Goal: Task Accomplishment & Management: Complete application form

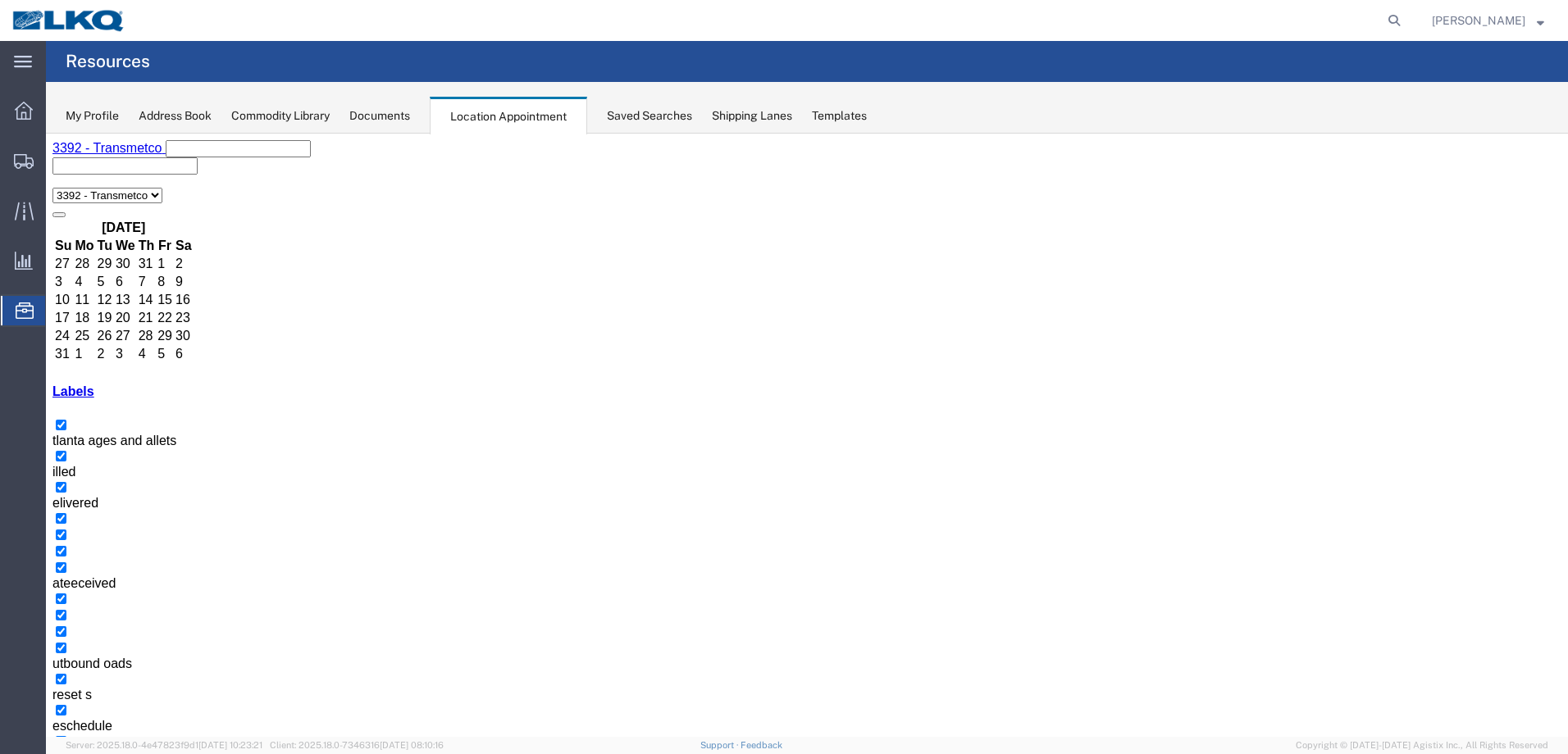
scroll to position [173, 0]
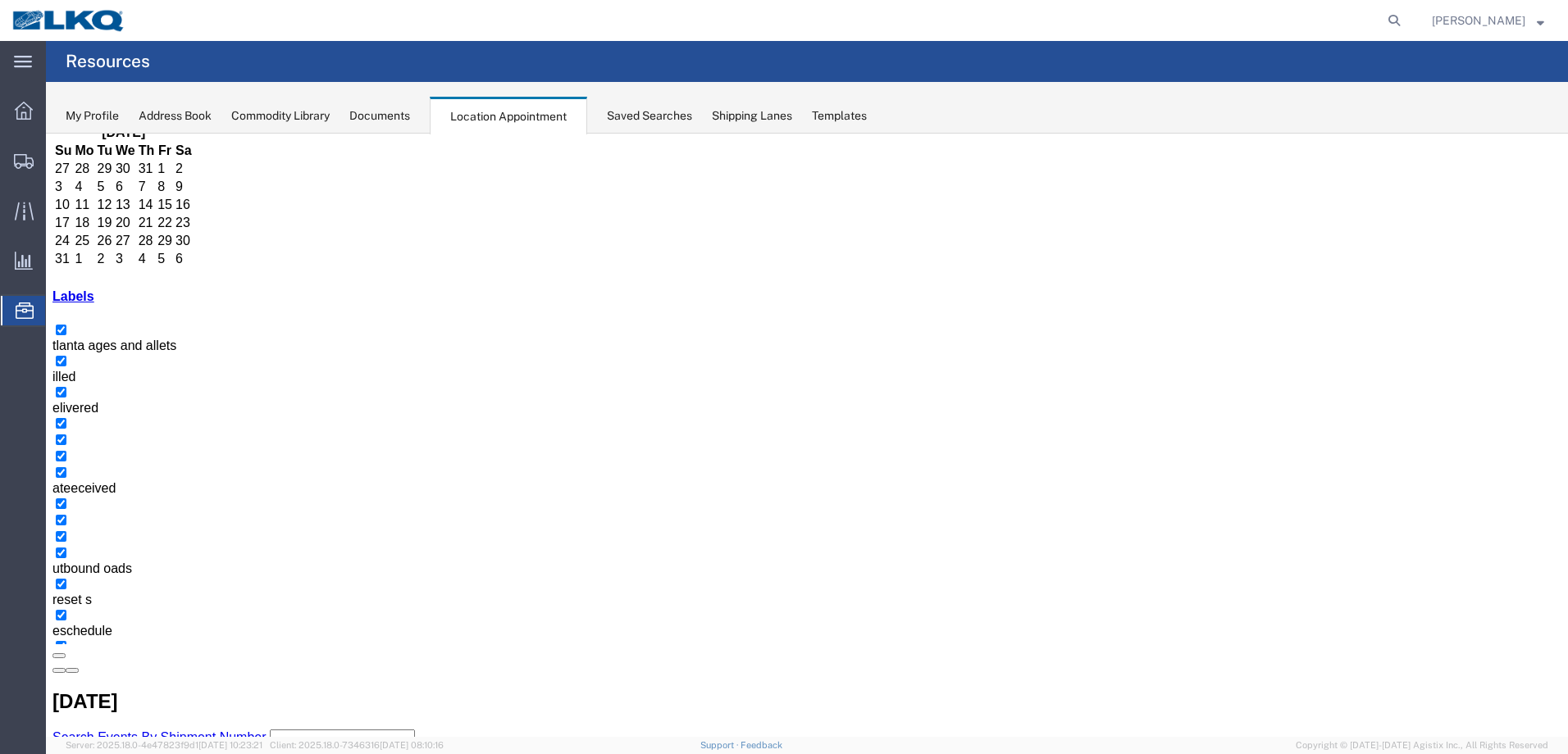
scroll to position [9, 0]
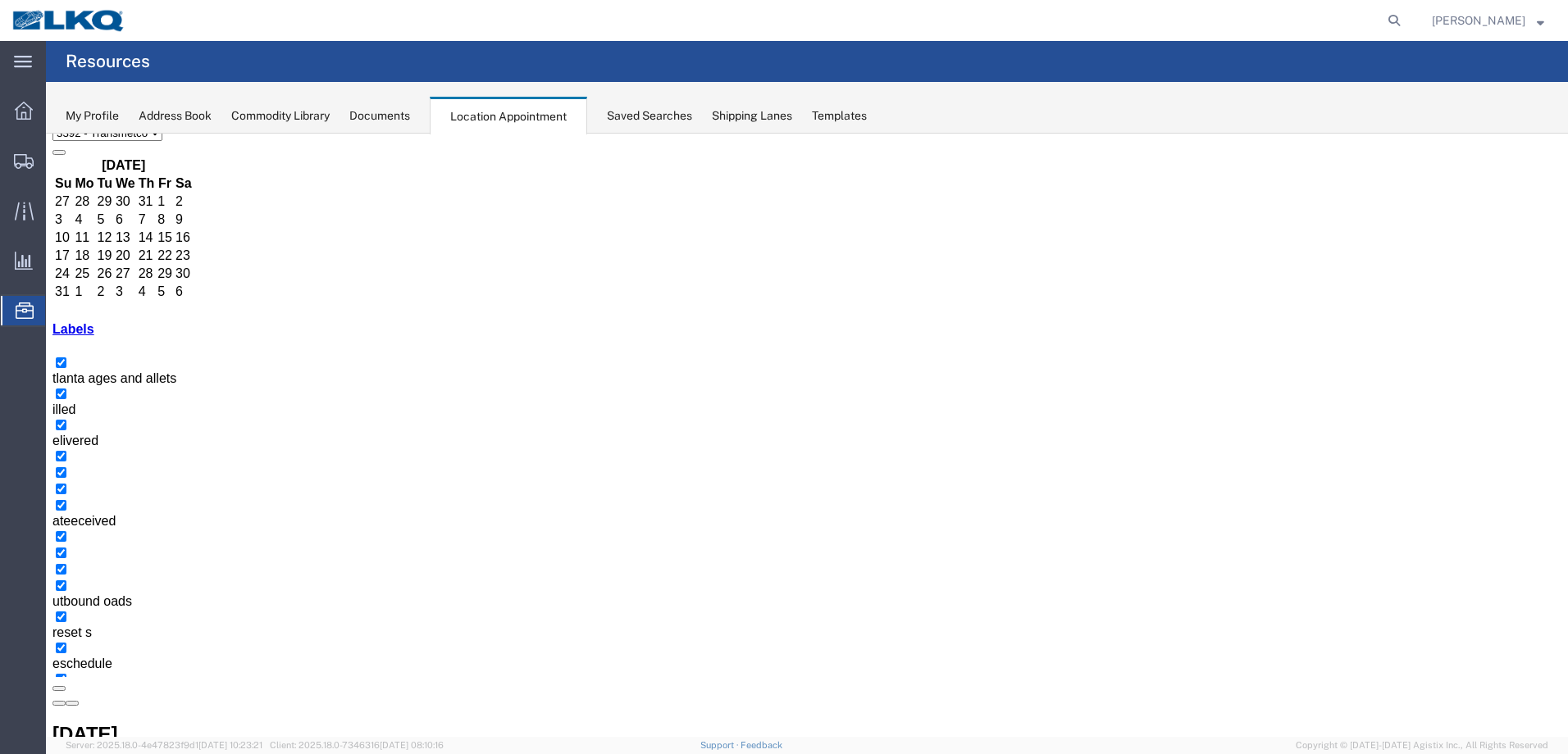
scroll to position [91, 0]
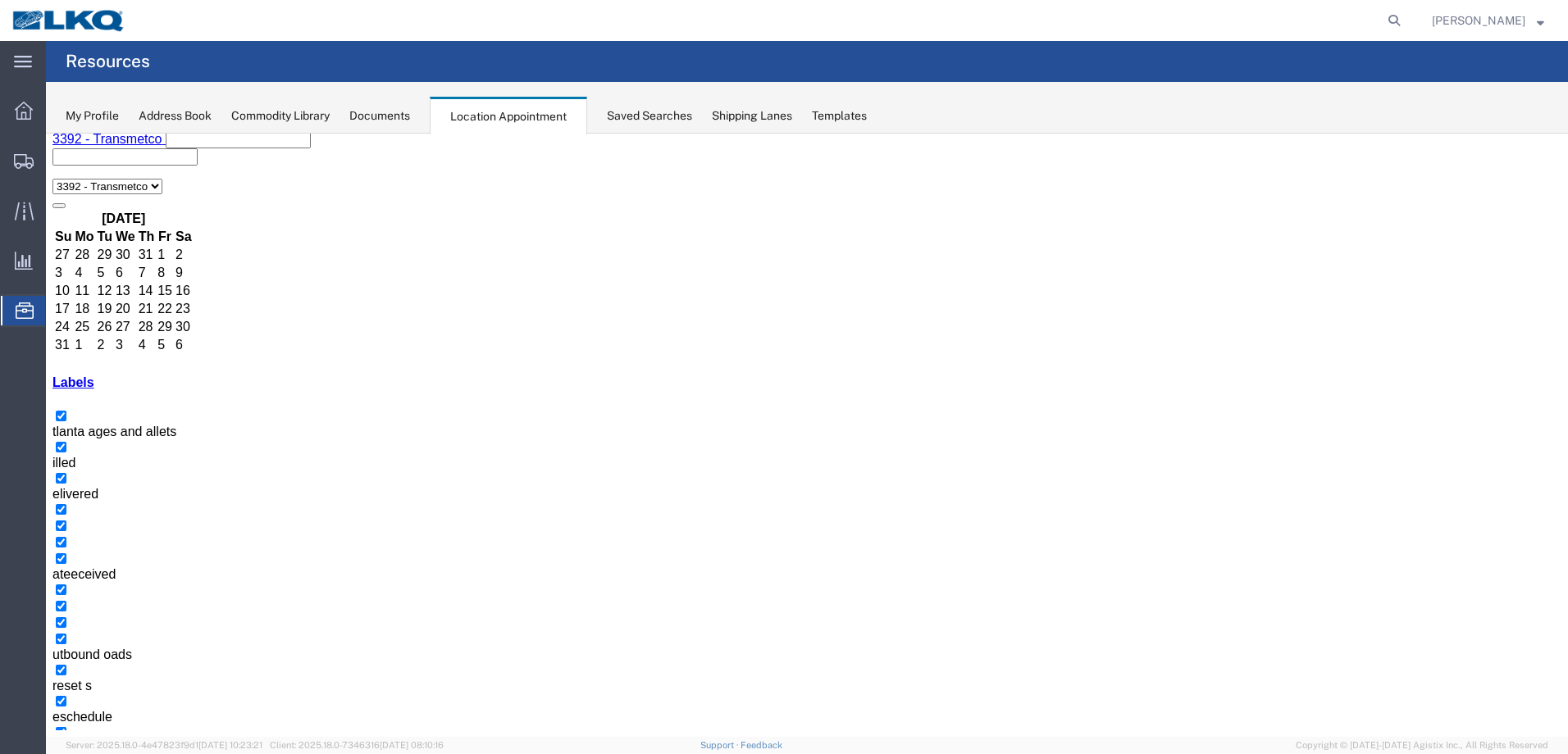
scroll to position [173, 0]
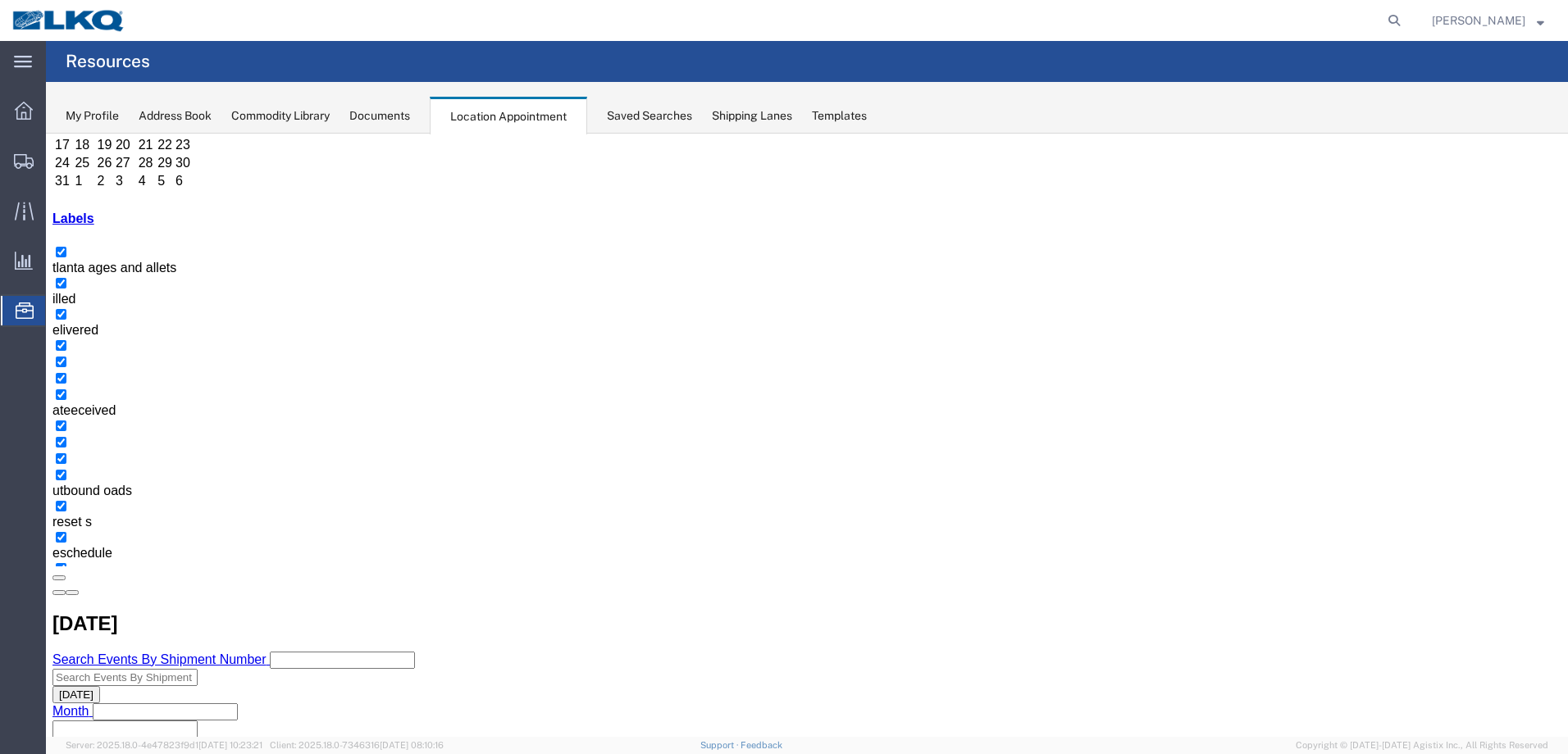
select select "1"
select select
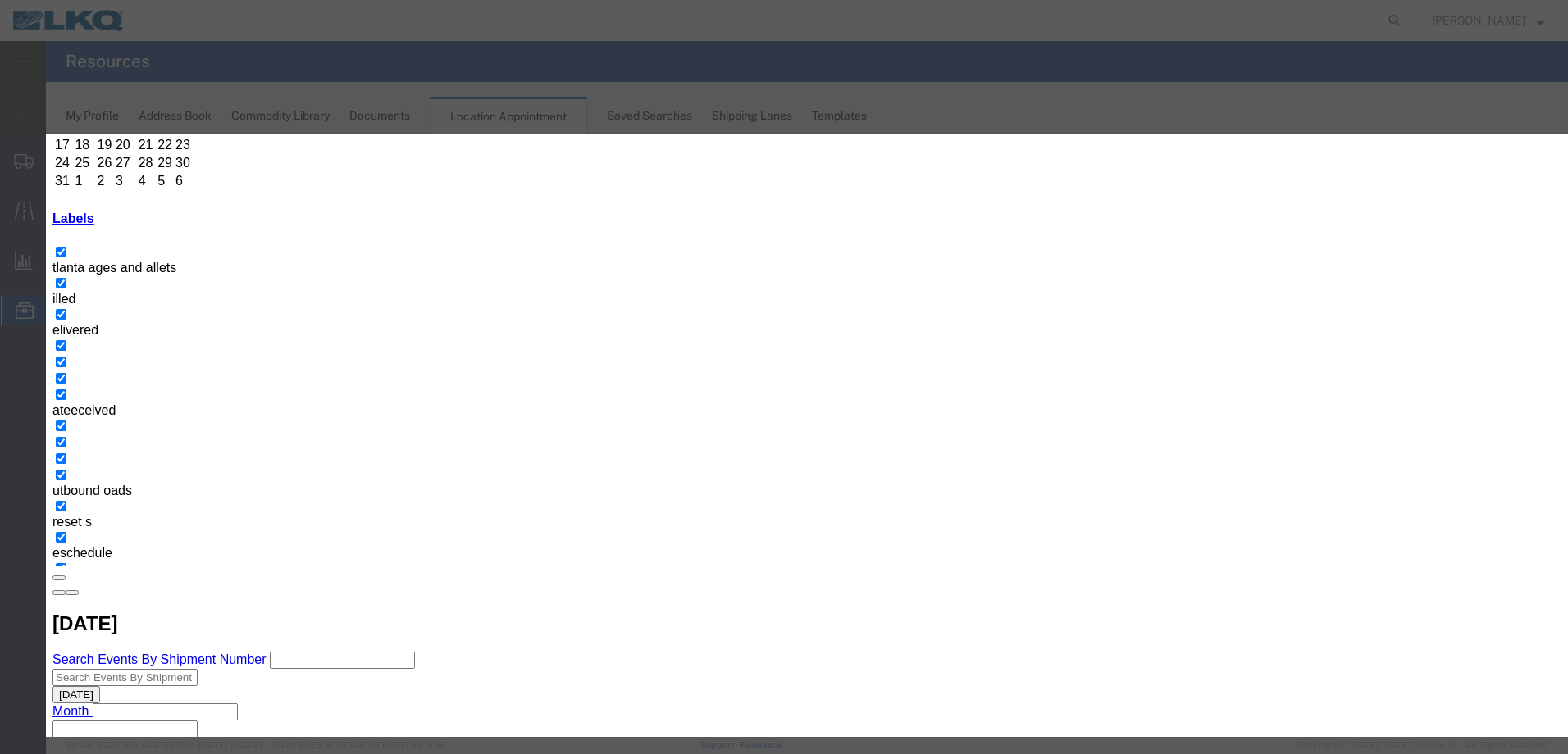
type input "T31263- Wheel Management- Skidded"
type input "9:00 am"
type input "thir"
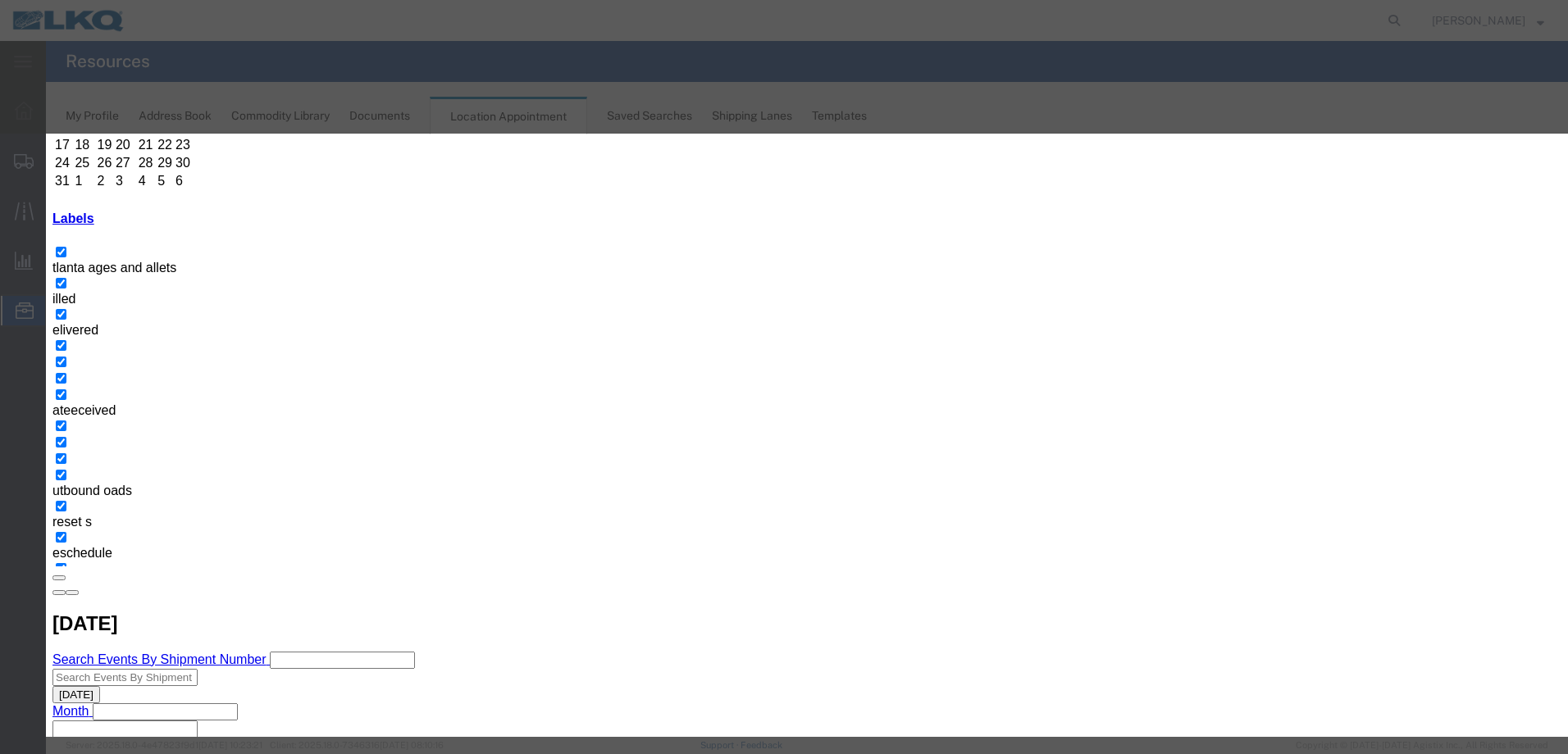
select select "23"
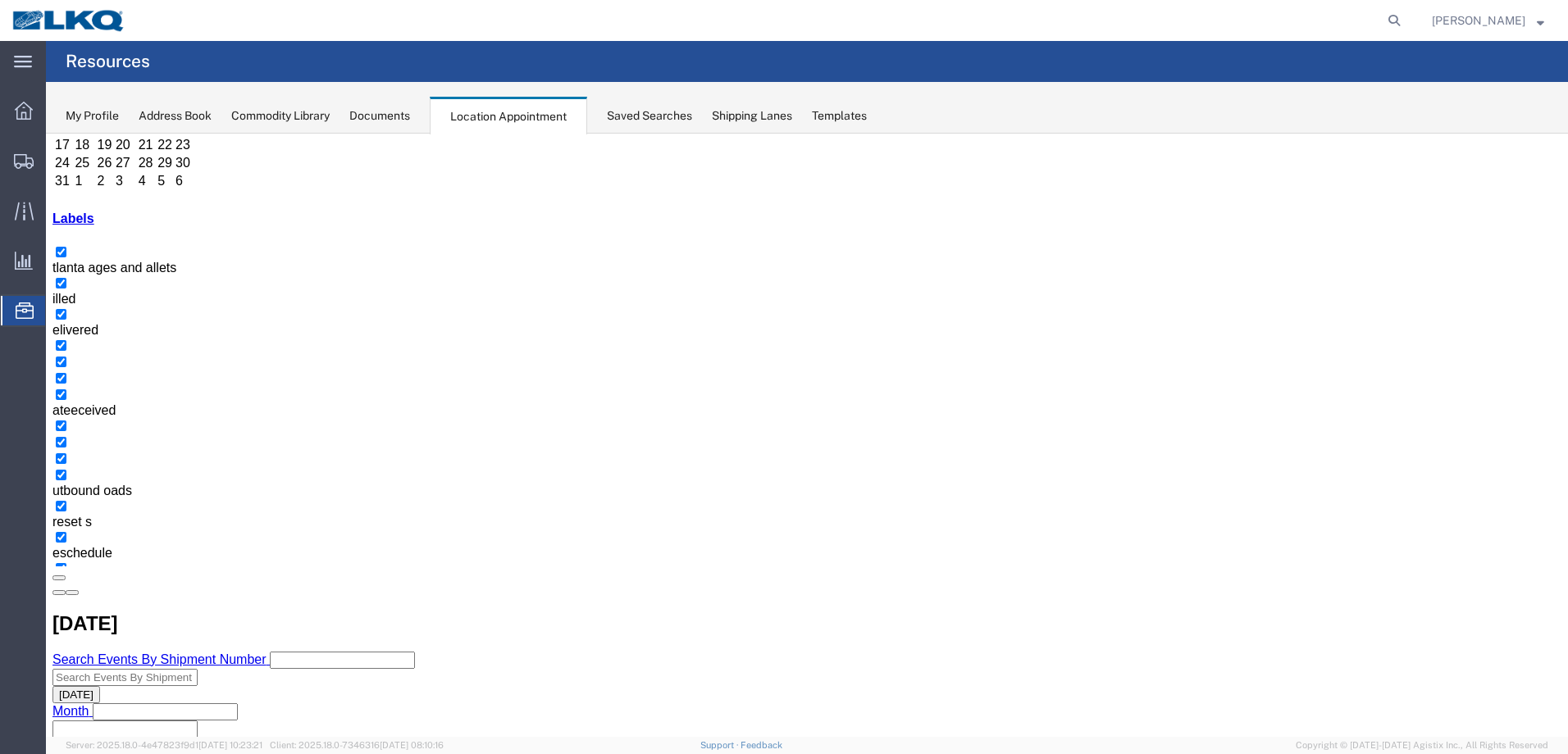
scroll to position [0, 0]
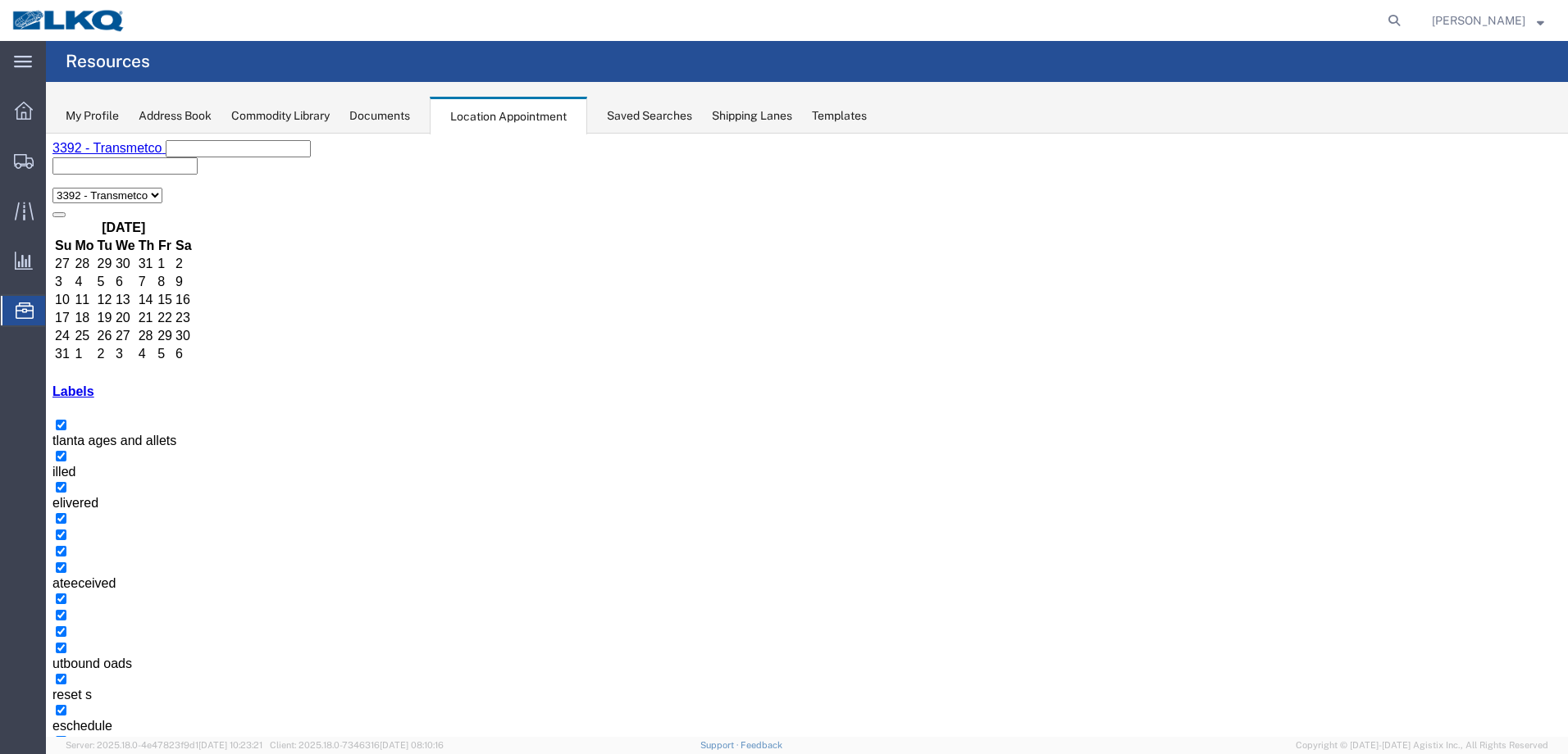
select select "1"
select select
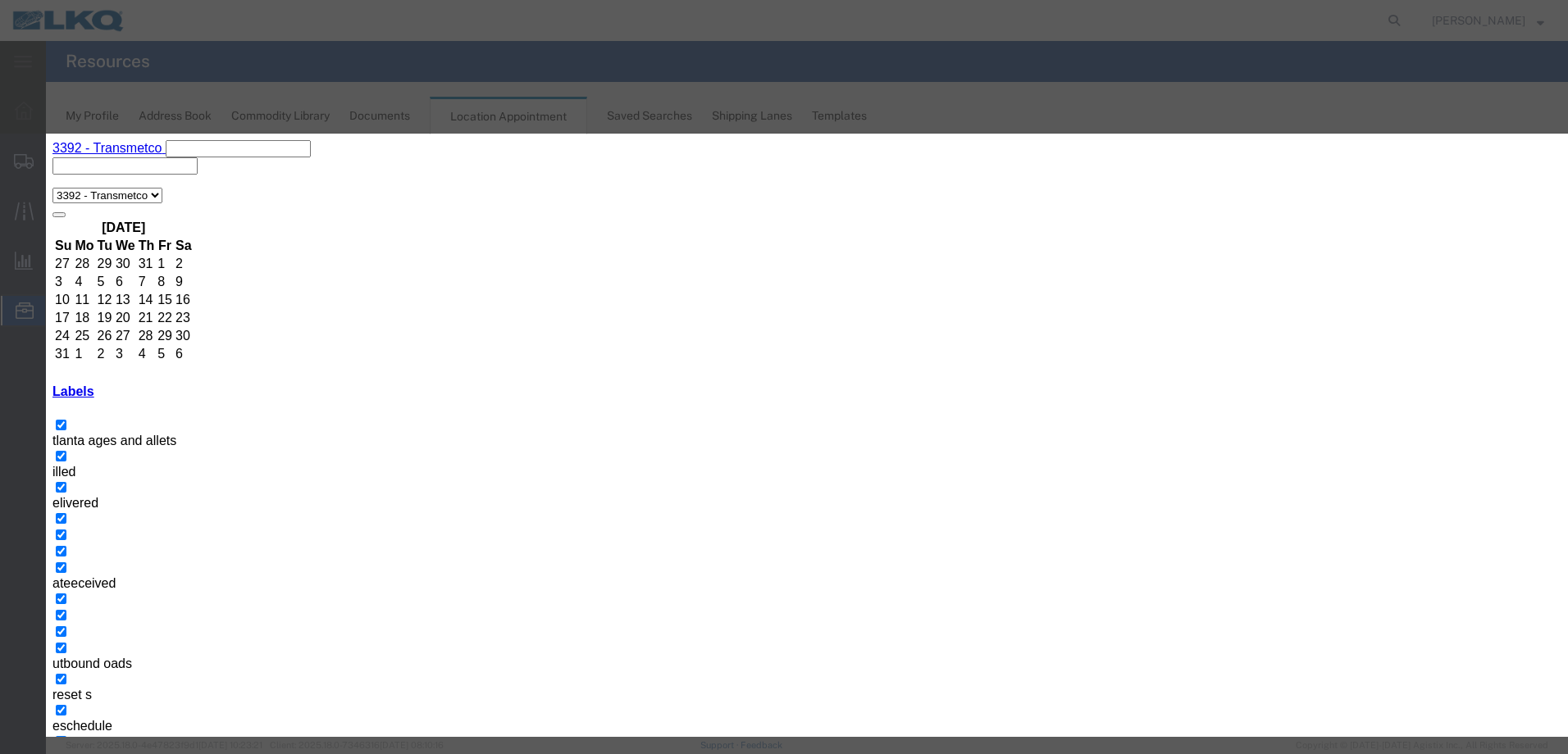
type input "T31429- Joliet- Loose"
type input "9 00M"
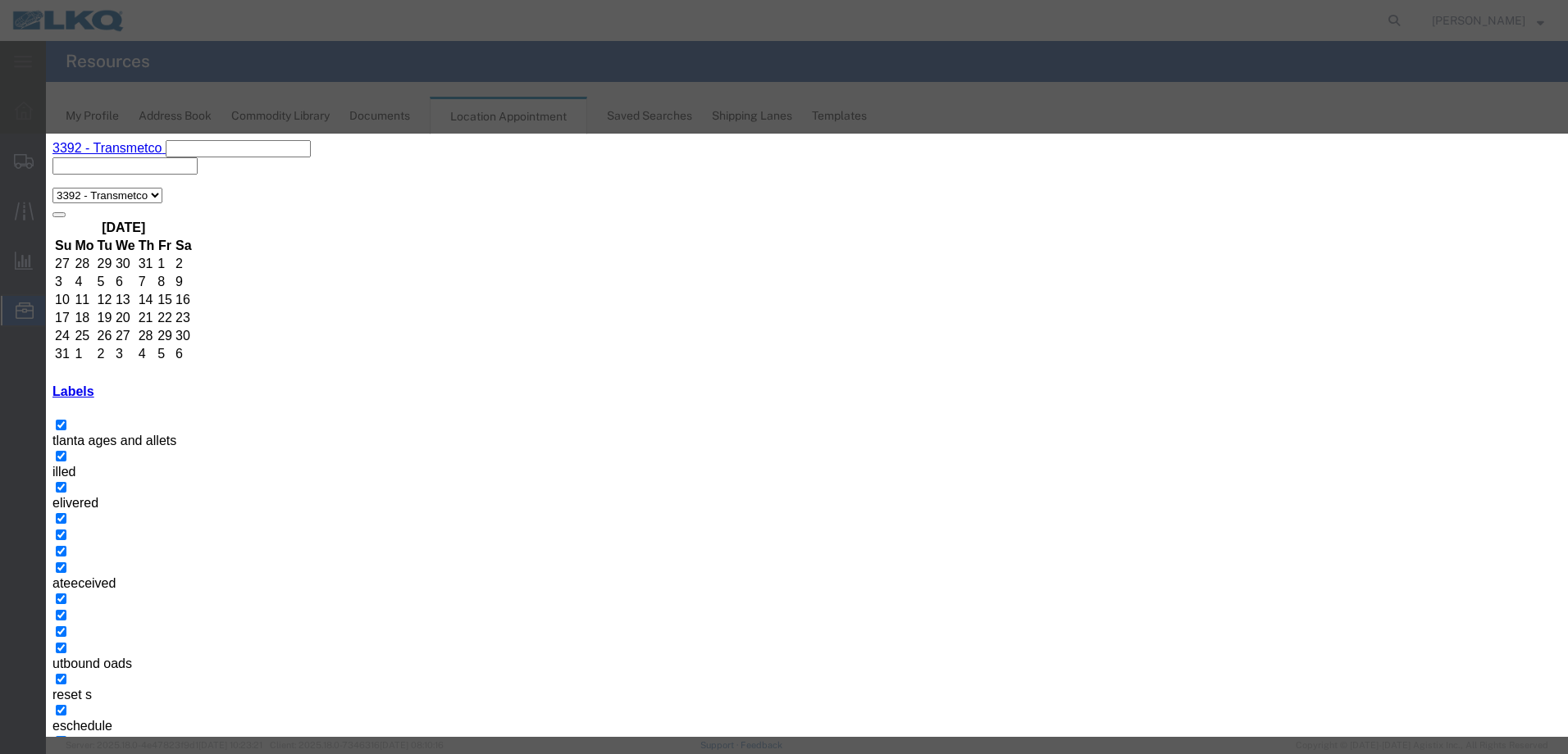
type input "th"
select select "23"
drag, startPoint x: 689, startPoint y: 253, endPoint x: 552, endPoint y: 223, distance: 140.2
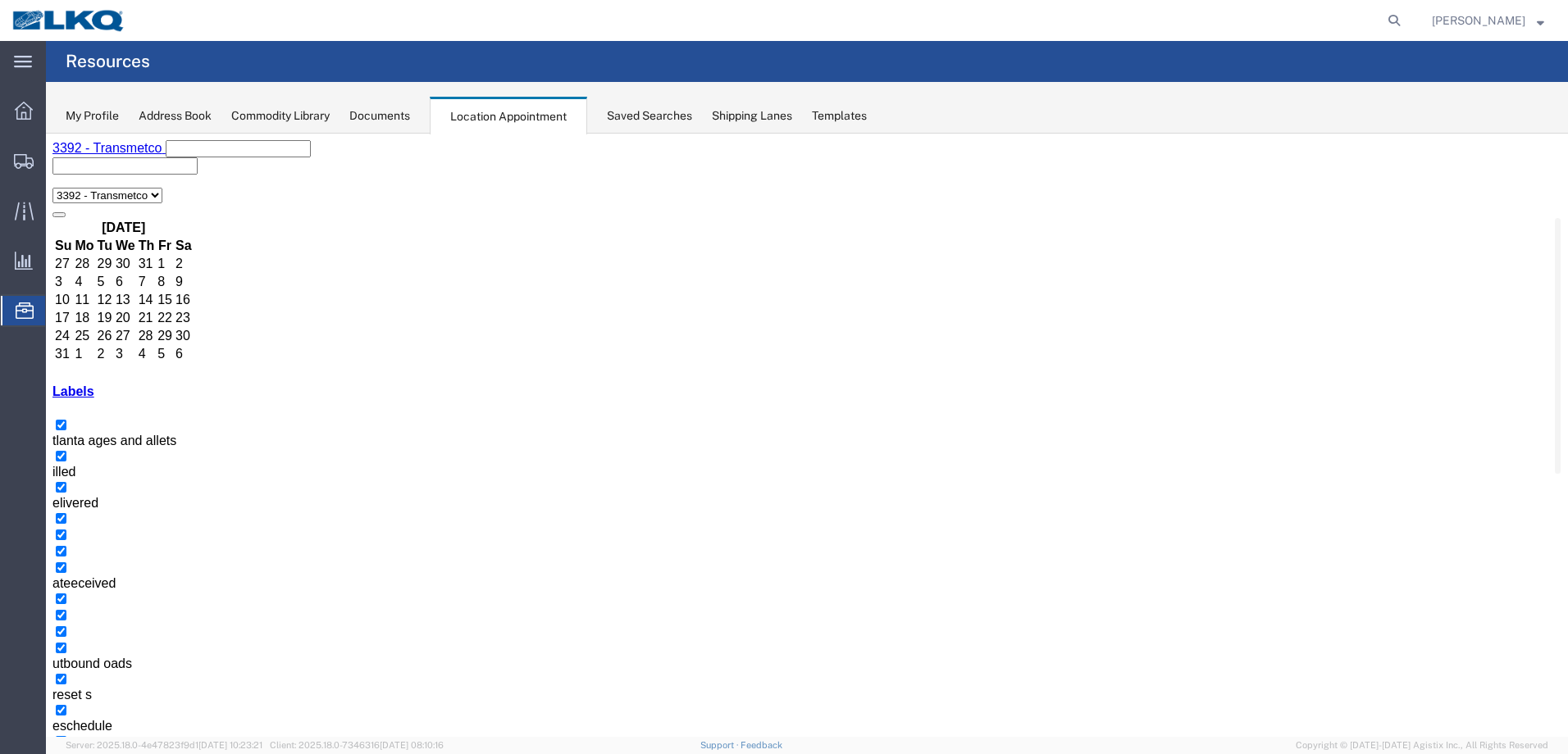
drag, startPoint x: 603, startPoint y: 556, endPoint x: 607, endPoint y: 538, distance: 18.4
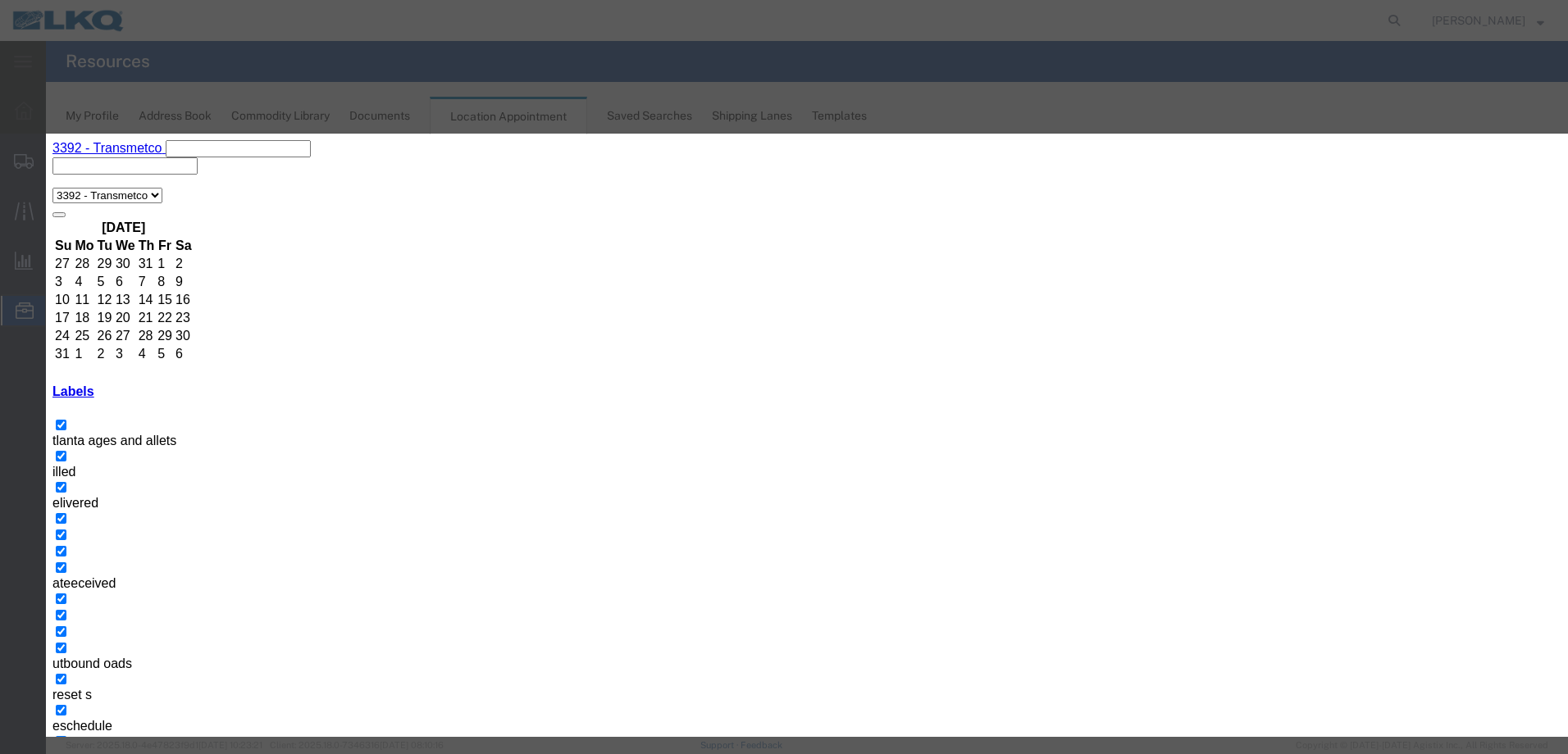
paste input "T31429- Joliet- Loose"
type input "T31429- Joliet- Loose"
type input "9:00 a"
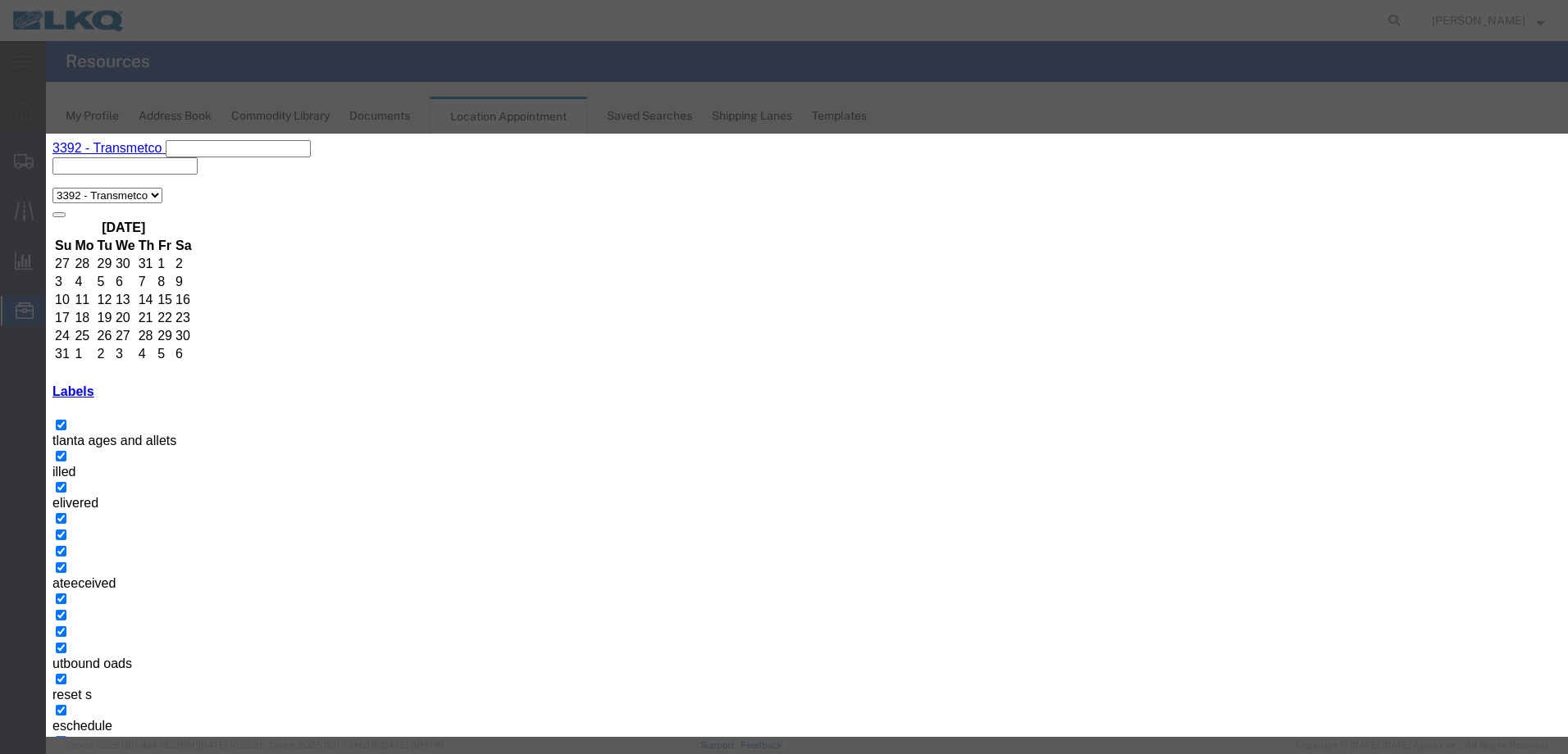
type input "th"
select select "23"
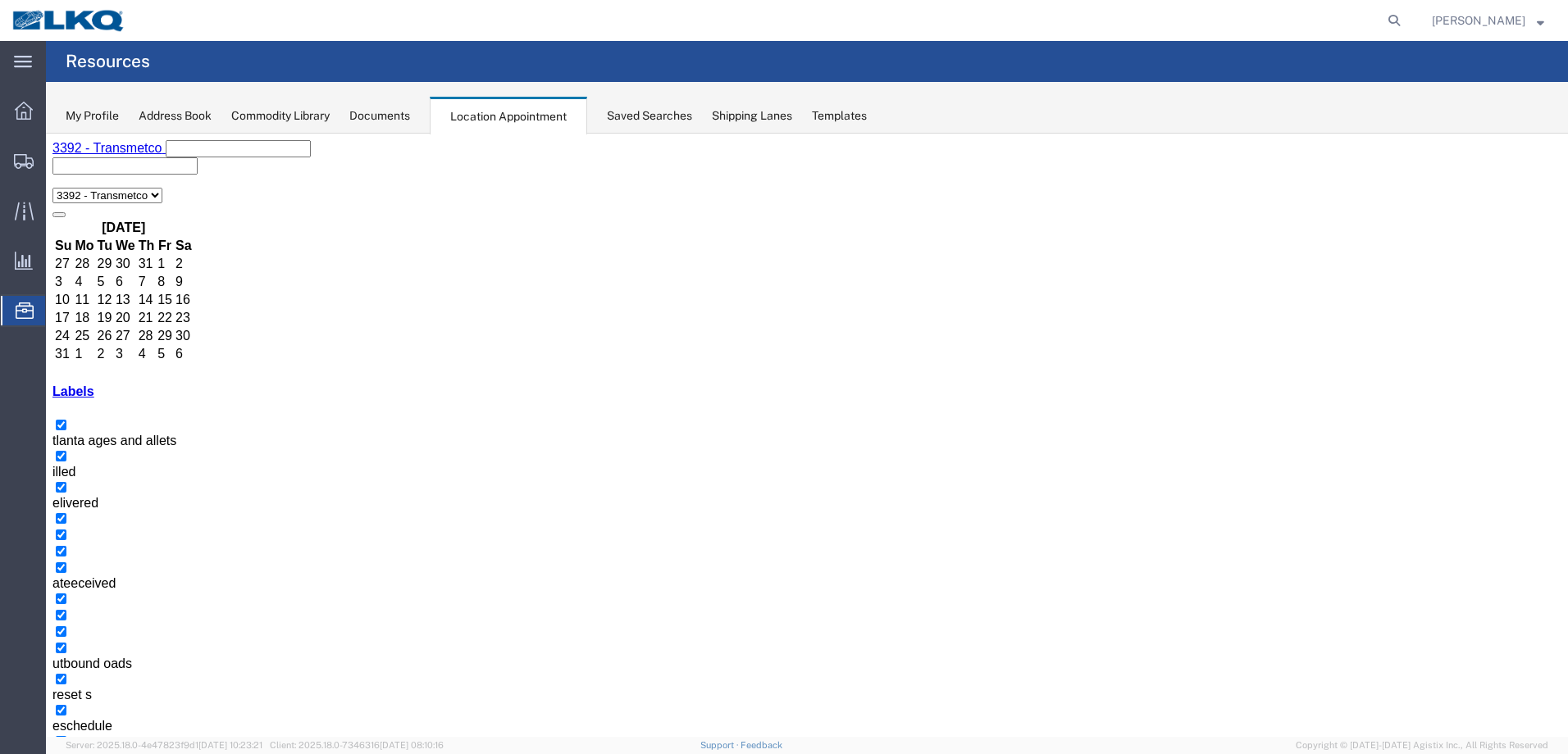
select select "1"
select select
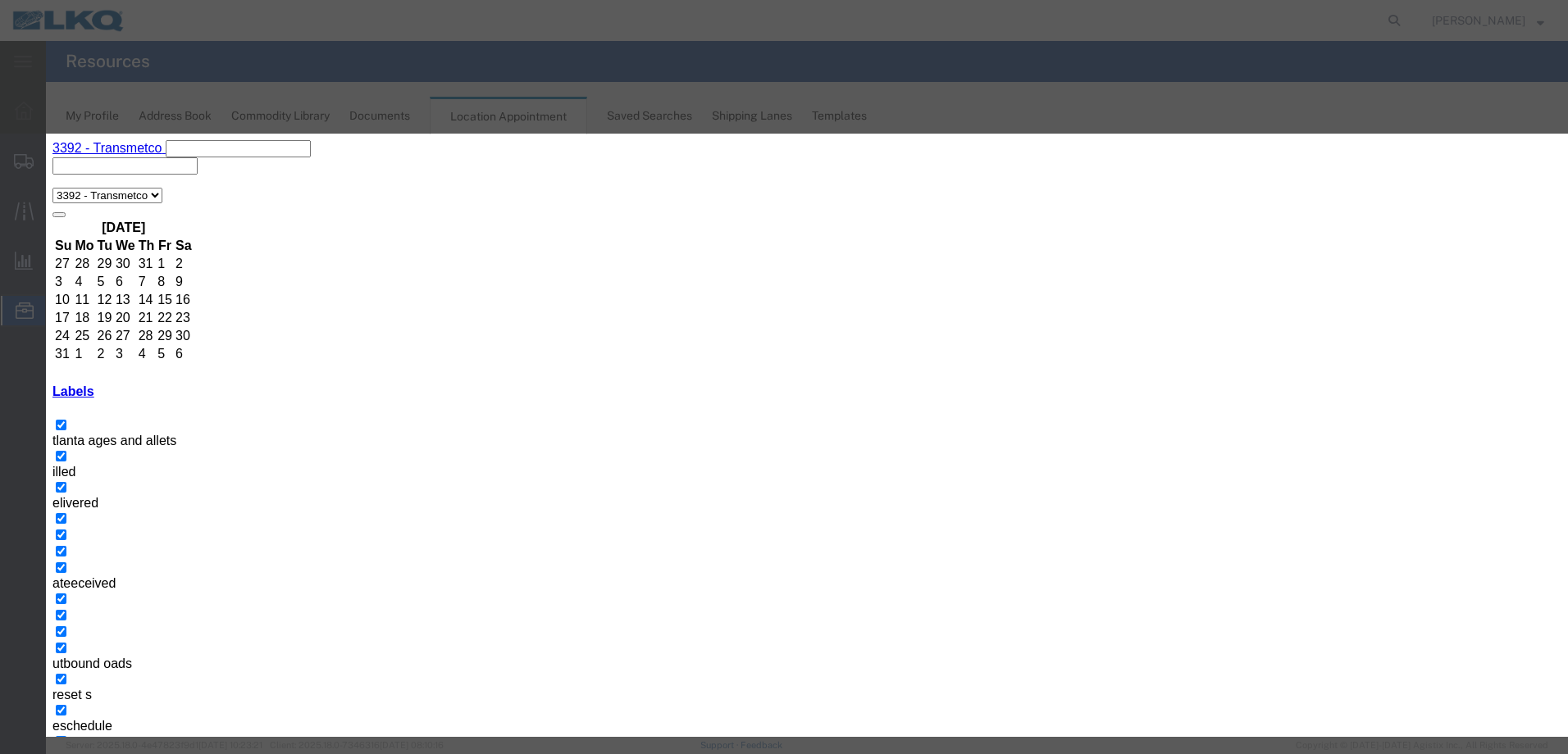
paste input "T31429- Joliet- Loose"
type input "T31429- Joliet- Loose"
type input "9:00 a"
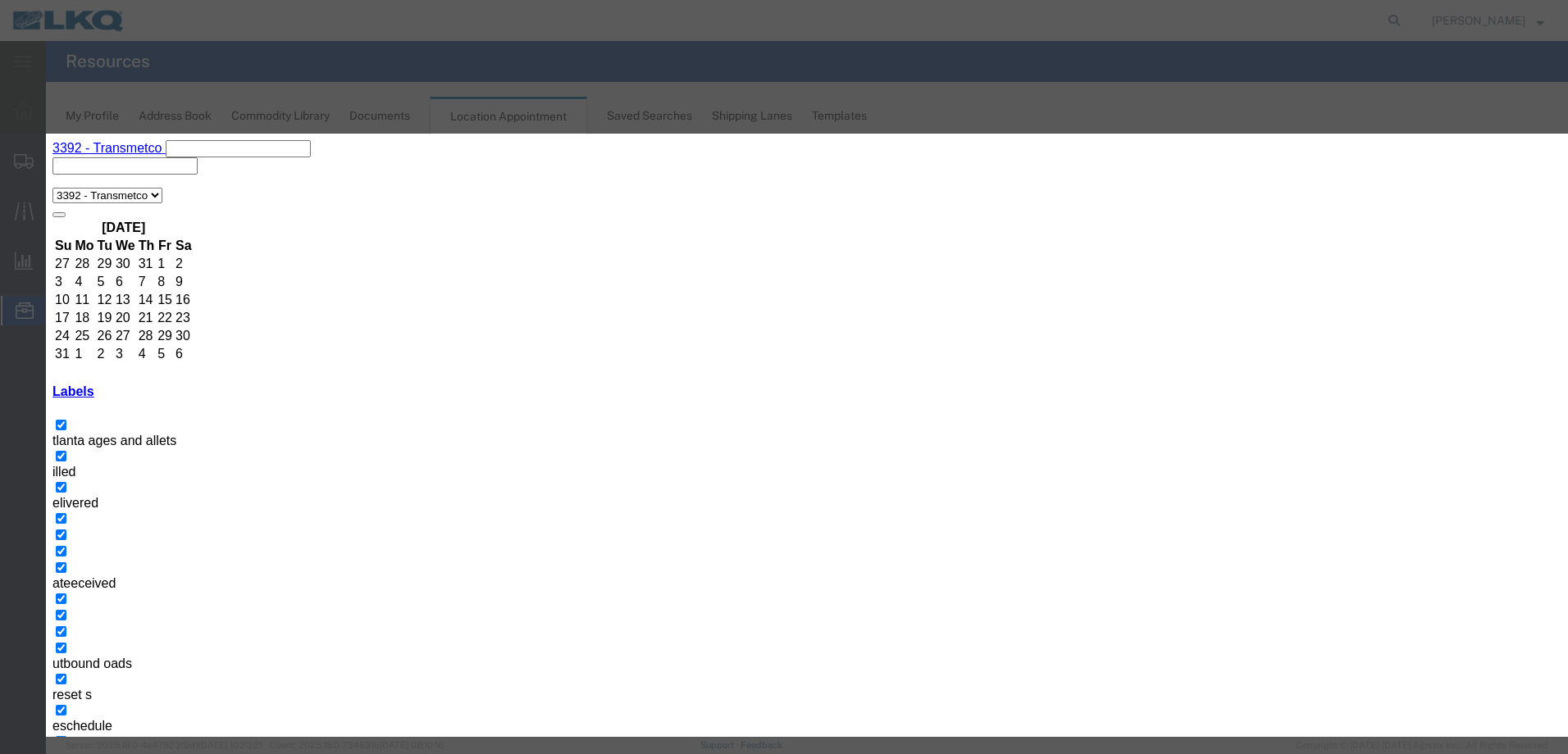
type input "a"
type input "th"
select select "23"
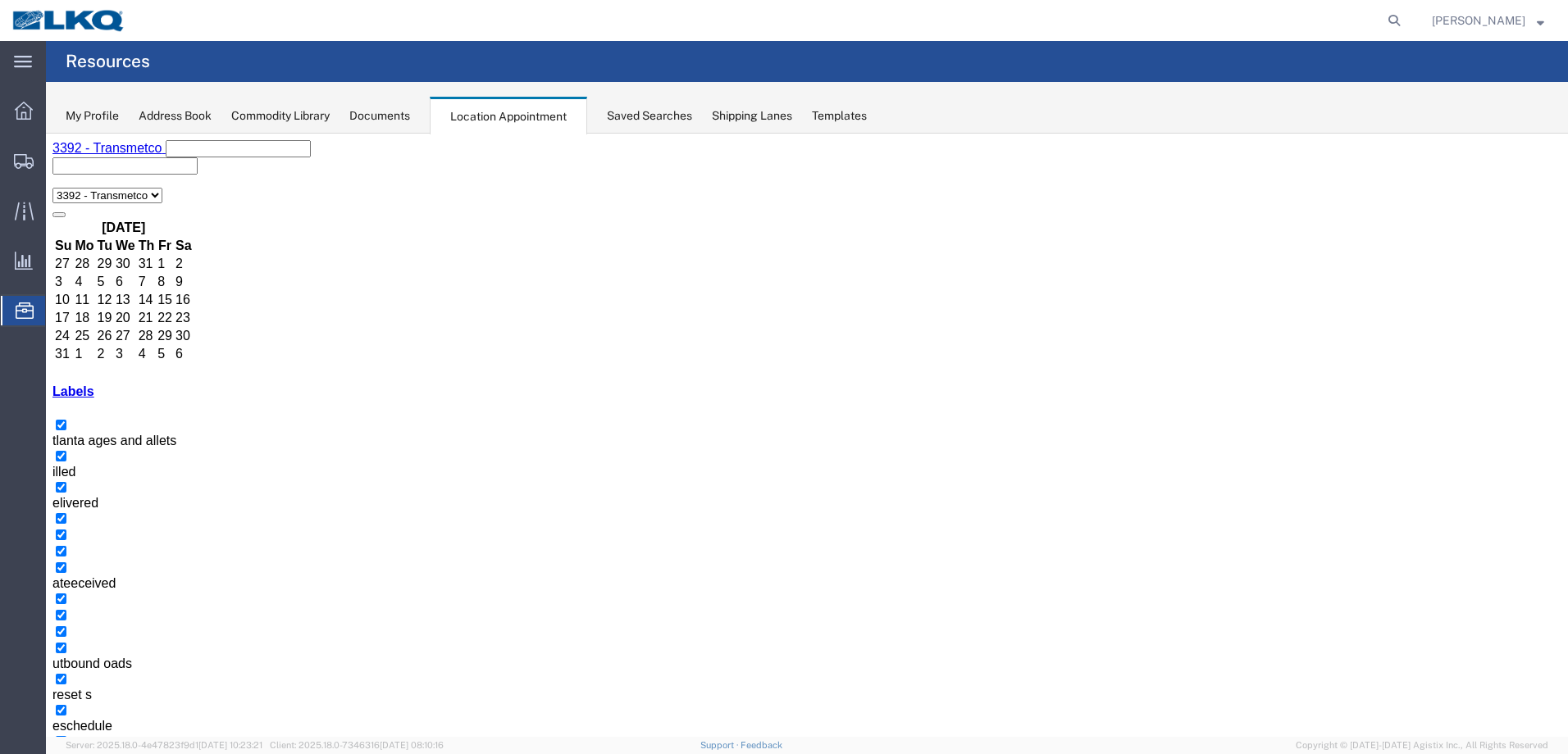
select select "1"
select select
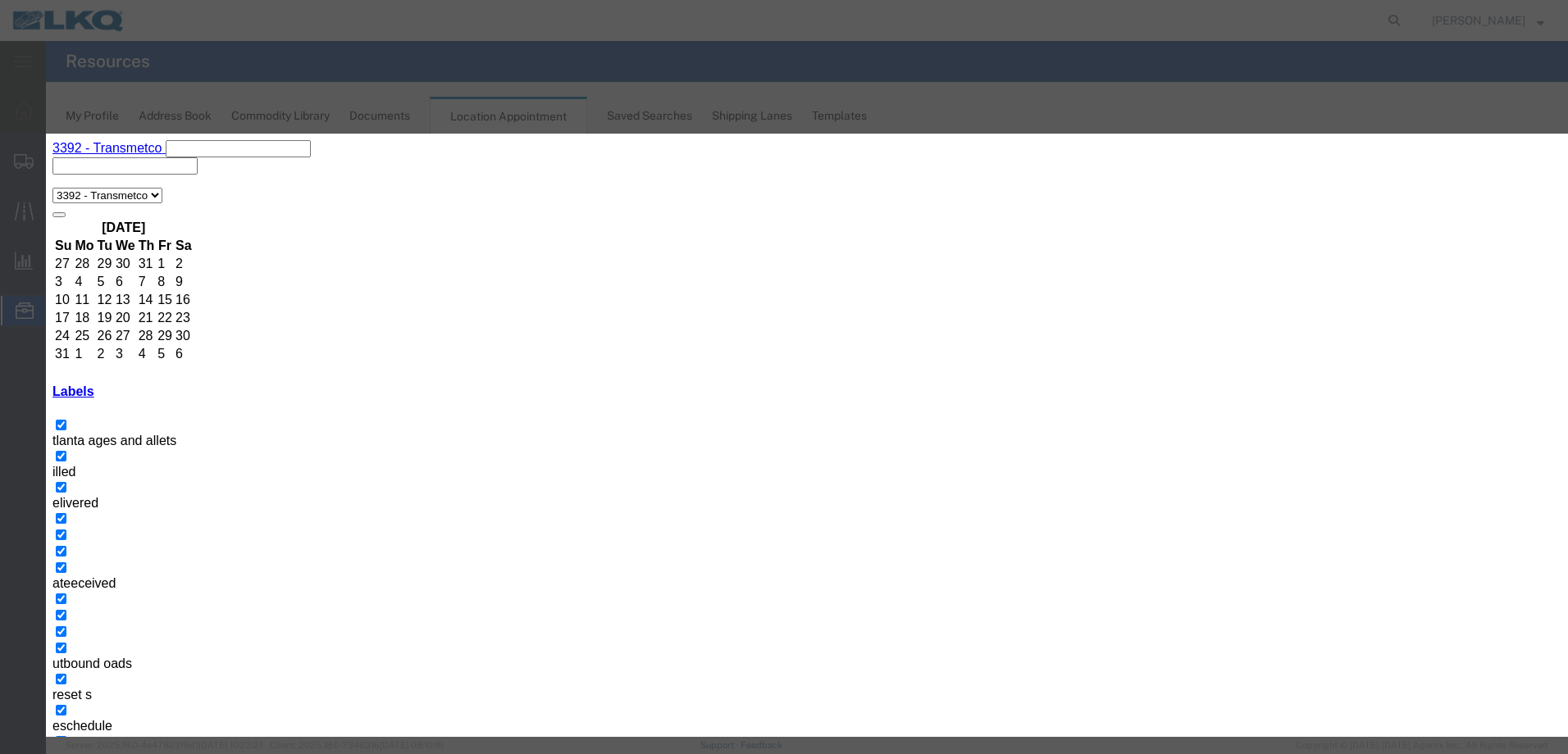
paste input "T31429- Joliet- Loose"
type input "T31429- Joliet- Loose"
type input "9:00 a"
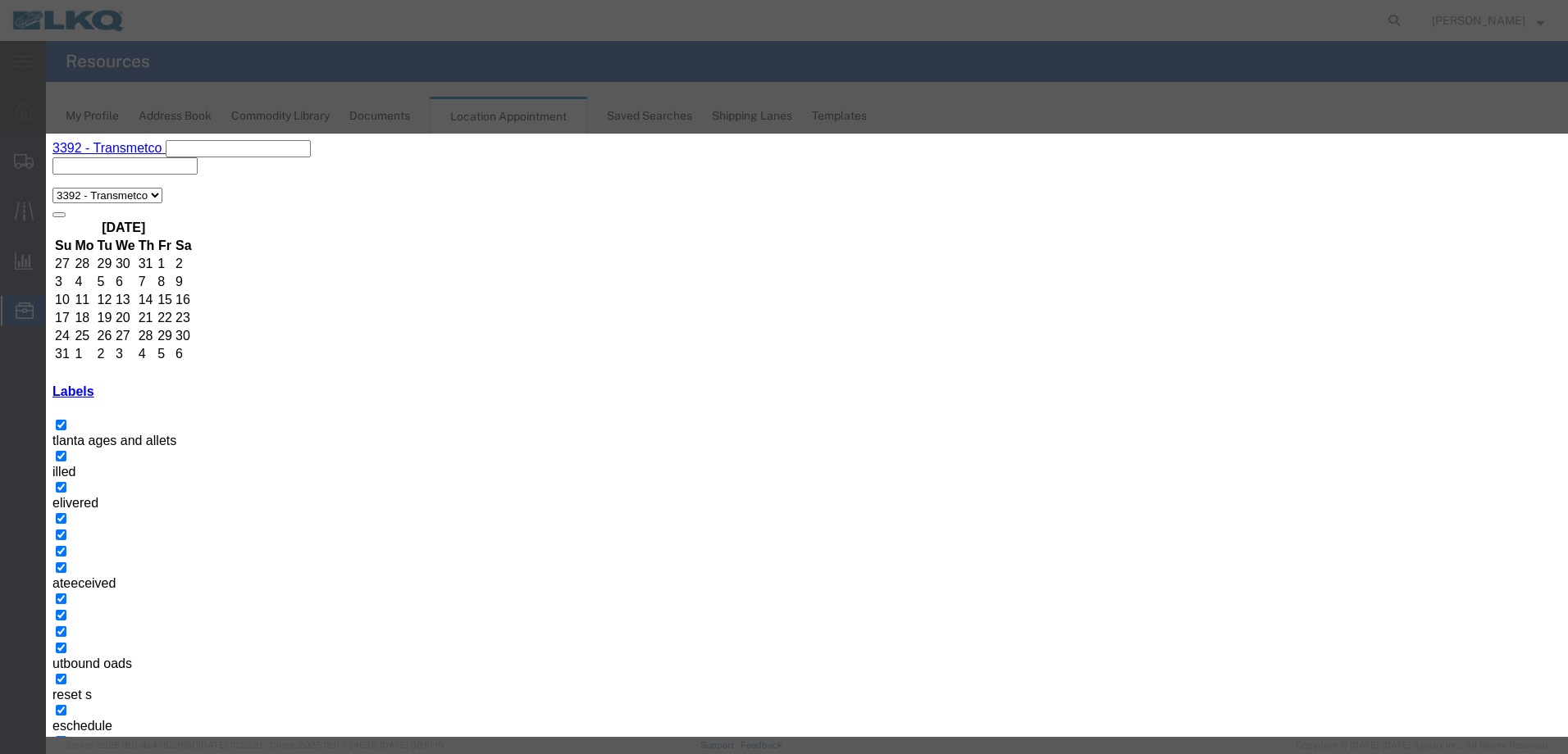
type input "th"
select select "23"
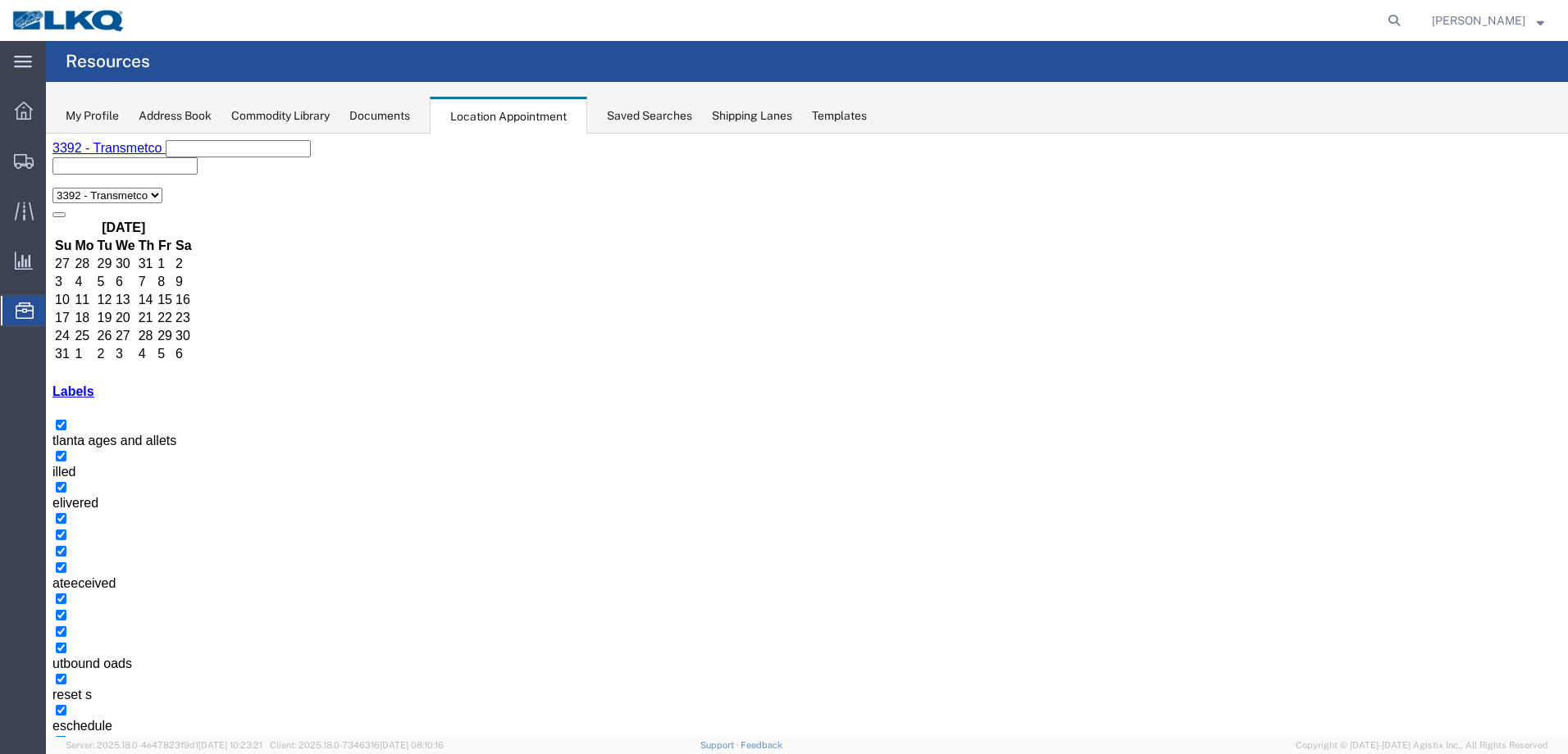
select select "1"
select select
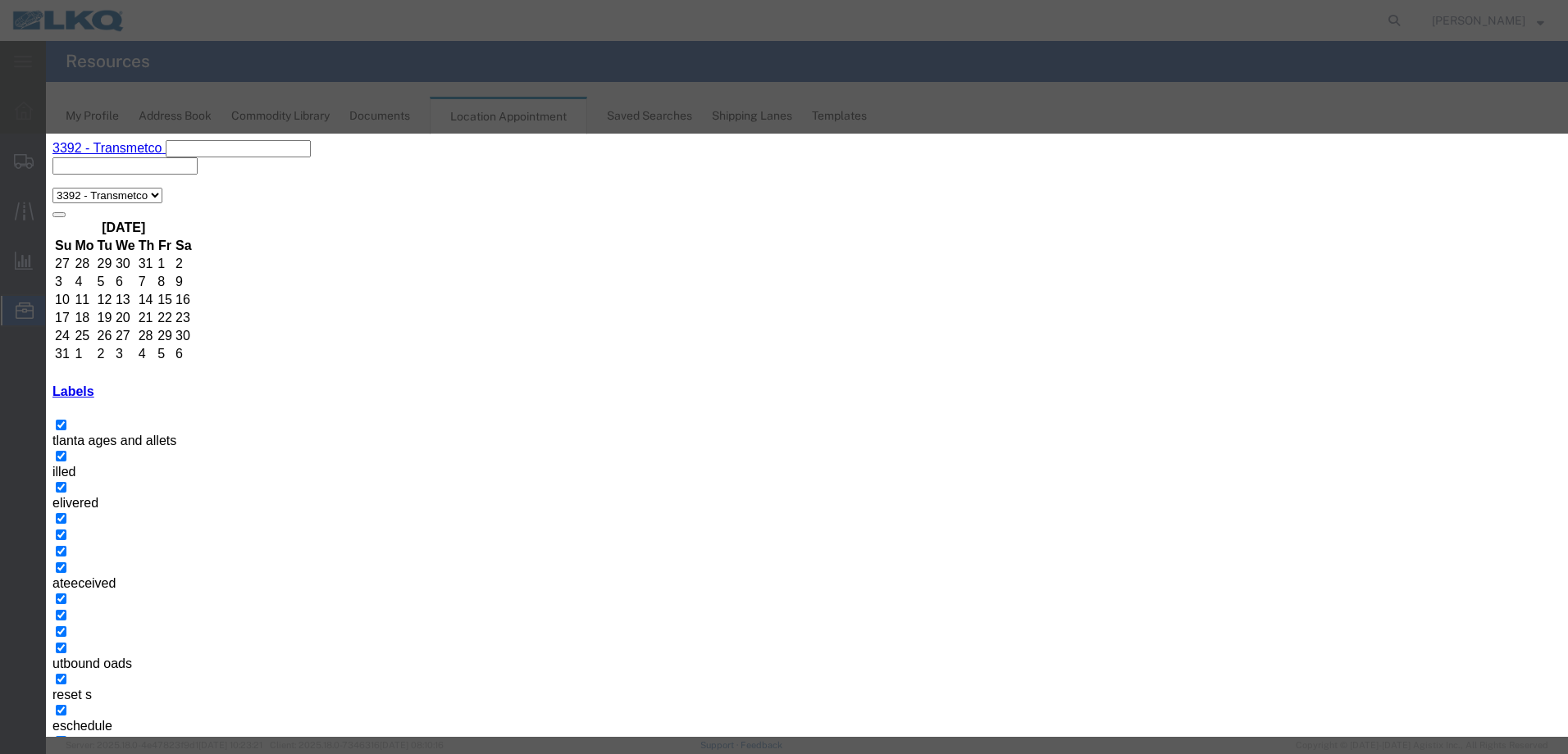
type input "t"
type input "T31431- Metal Recycling- Skidded"
type input "11:00 a"
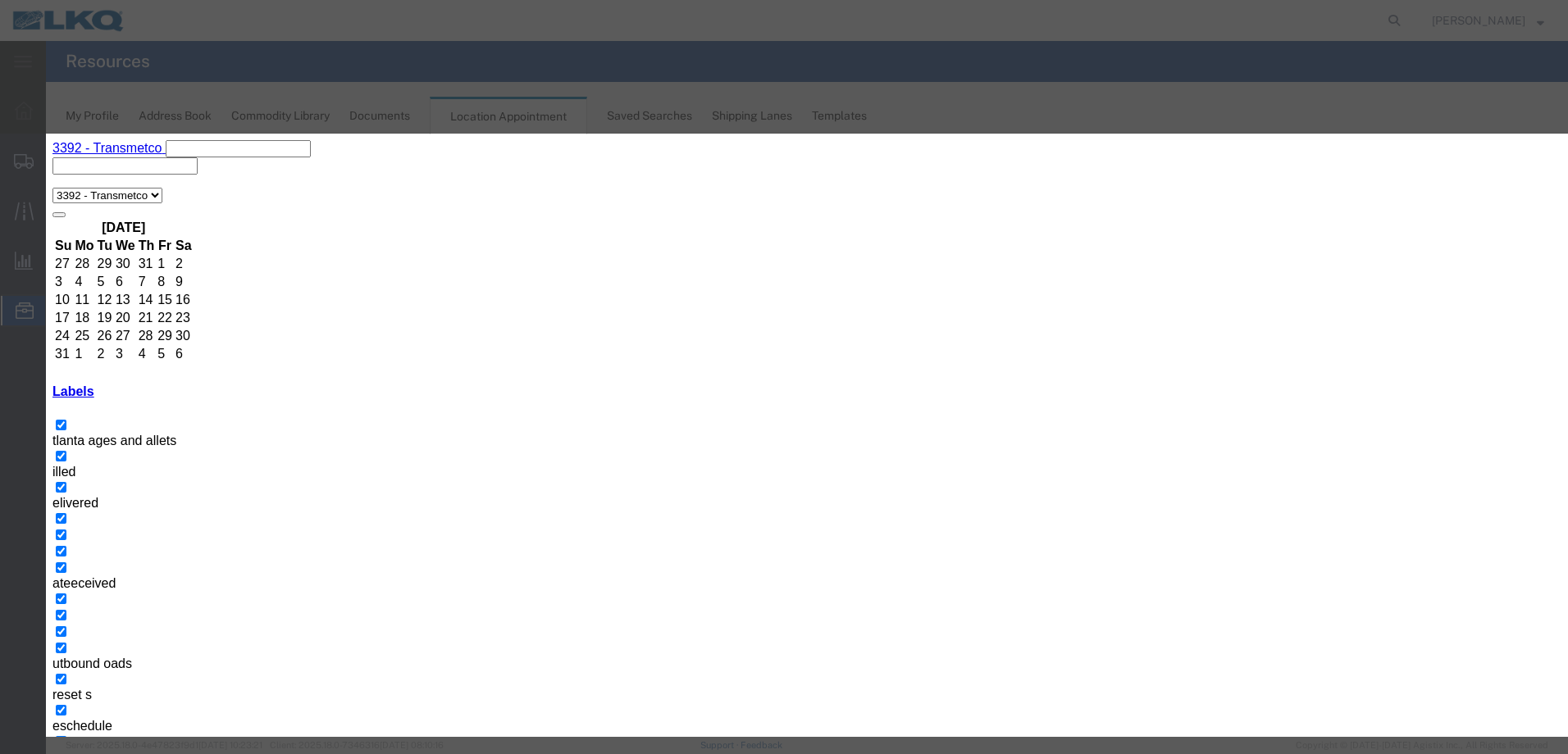
type input "th"
select select "23"
drag, startPoint x: 750, startPoint y: 245, endPoint x: 539, endPoint y: 267, distance: 212.1
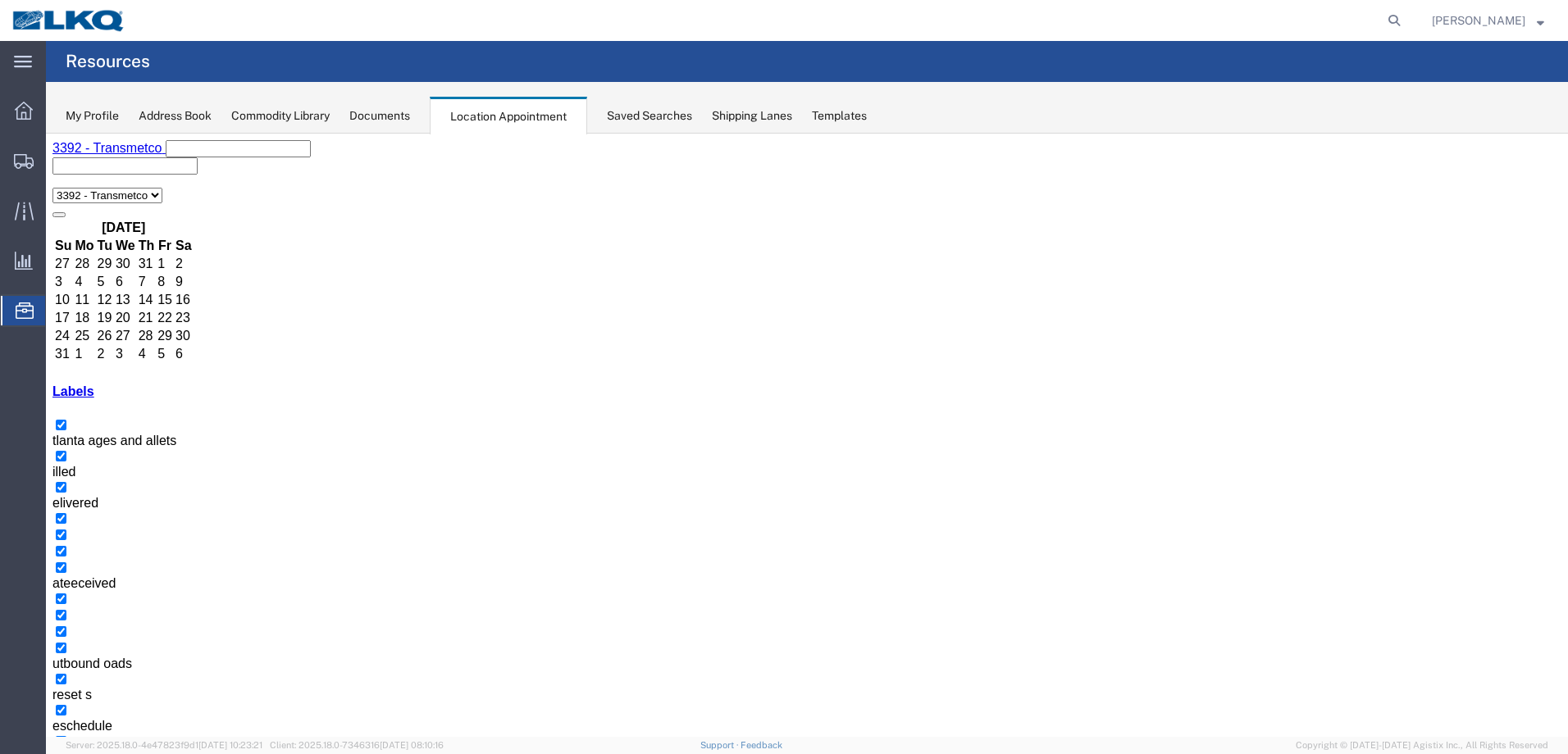
select select "1"
select select
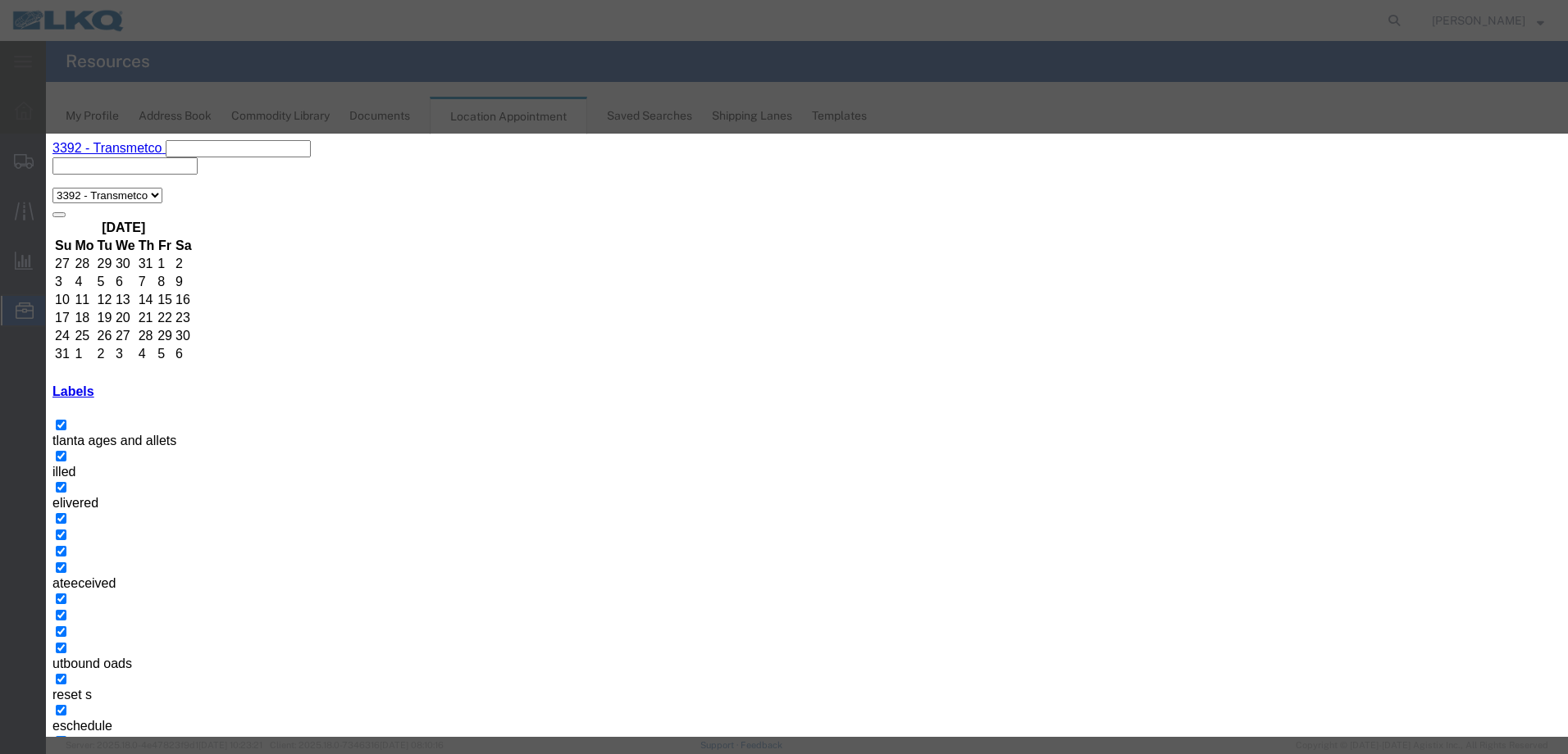
paste input "T31431- Metal Recycling- Skidded"
type input "T31431- Metal Recycling- Skidded"
type input "11:00 a"
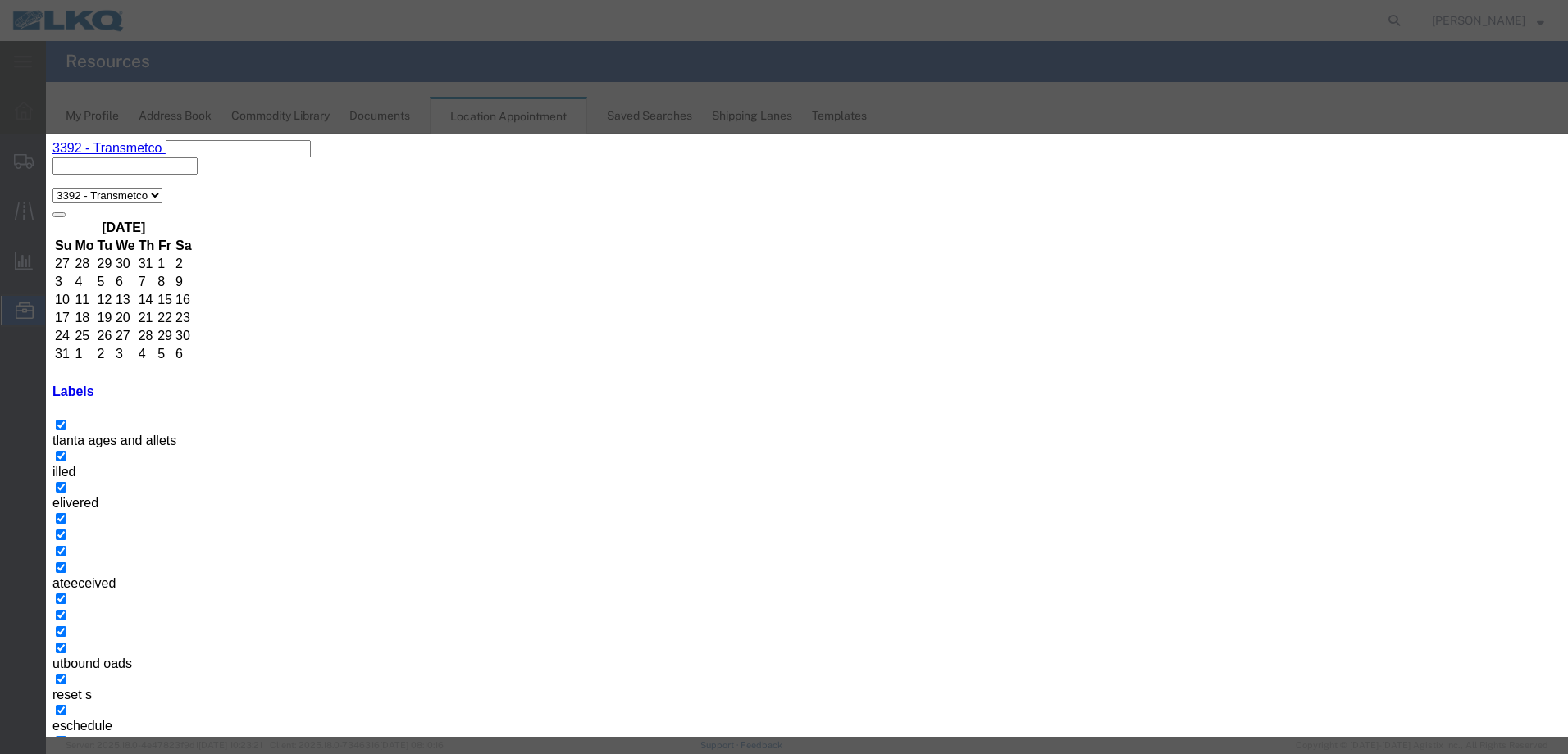
type input "th"
select select "23"
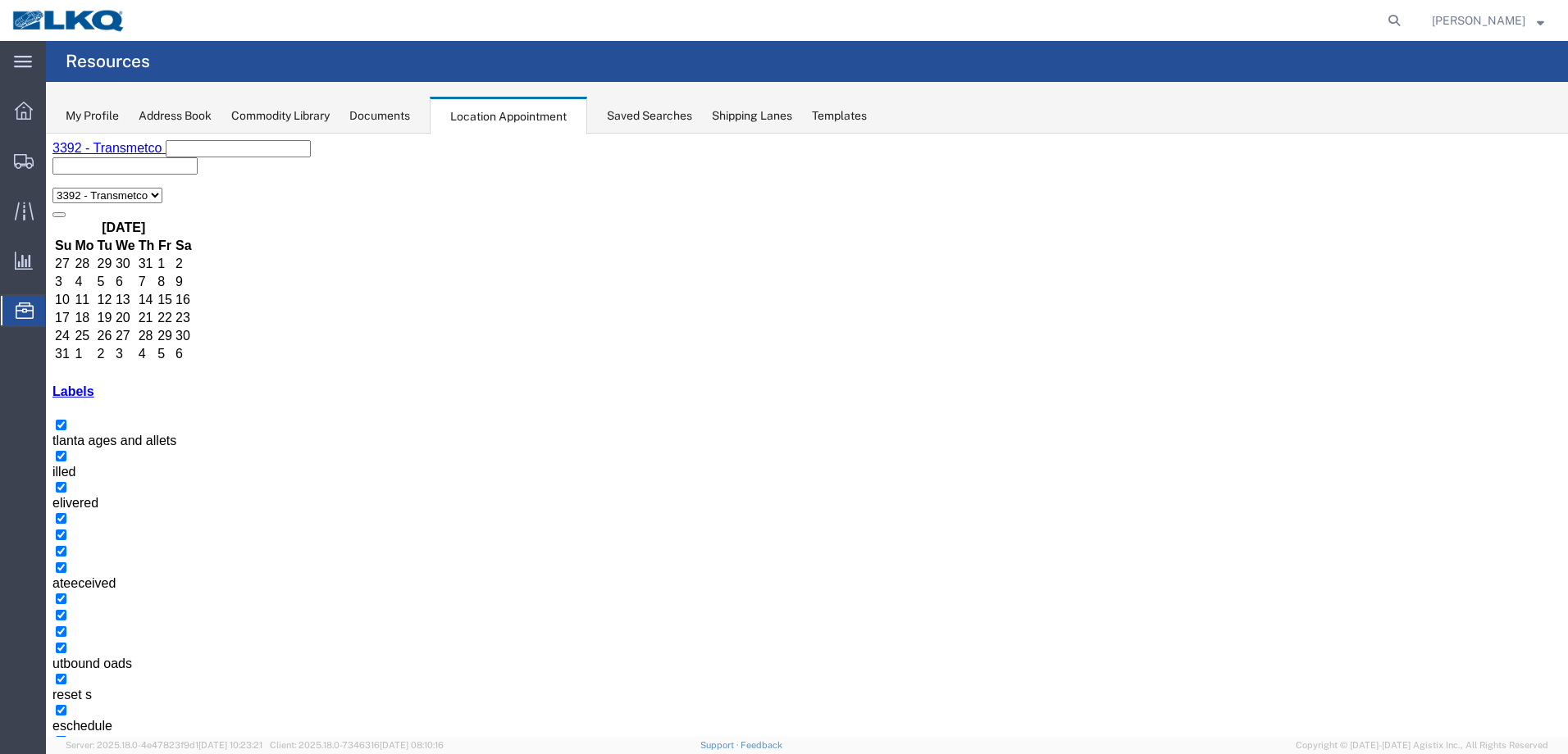
select select "1"
select select
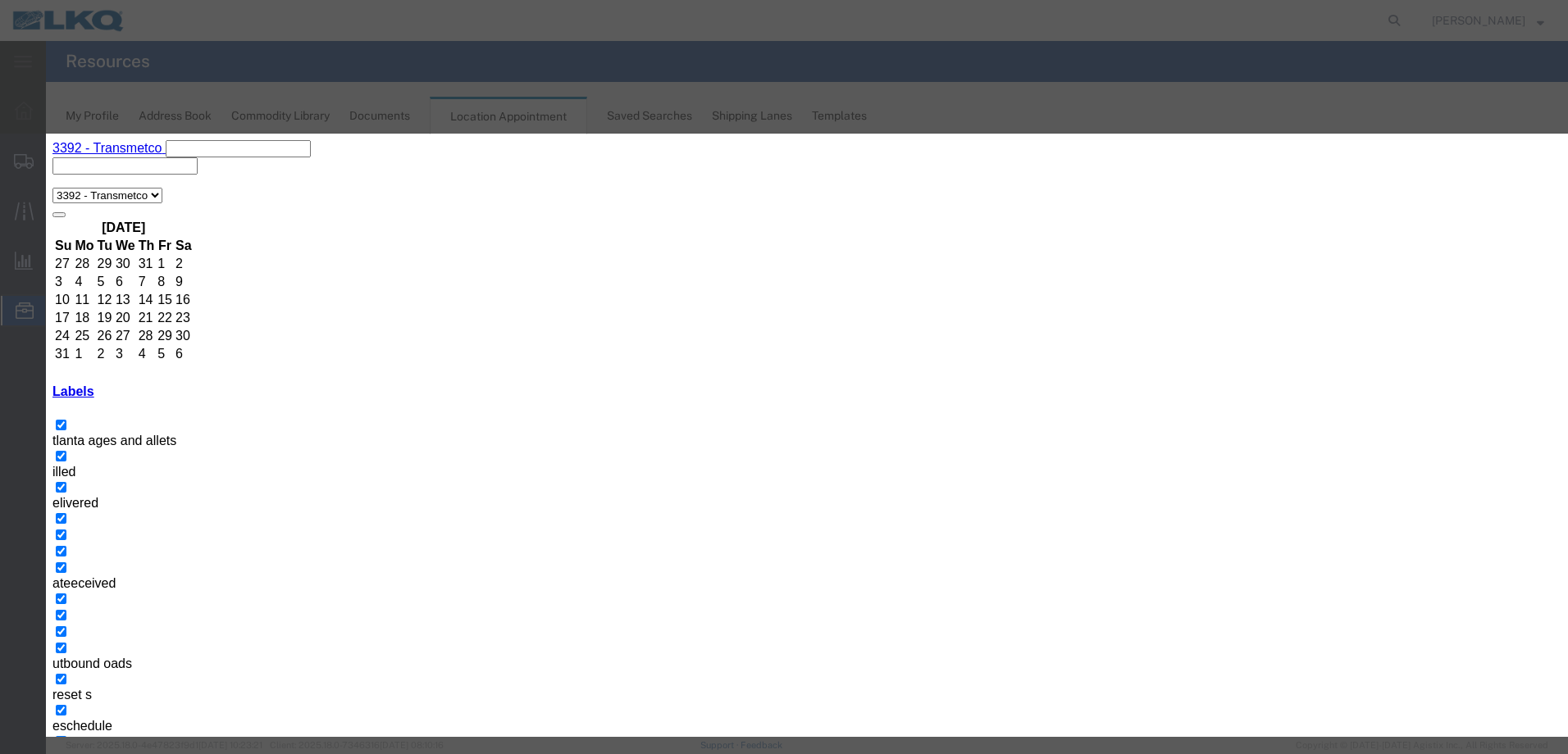
paste input "T31431- Metal Recycling- Skidded"
type input "T31431- Metal Recycling- Skidded"
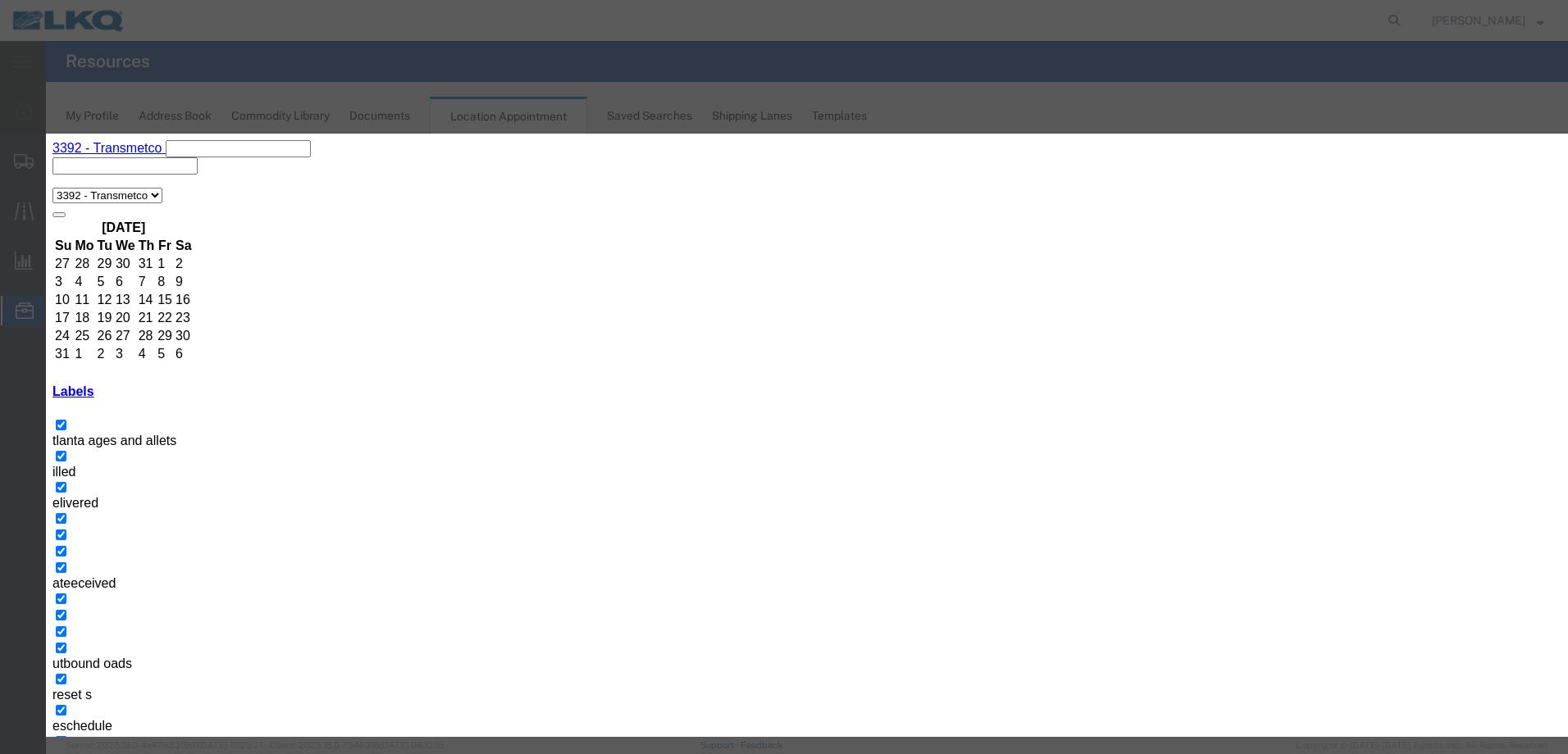
type input "11:00 a"
type input "th"
select select "23"
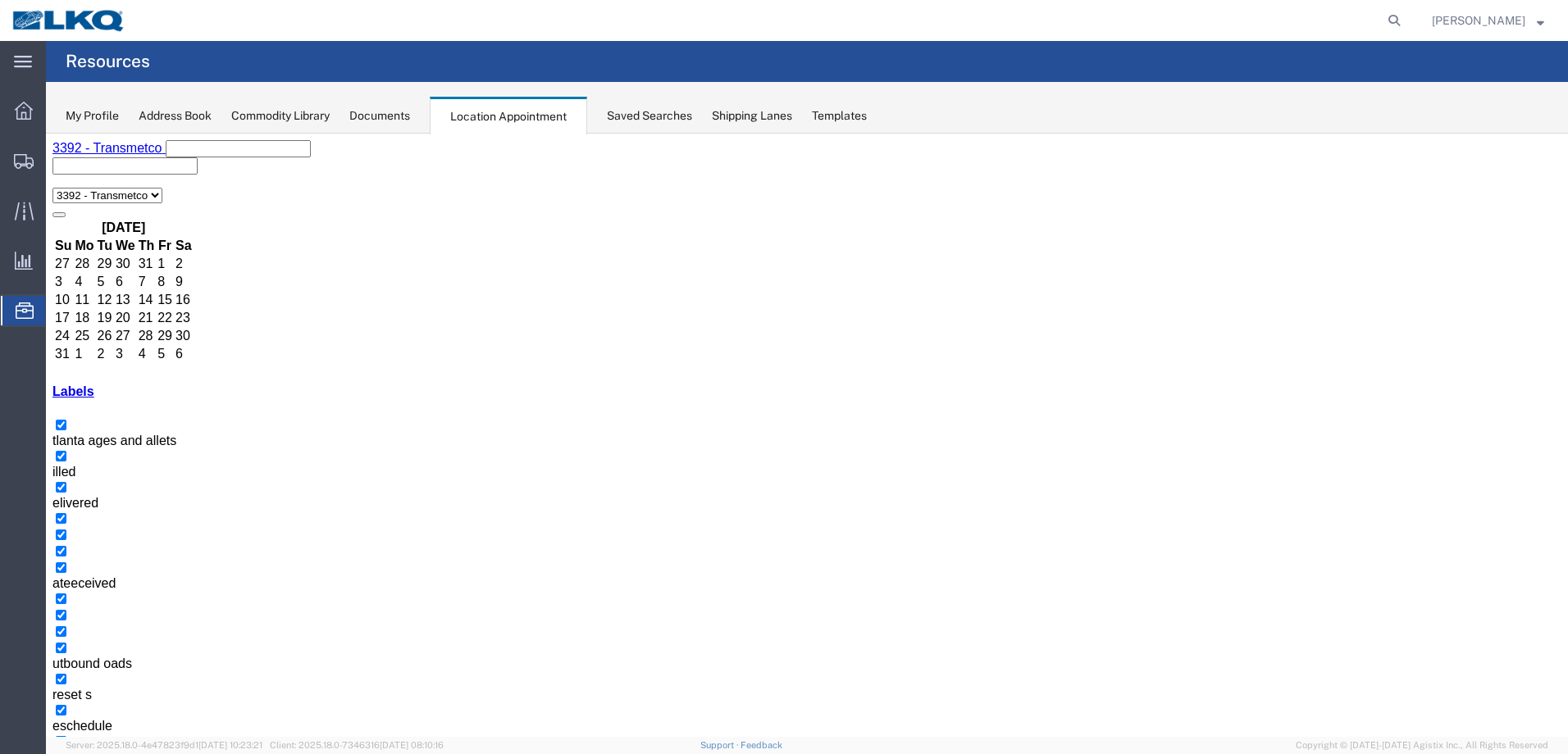
select select "1"
select select
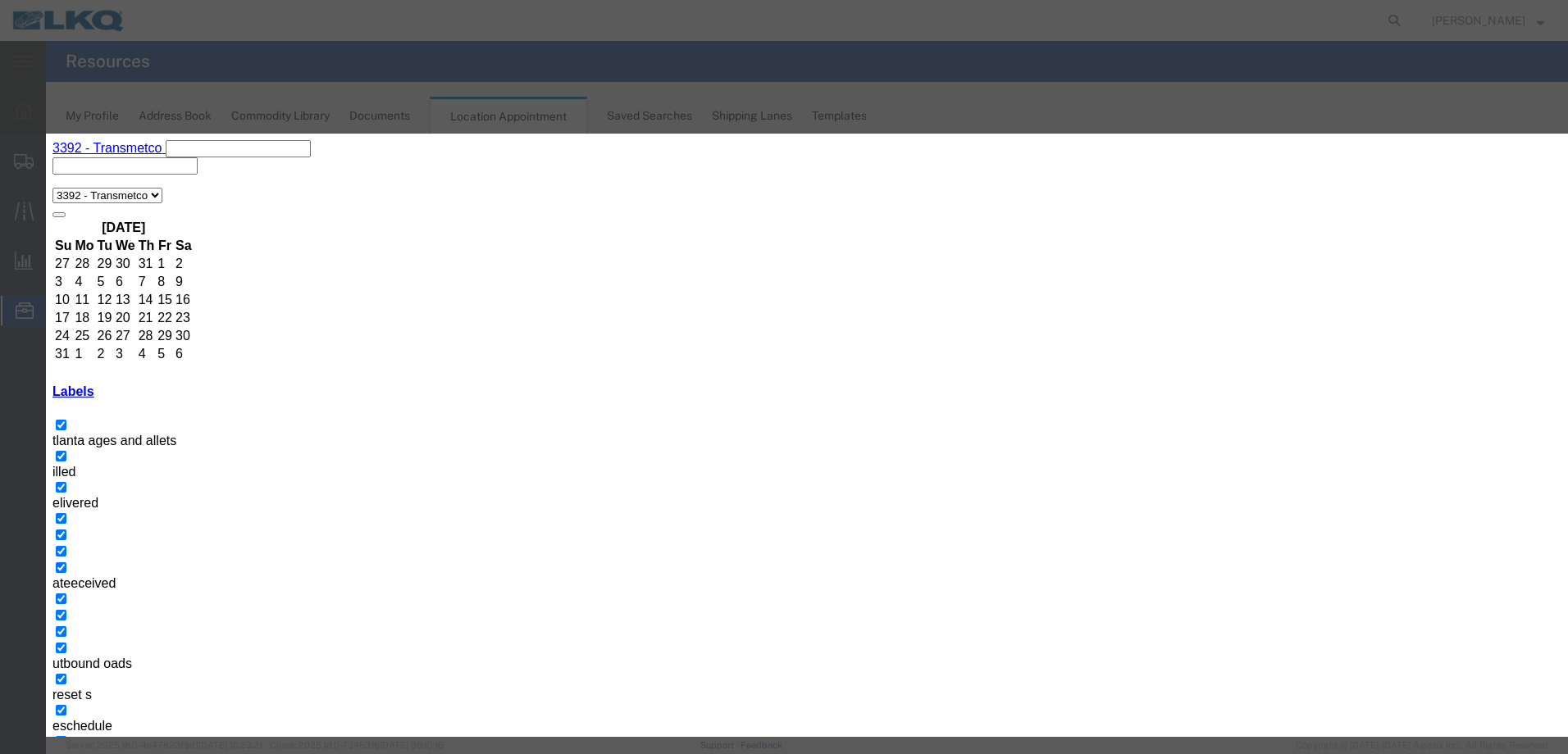
type input "t"
type input "T31432- Metal Recycling- Skidded"
type input "11:00 a"
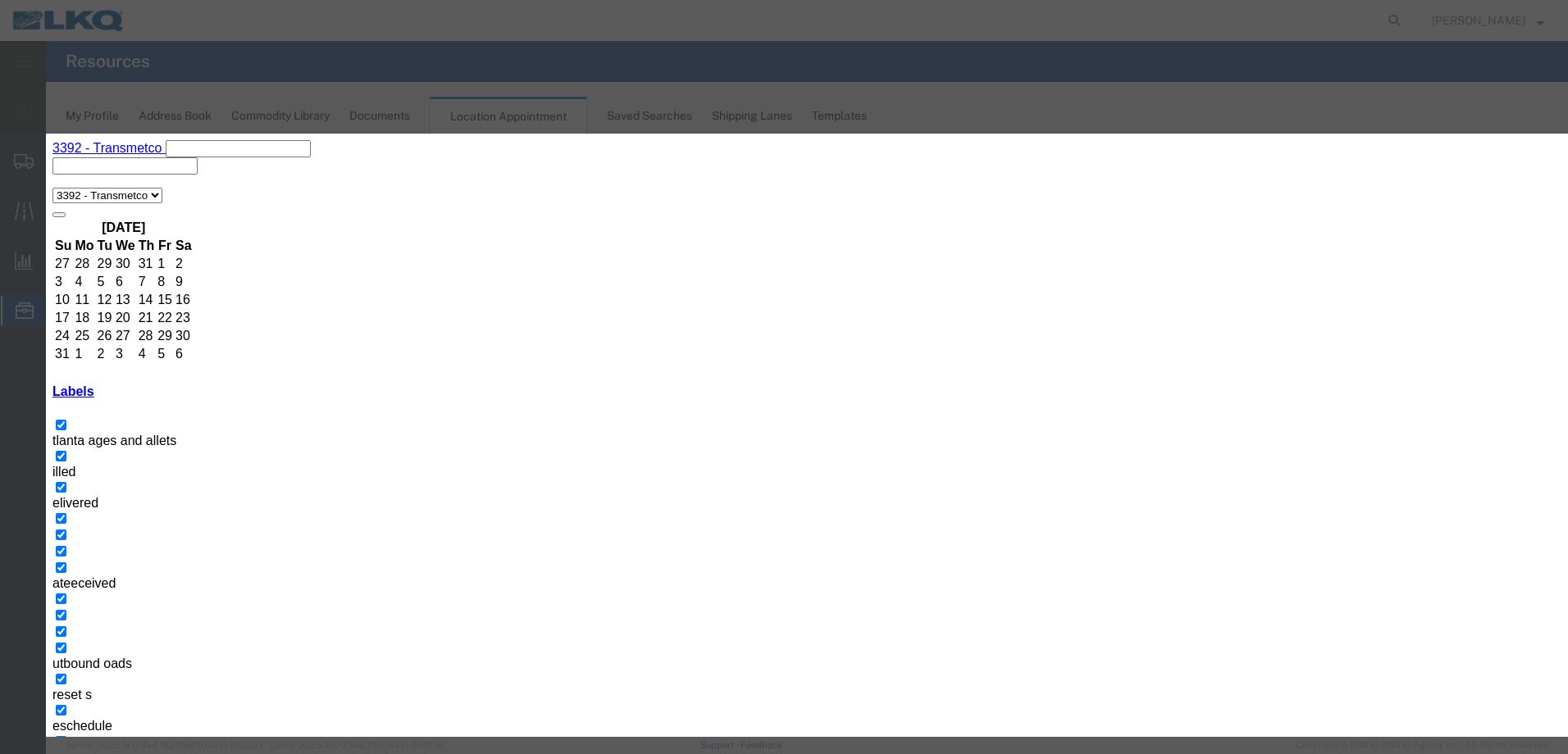
type input "th"
select select "23"
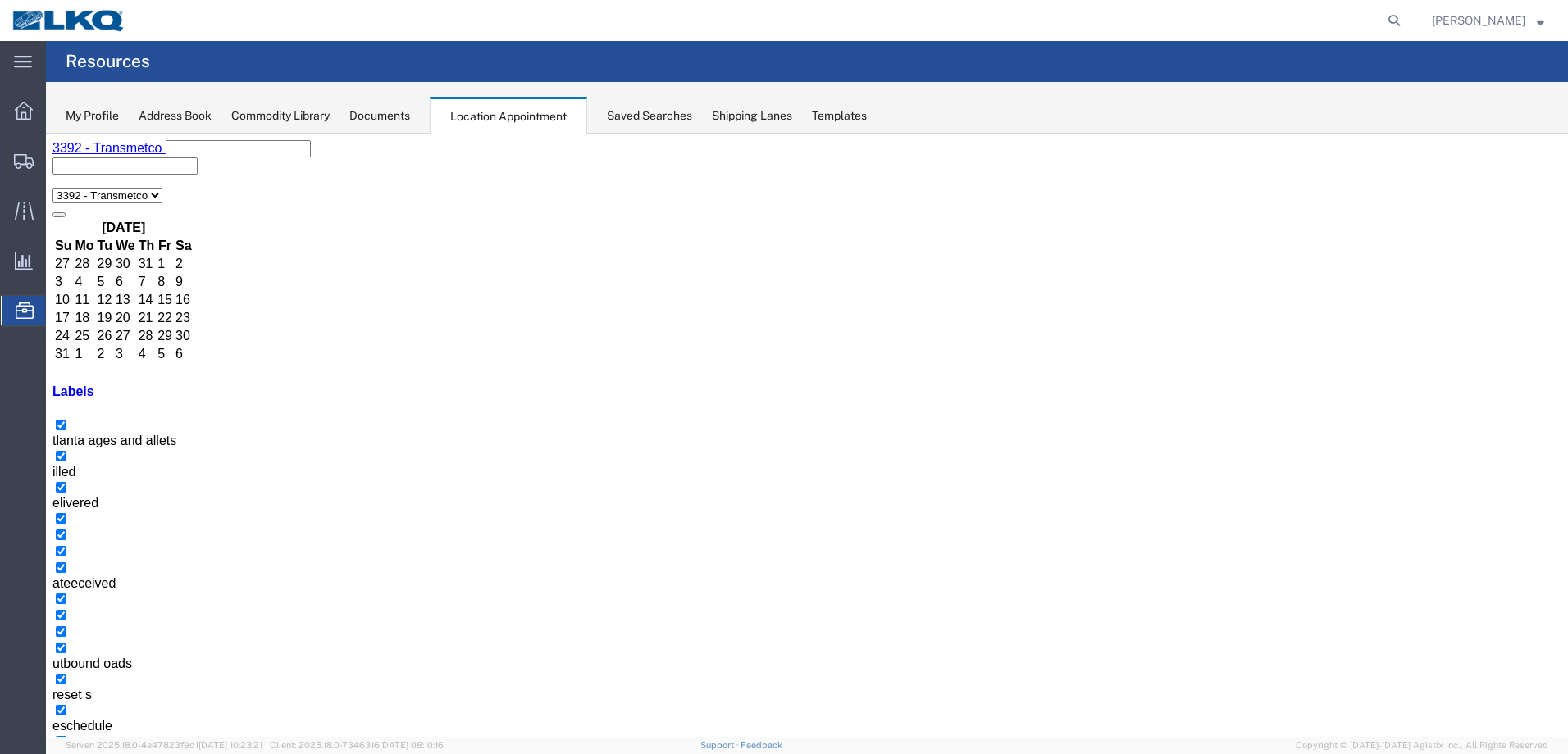
select select "1"
select select
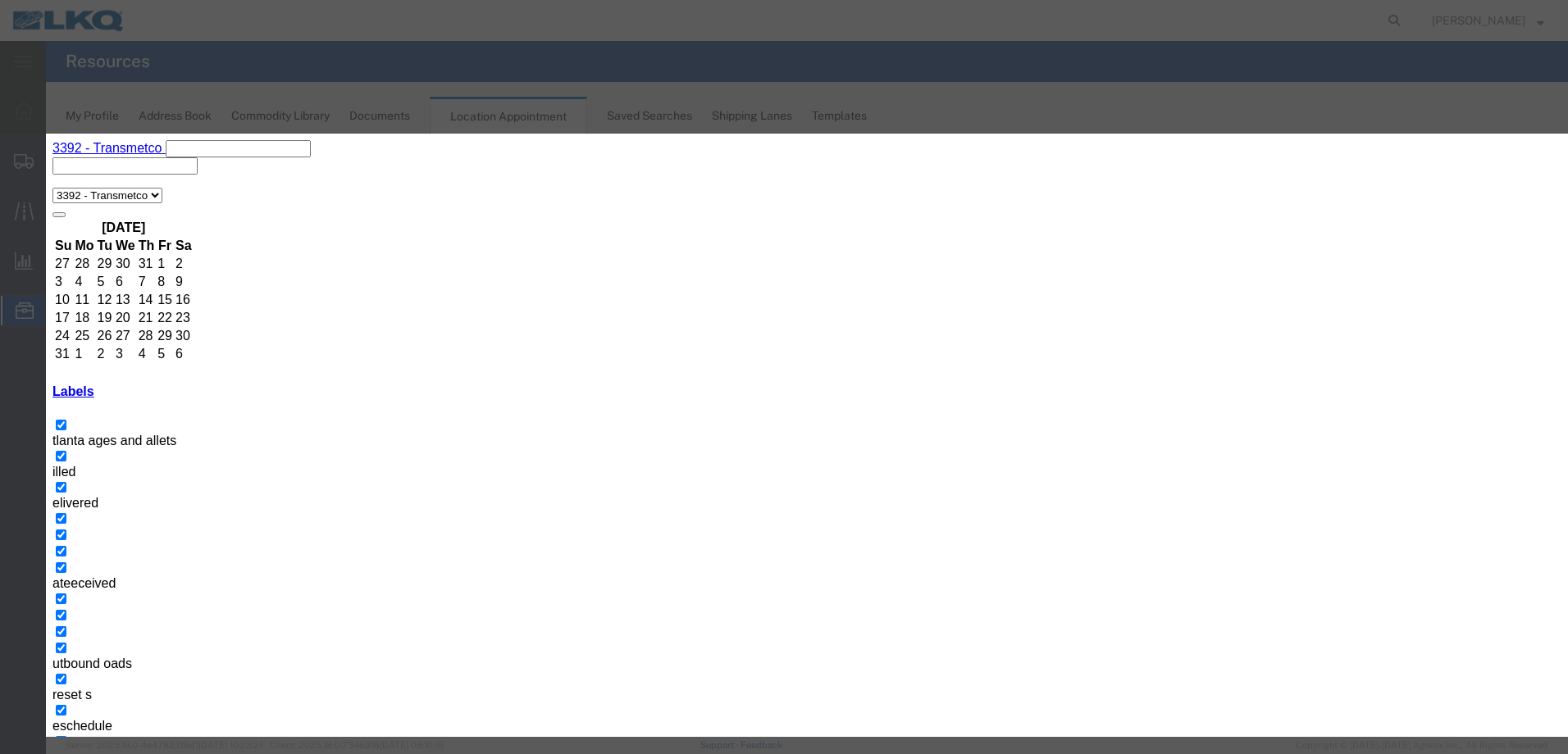
paste input "T31432- Metal Recycling- Skidded"
type input "T31432- Metal Recycling- Skidded"
type input "11:00 a"
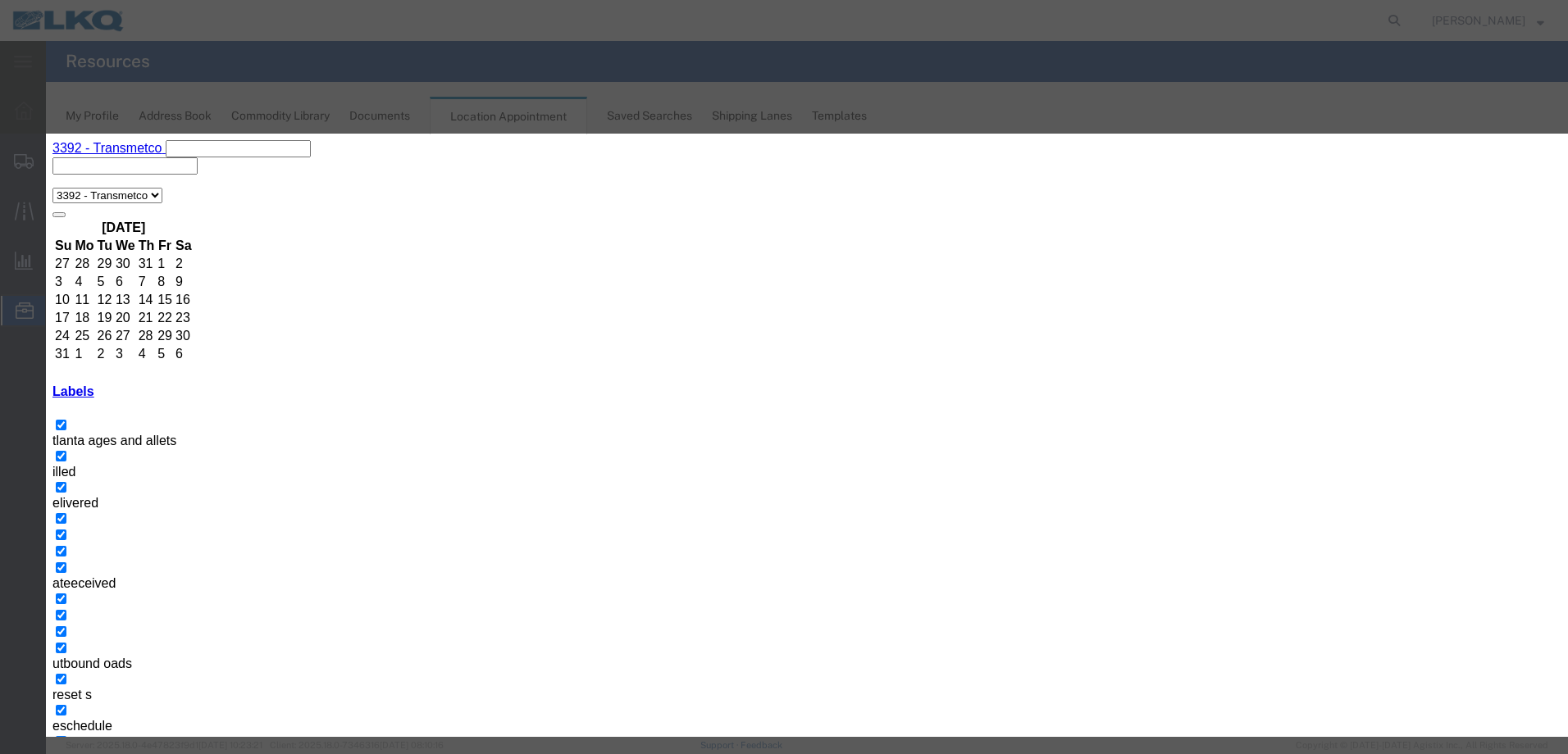
type input "th"
select select "23"
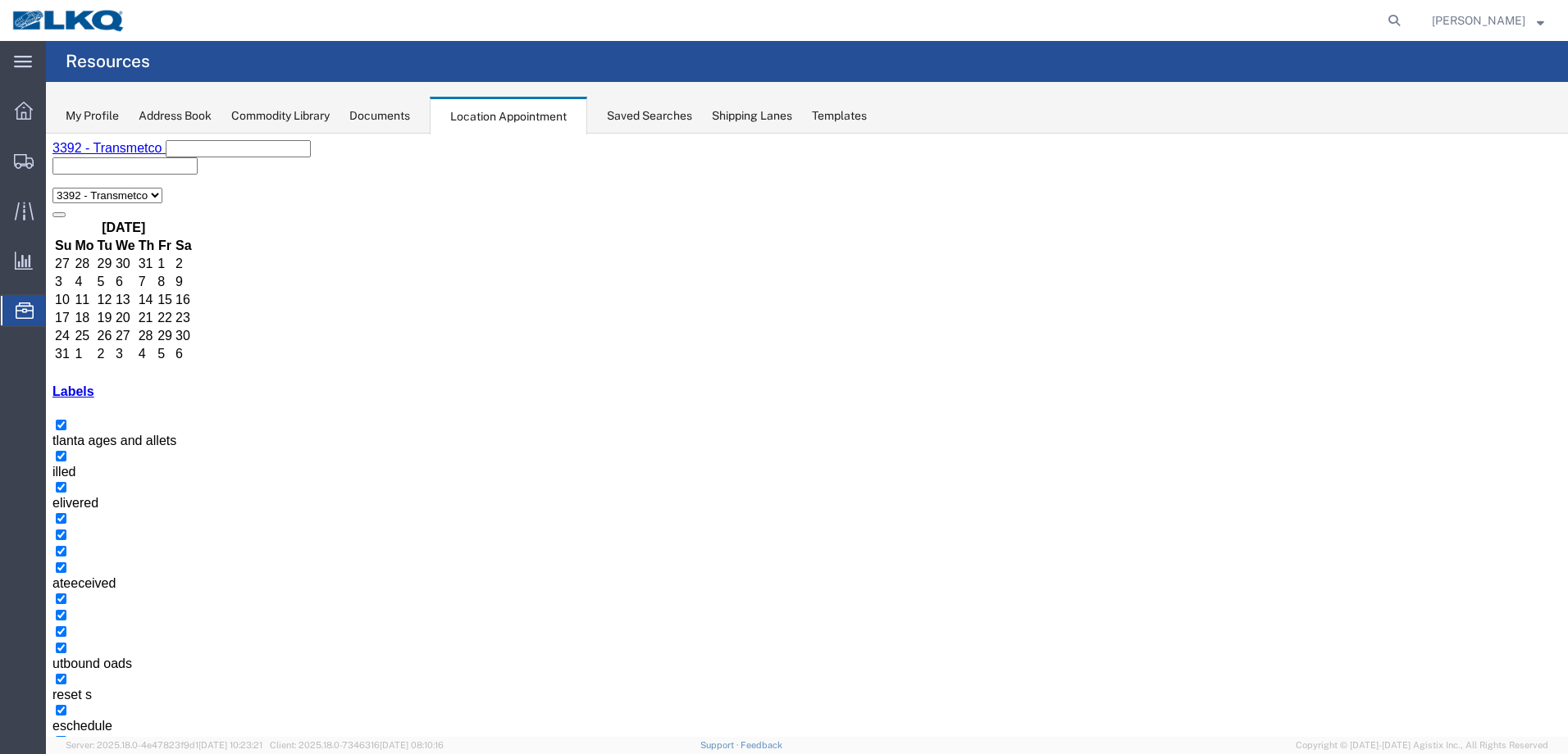
select select "1"
select select
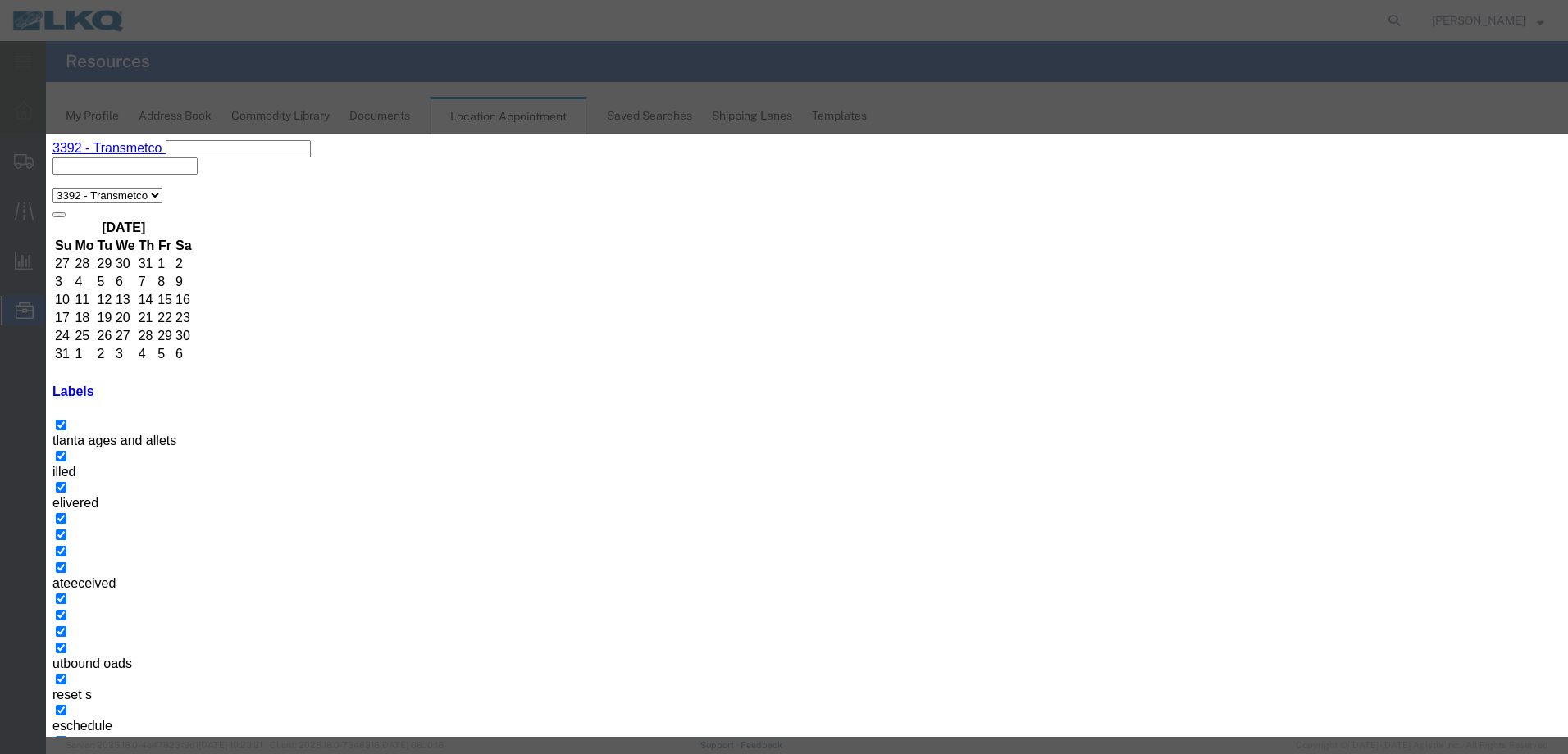
paste input "T31432- Metal Recycling- Skidded"
type input "T31432- Metal Recycling- Skidded"
type input "11:00 a"
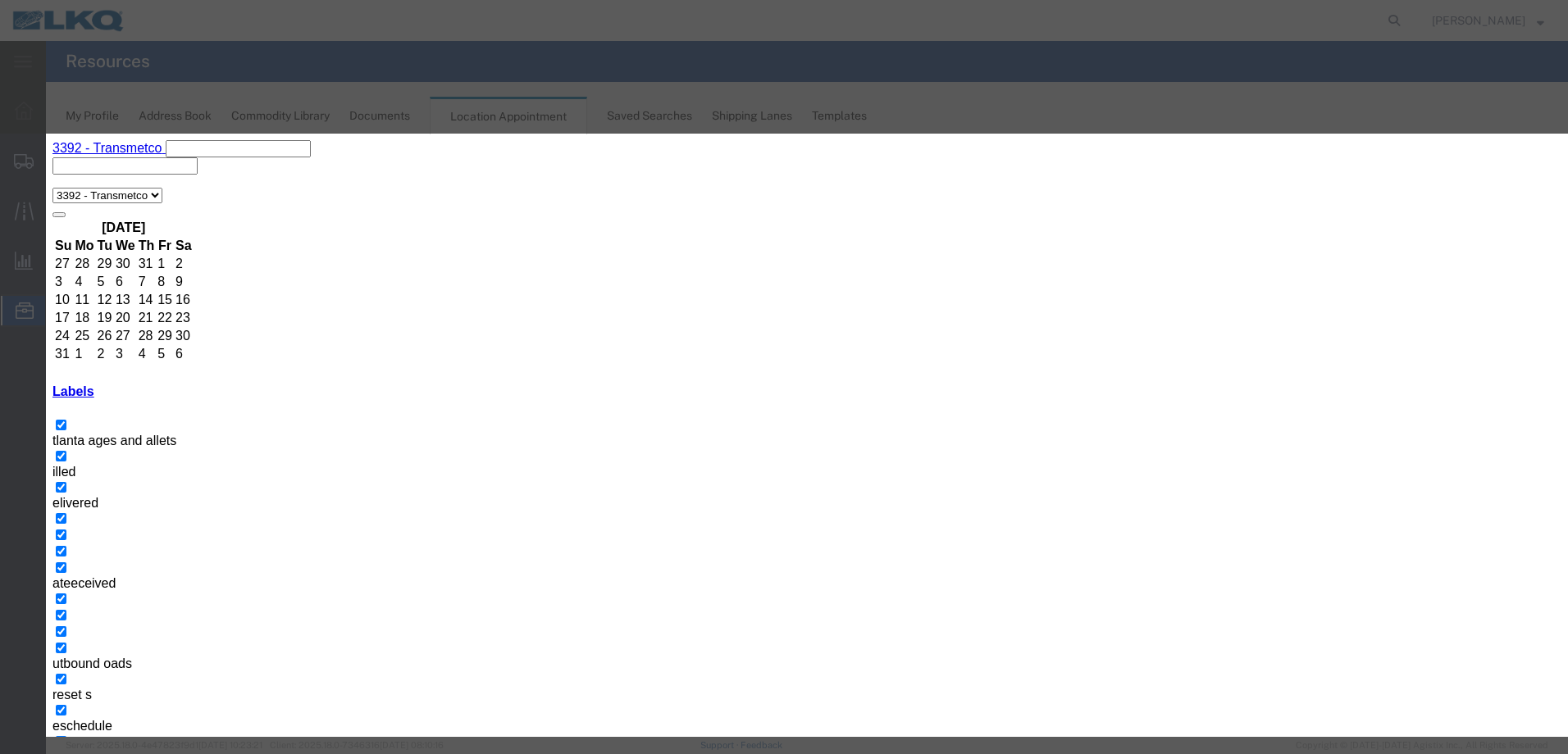
type input "th"
select select "23"
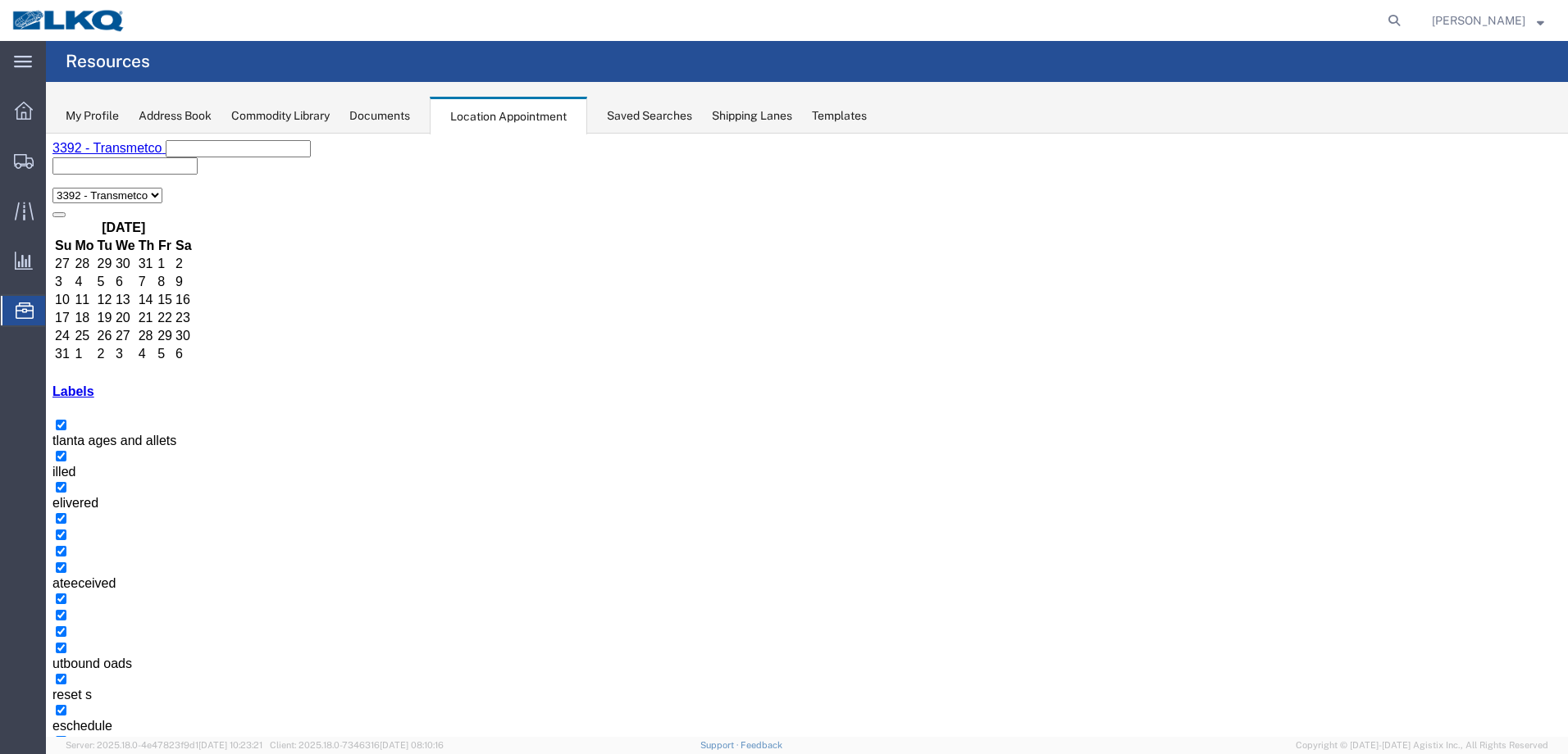
select select "1"
select select
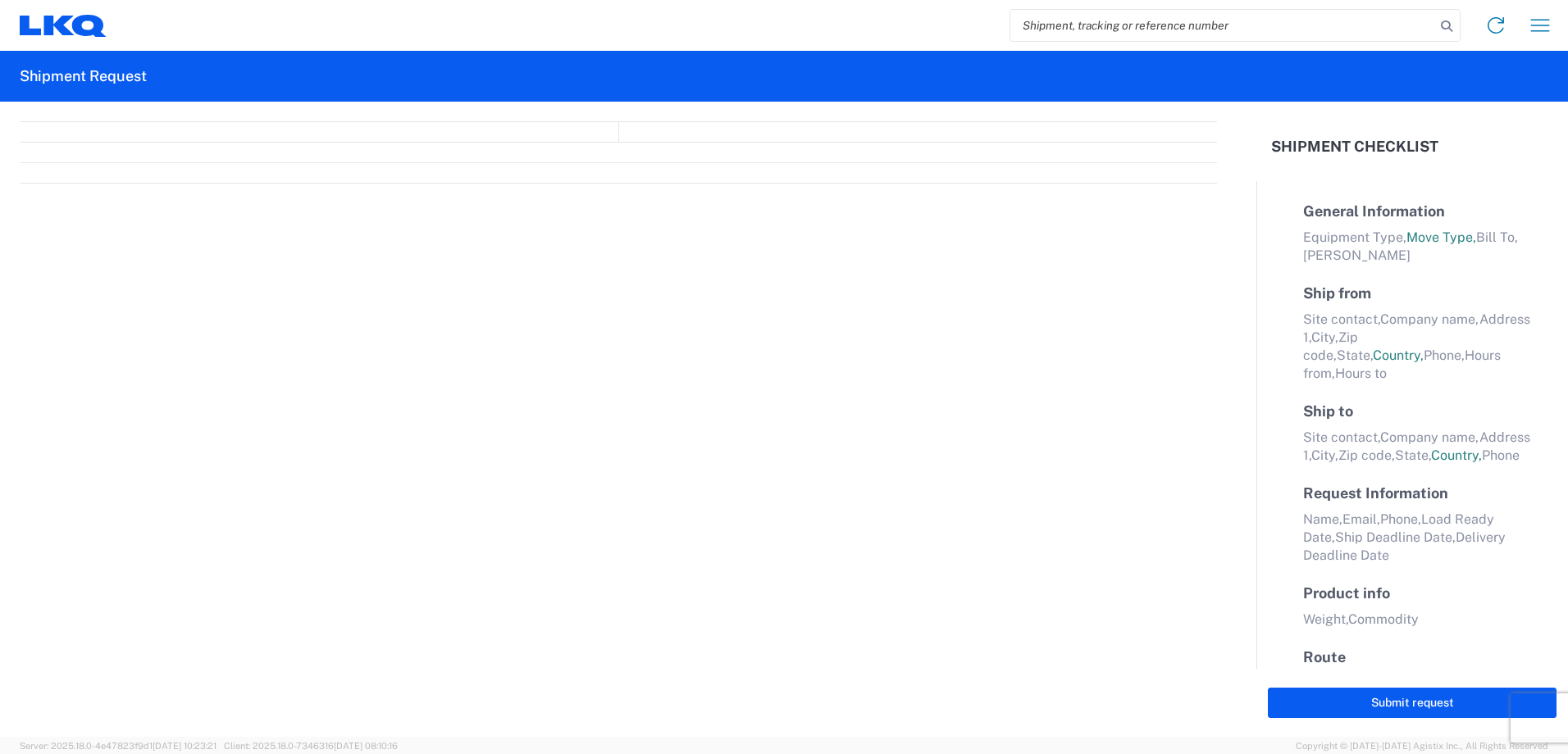
select select "FULL"
select select "LBS"
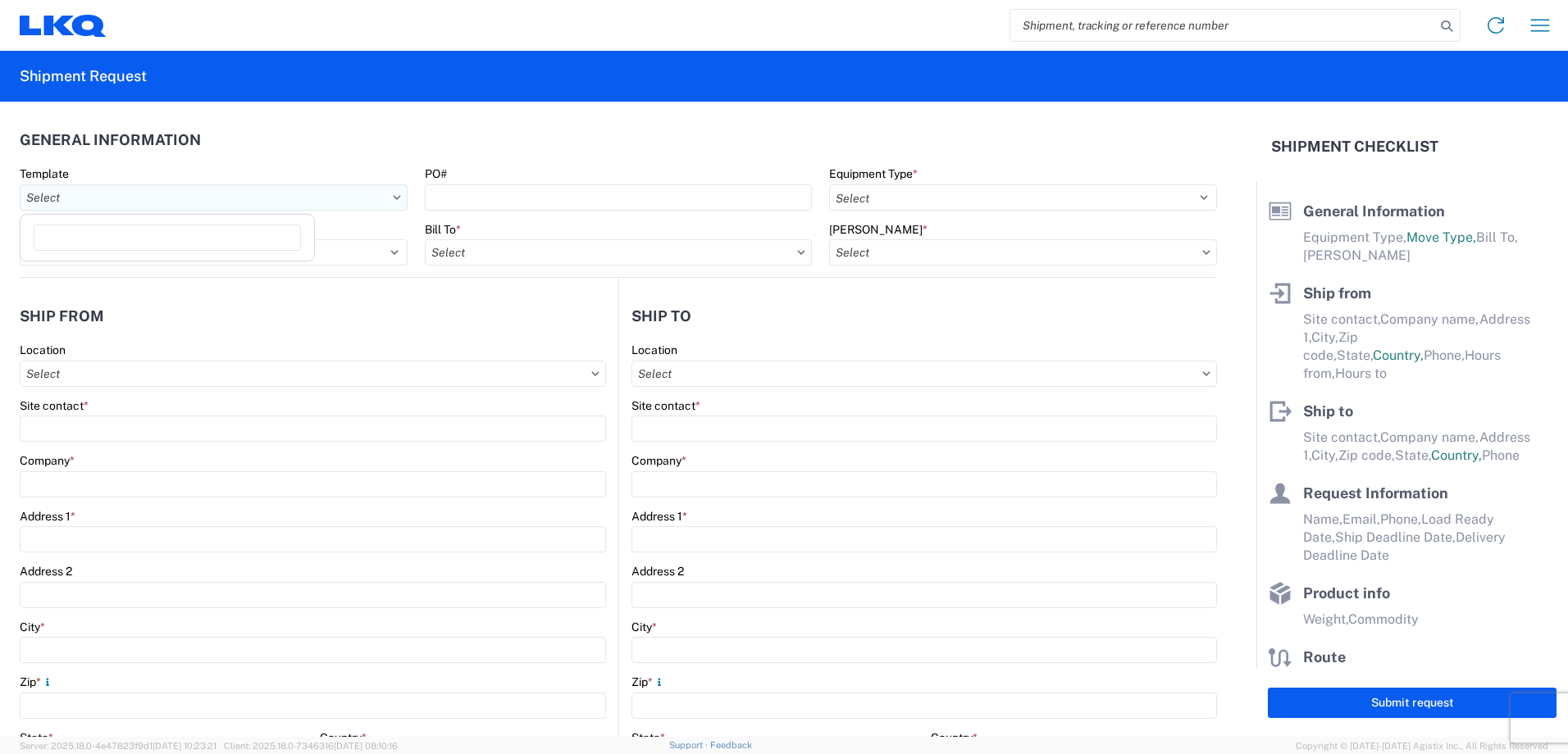
click at [365, 197] on input "Template" at bounding box center [213, 197] width 388 height 26
type input "ROK"
click at [182, 268] on div "Rok Brother Wheel Load Template" at bounding box center [167, 271] width 287 height 26
type input "Rok Brother Wheel Load Template"
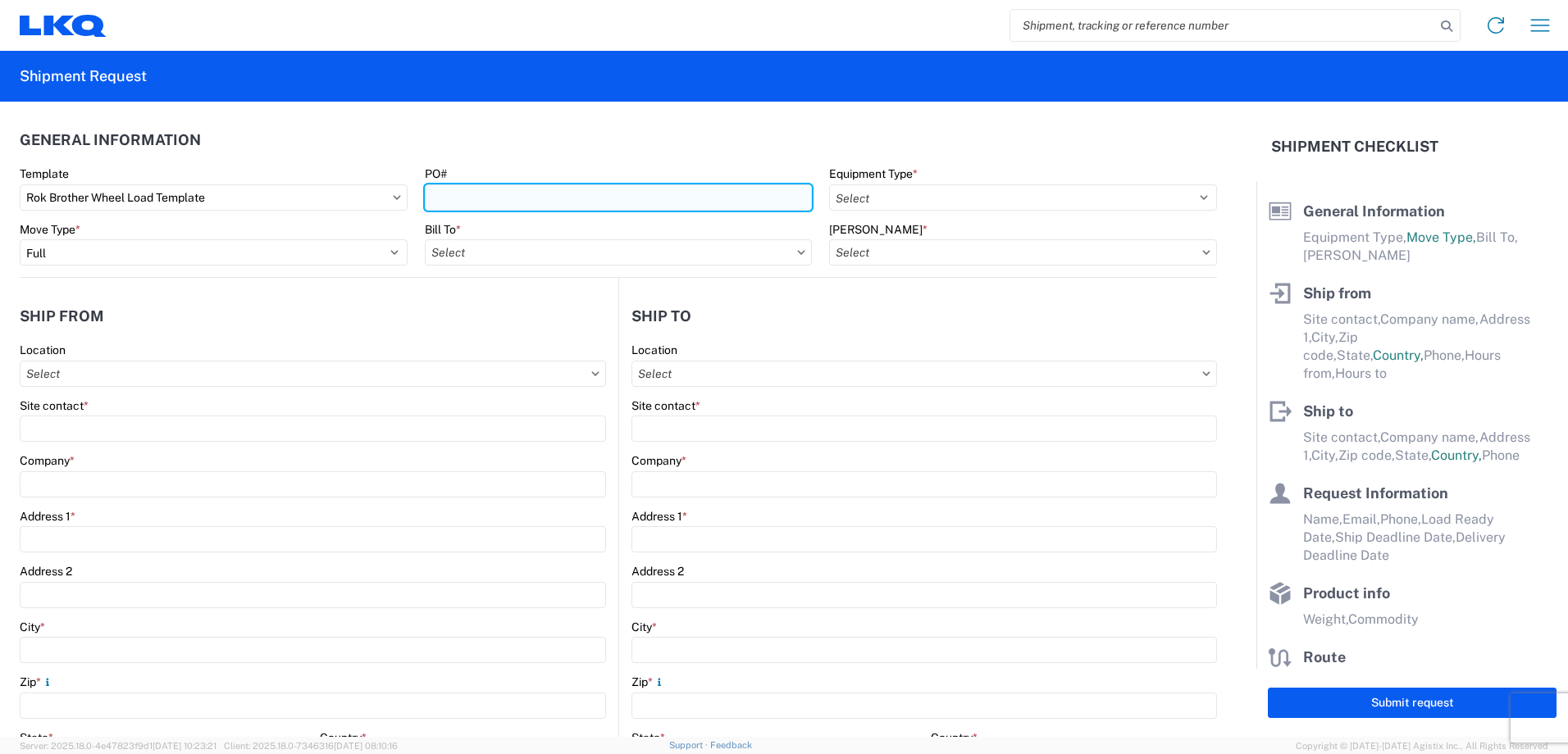
click at [447, 191] on input "PO#" at bounding box center [618, 197] width 388 height 26
select select "STDV"
select select
type input "LKQ Company Addressbook"
type input "Rok Brothers"
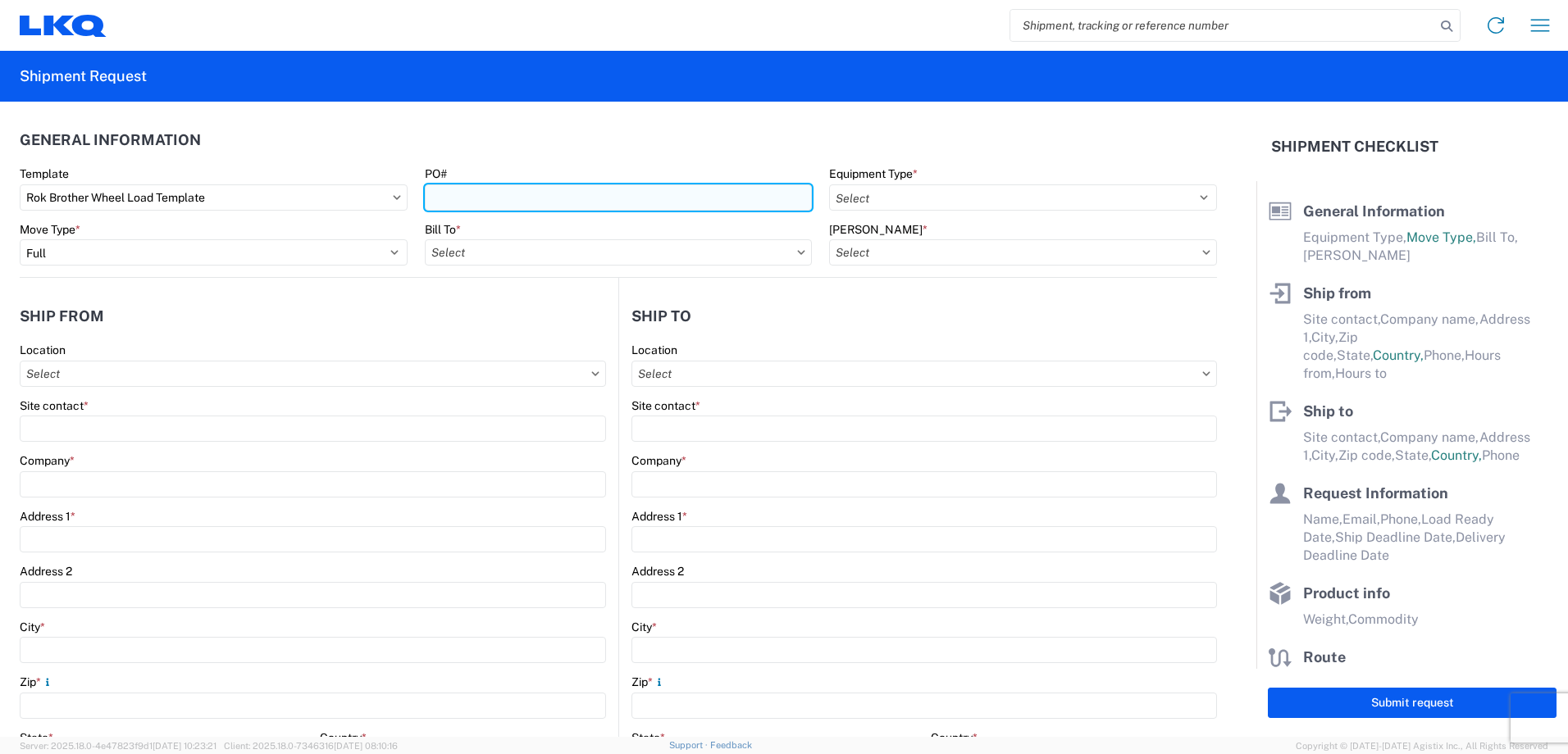
type input "8217 Cloverleaf Dr"
type input "Millersville"
type input "21108"
type input "randa@rokbrothers.com"
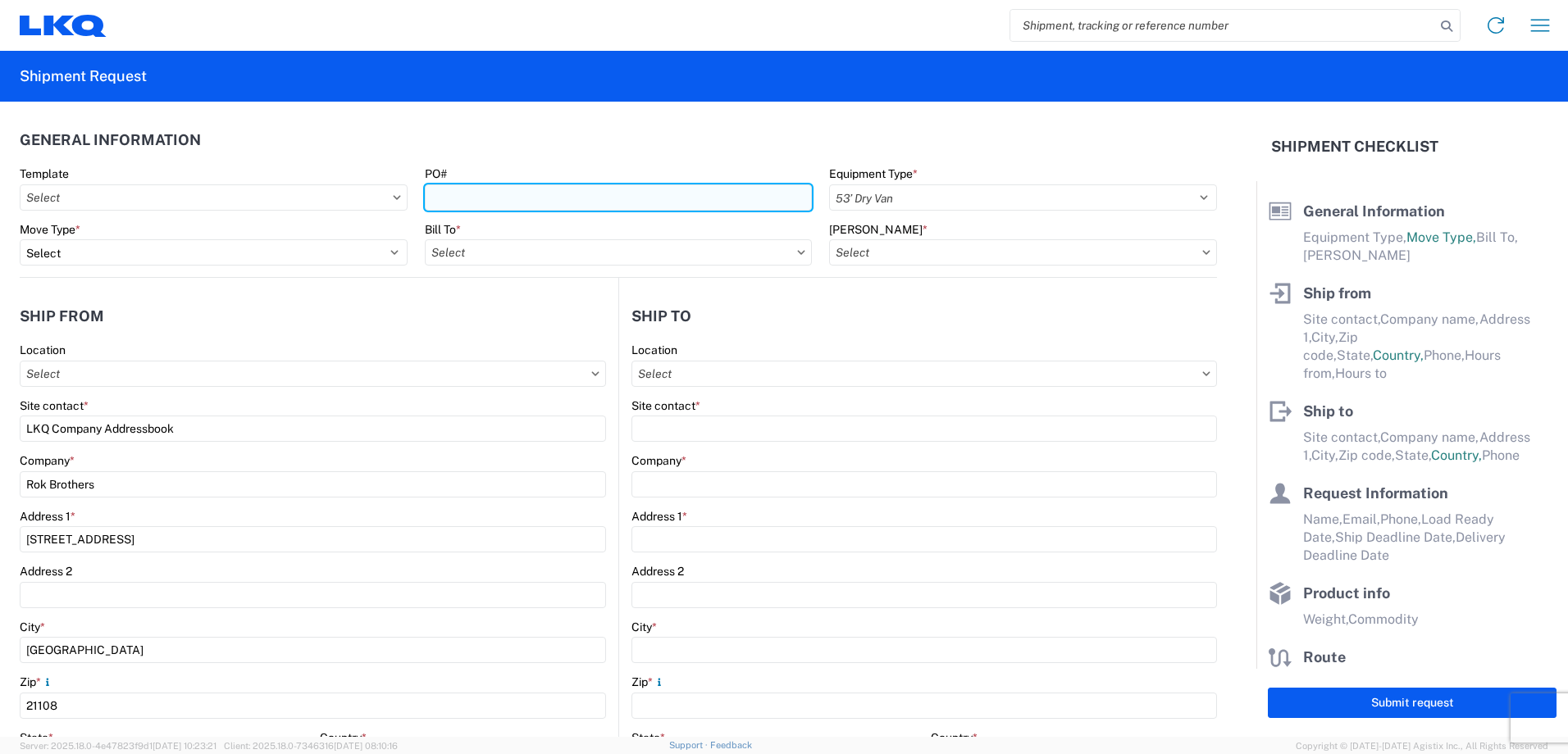
type input "Sebastian"
type input "LKQ Corporation"
type input "1750 Riverfork Dr"
type input "Huntington"
type input "46750"
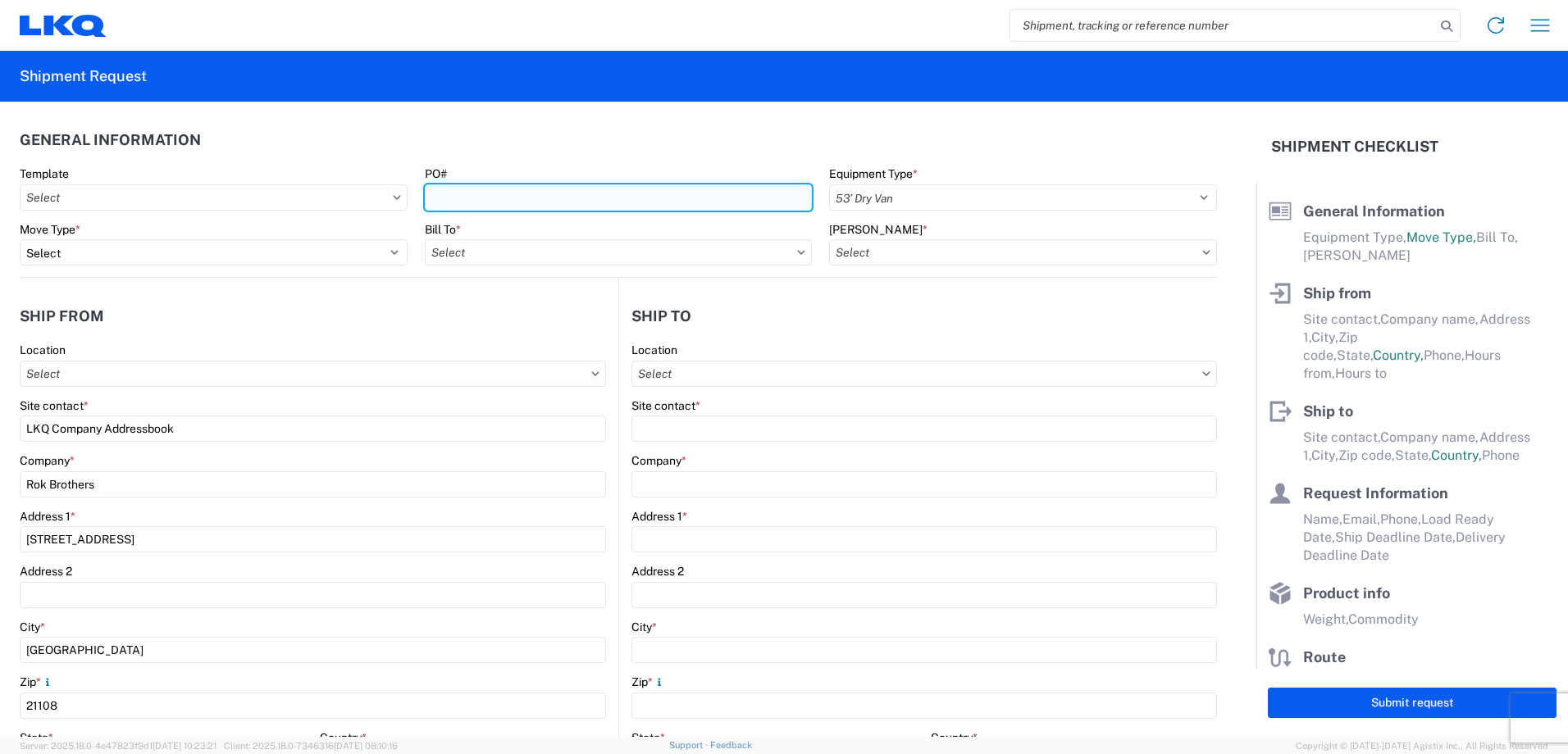
type input "Sebastian"
type input "sdeckert@lkqcorp.com"
type input "2602245817"
type input "2024-02-14"
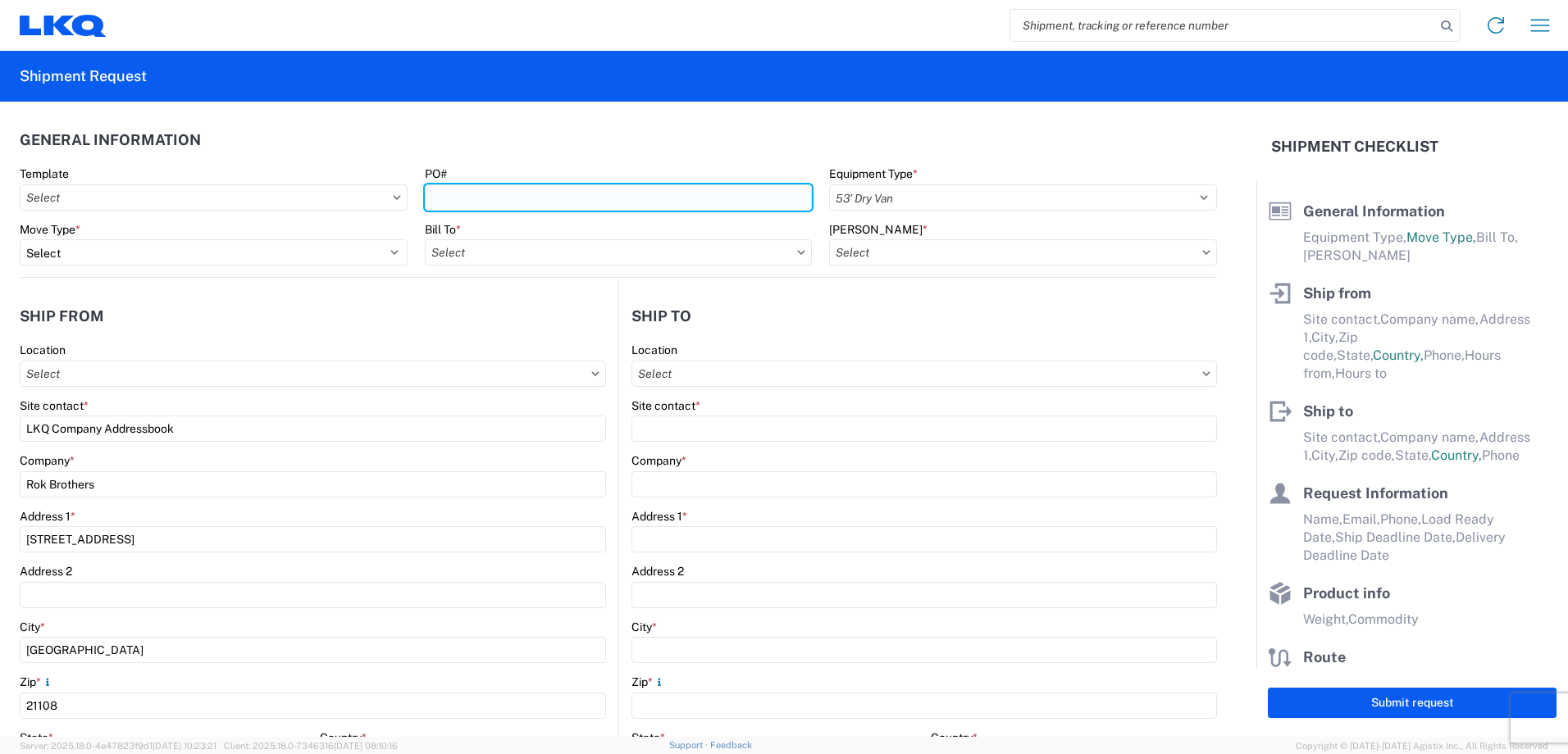
type textarea "Transmetco operates production 24/7 but only ships or receives on day shift"
type input "44000"
type input "Wheels - Stacked & Palletized"
type input "44"
type input "1"
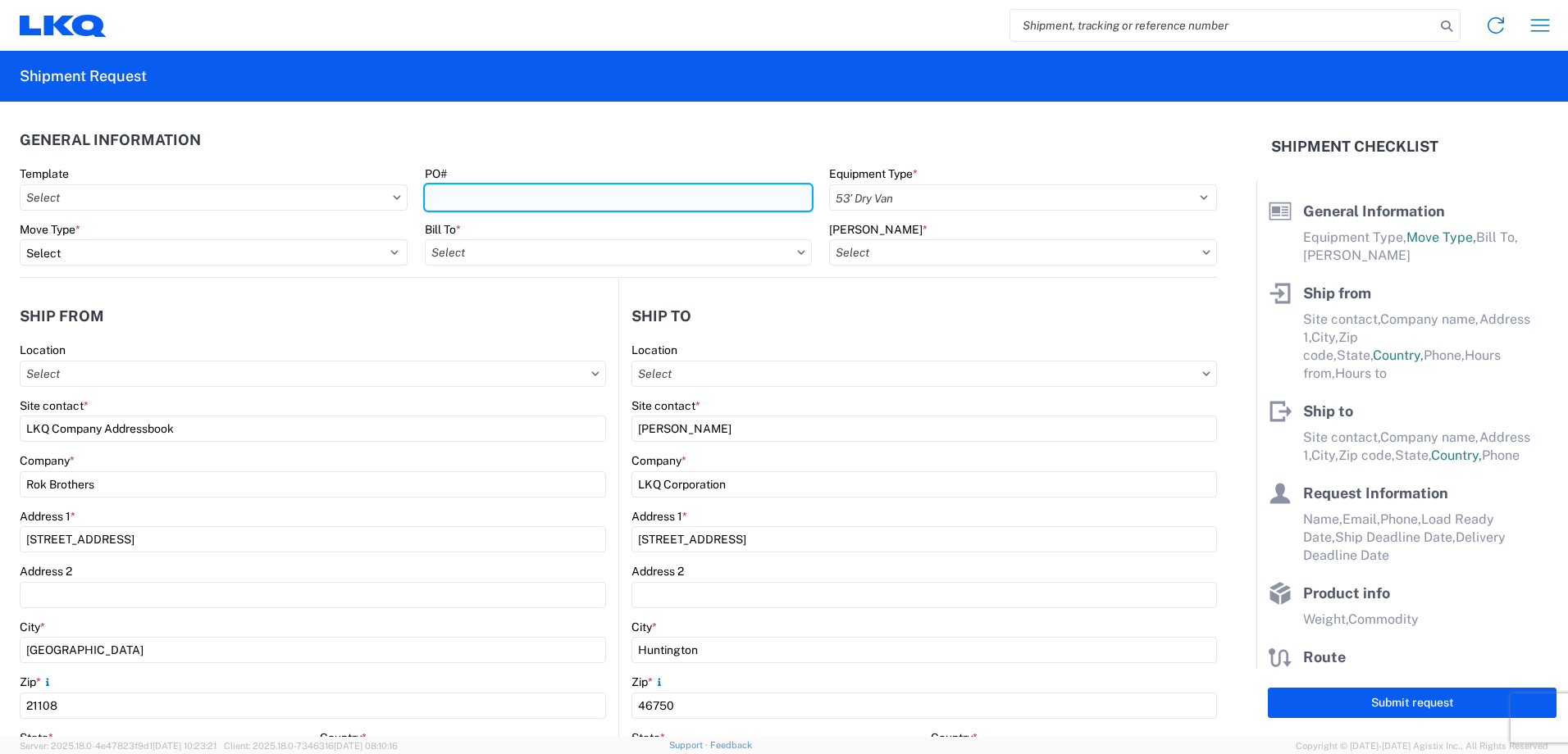
select select "US"
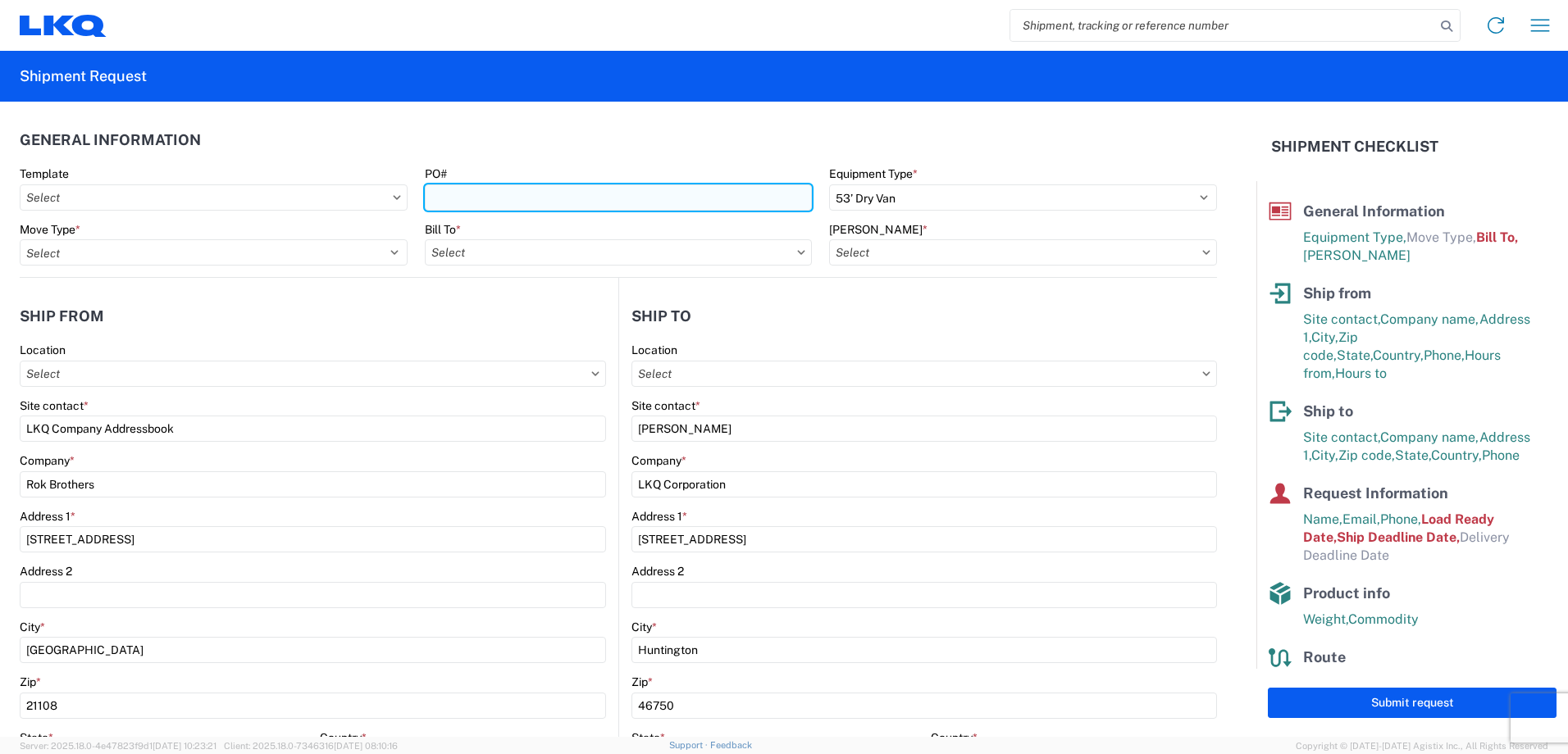
type input "3392 - Transmetco"
type input "3392-3015-50180-0000 - 3392 Freight In - Wheel Cores"
type input "t"
type input "T31267"
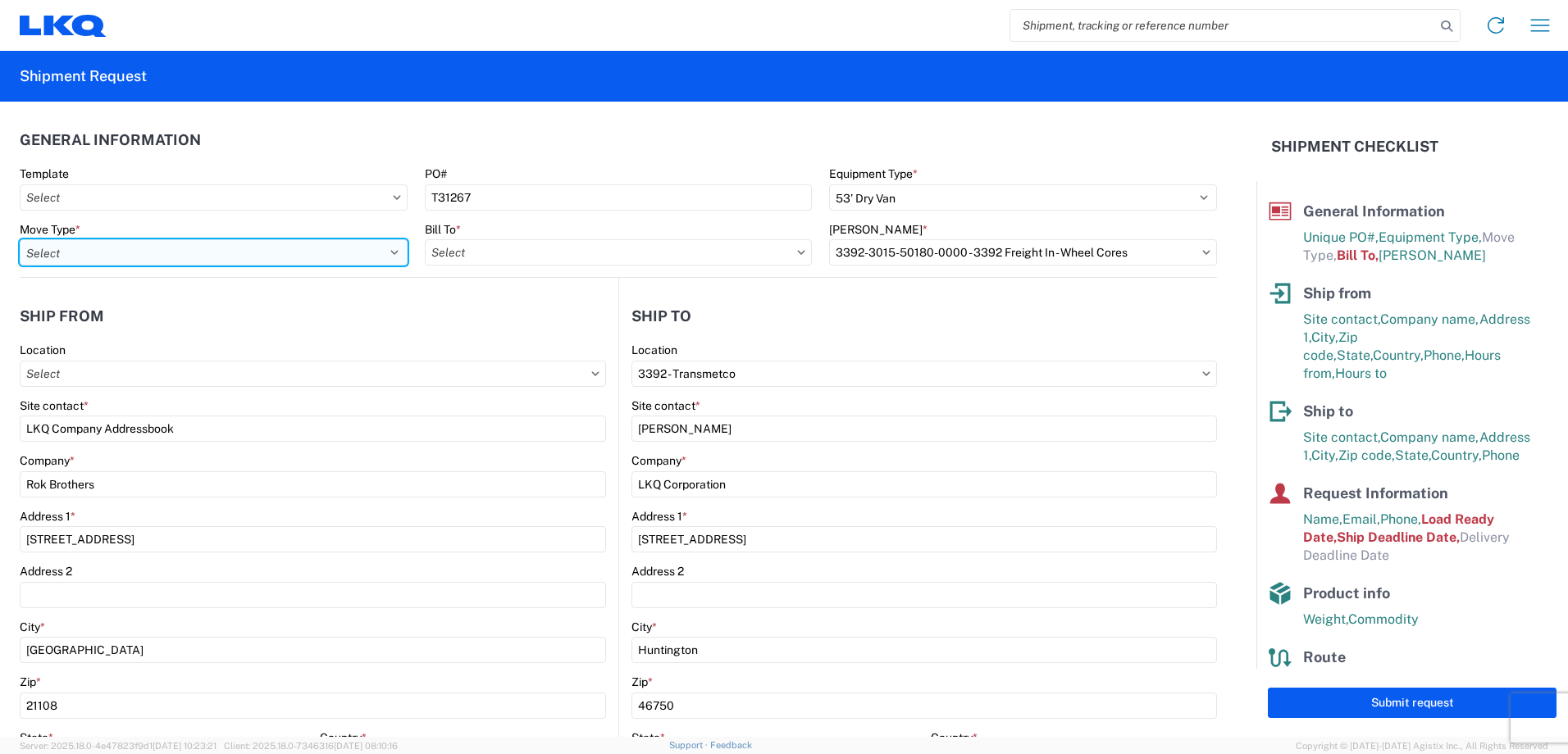
click at [387, 247] on select "Select Full Partial TL" at bounding box center [213, 252] width 388 height 26
select select "FULL"
click at [20, 239] on select "Select Full Partial TL" at bounding box center [213, 252] width 388 height 26
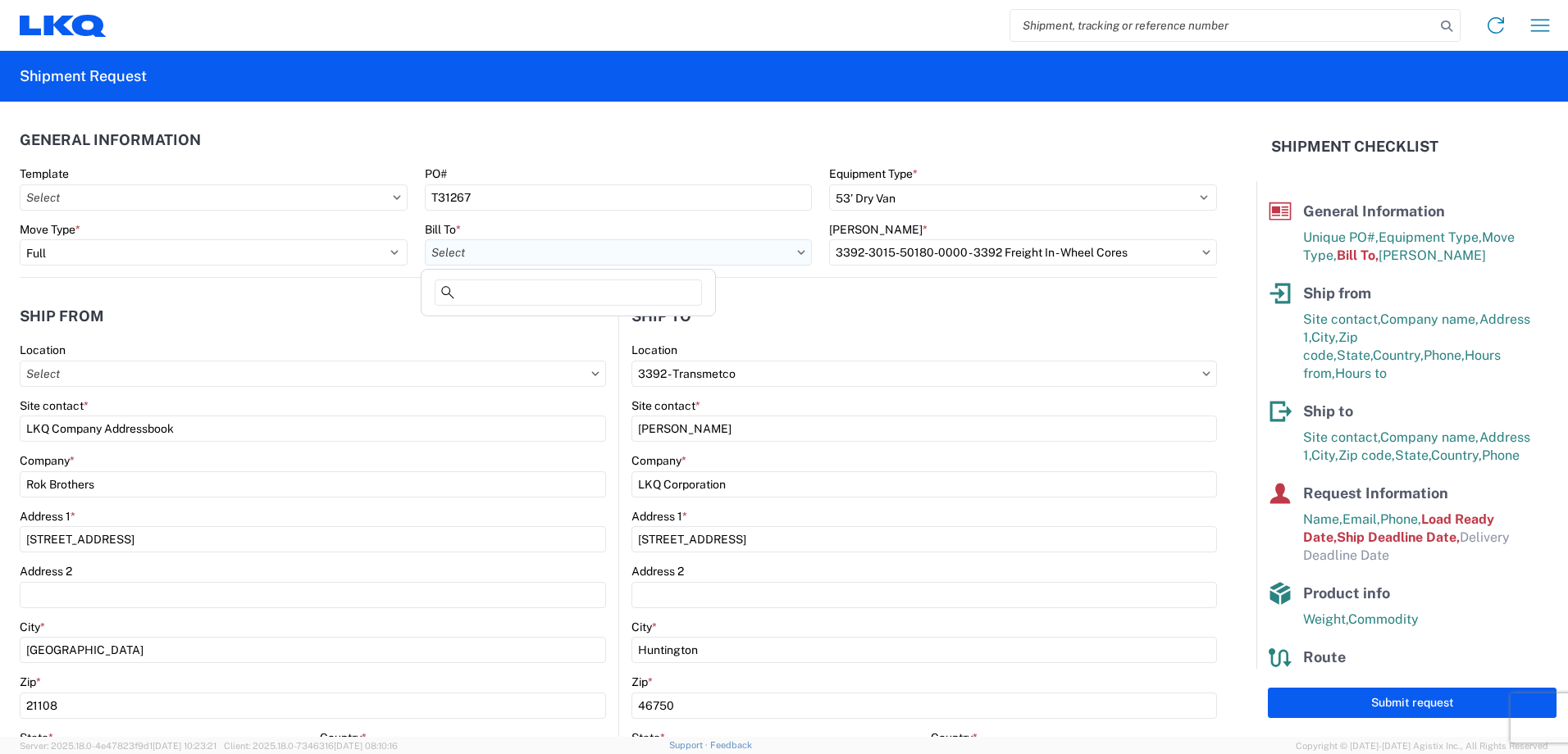
click at [454, 258] on input "Bill To *" at bounding box center [618, 252] width 388 height 26
type input "3392"
click at [446, 324] on div "3392 - Transmetco" at bounding box center [568, 325] width 287 height 26
type input "3392 - Transmetco"
click at [917, 262] on input "Bill Code *" at bounding box center [1022, 252] width 388 height 26
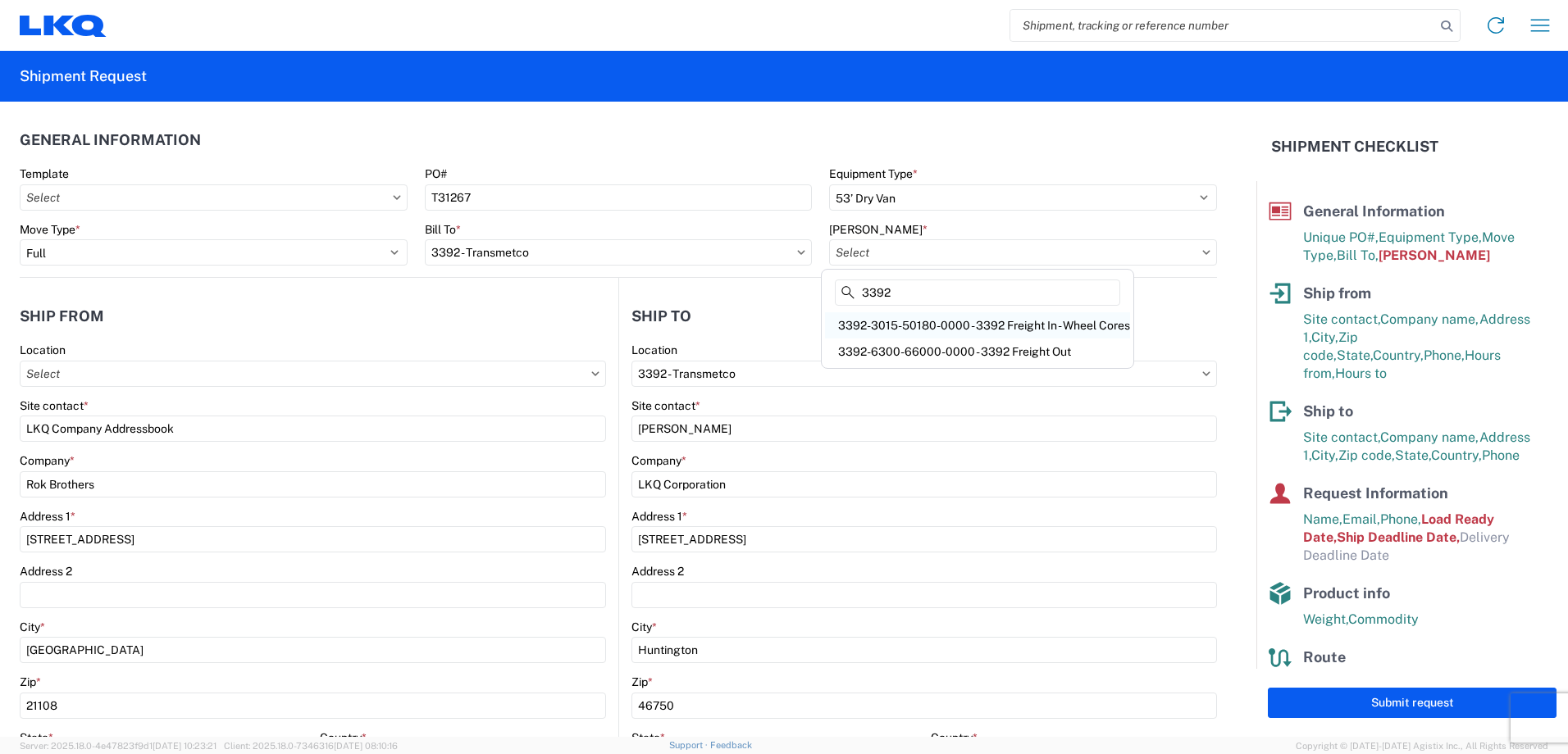
type input "3392"
click at [938, 322] on div "3392-3015-50180-0000 - 3392 Freight In - Wheel Cores" at bounding box center [977, 325] width 305 height 26
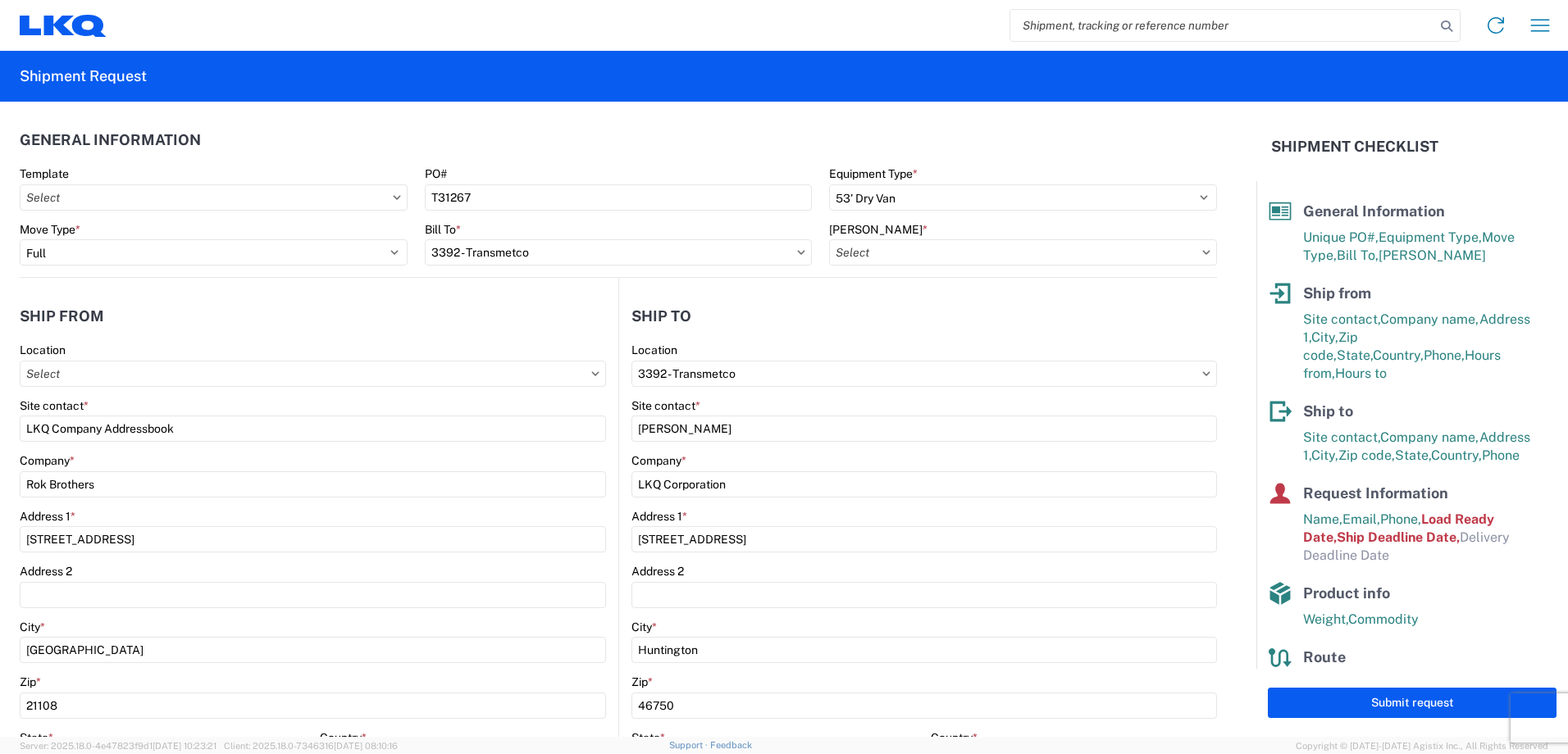
type input "3392-3015-50180-0000 - 3392 Freight In - Wheel Cores"
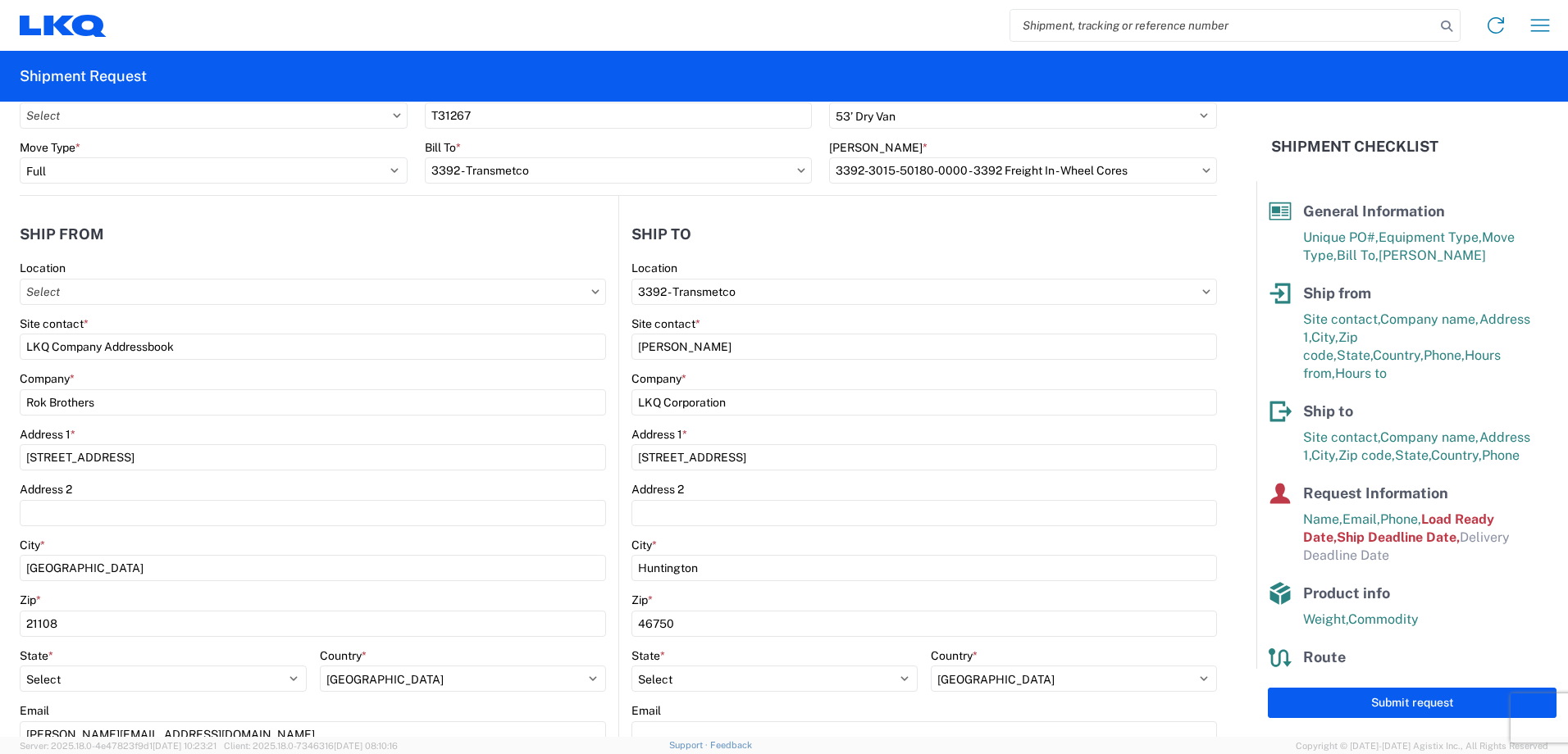
scroll to position [164, 0]
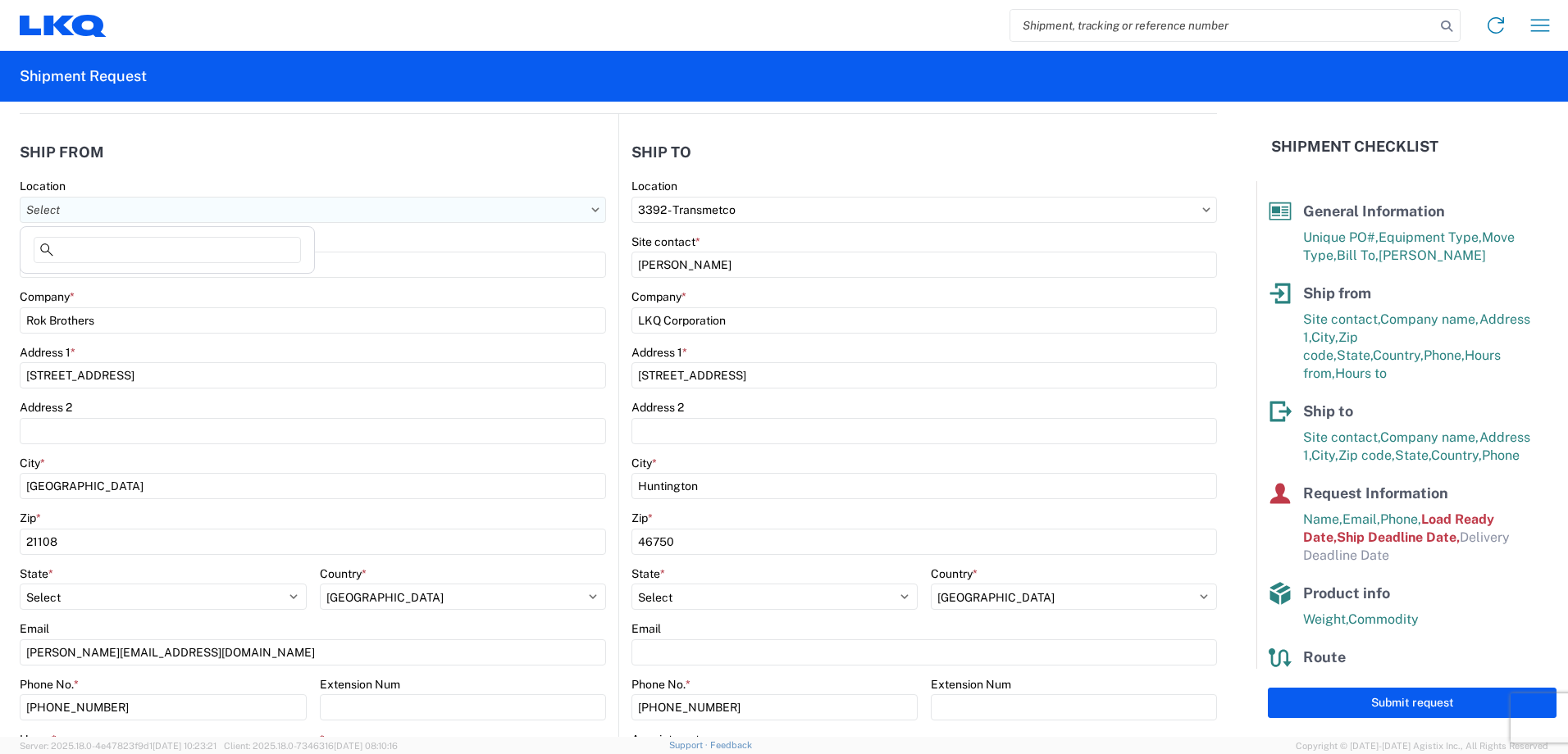
click at [523, 211] on input "Location" at bounding box center [312, 210] width 586 height 26
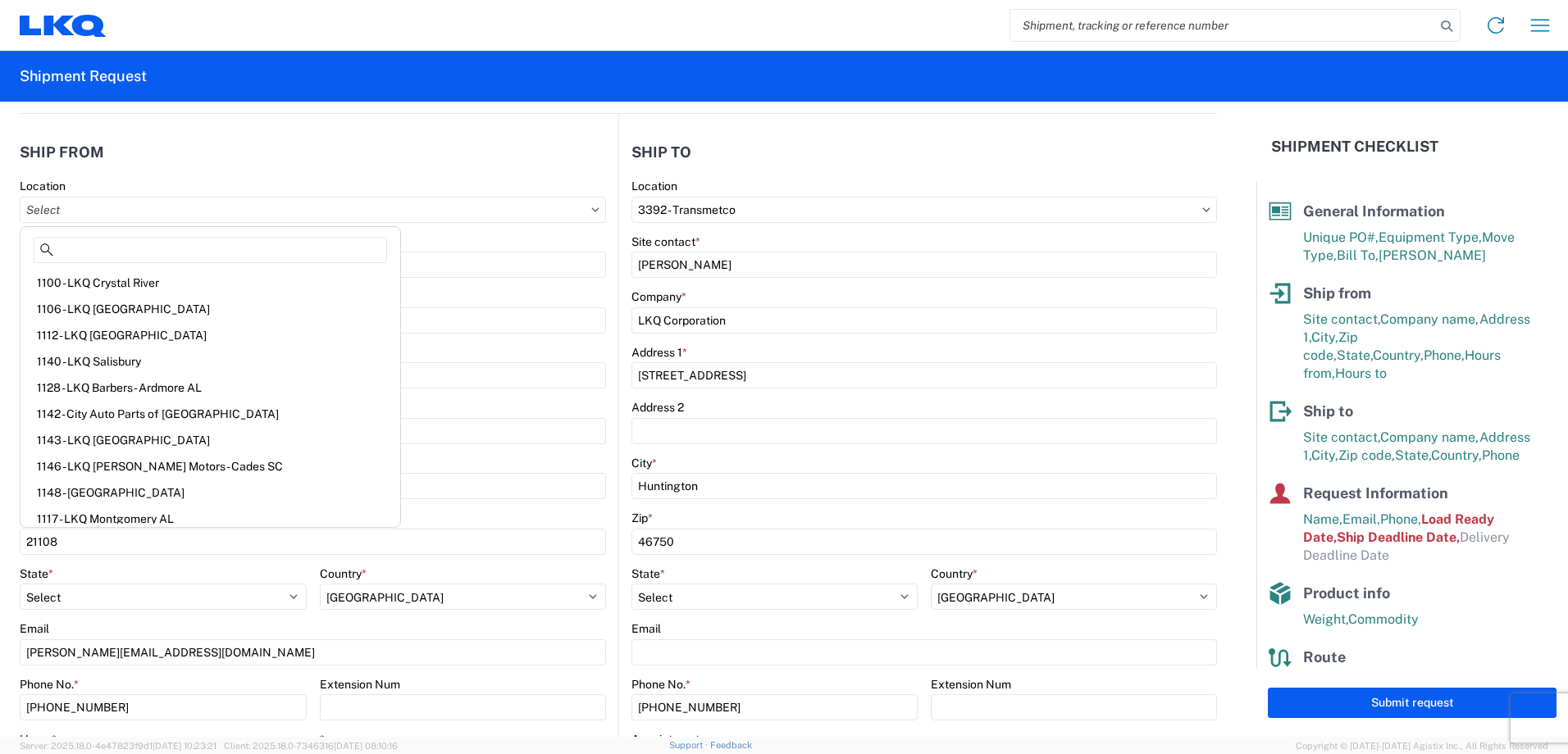
click at [528, 158] on header "Ship from" at bounding box center [319, 152] width 599 height 37
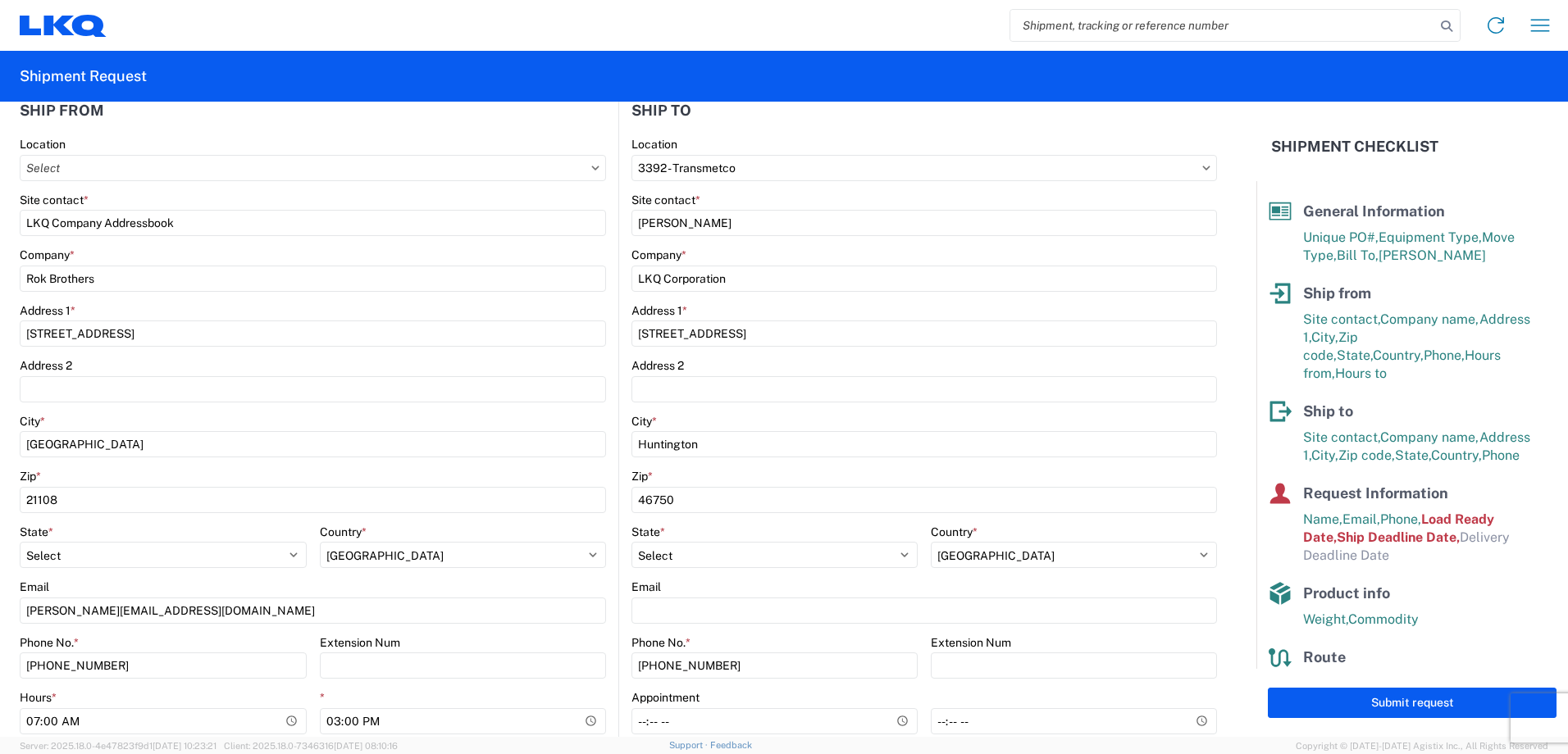
scroll to position [245, 0]
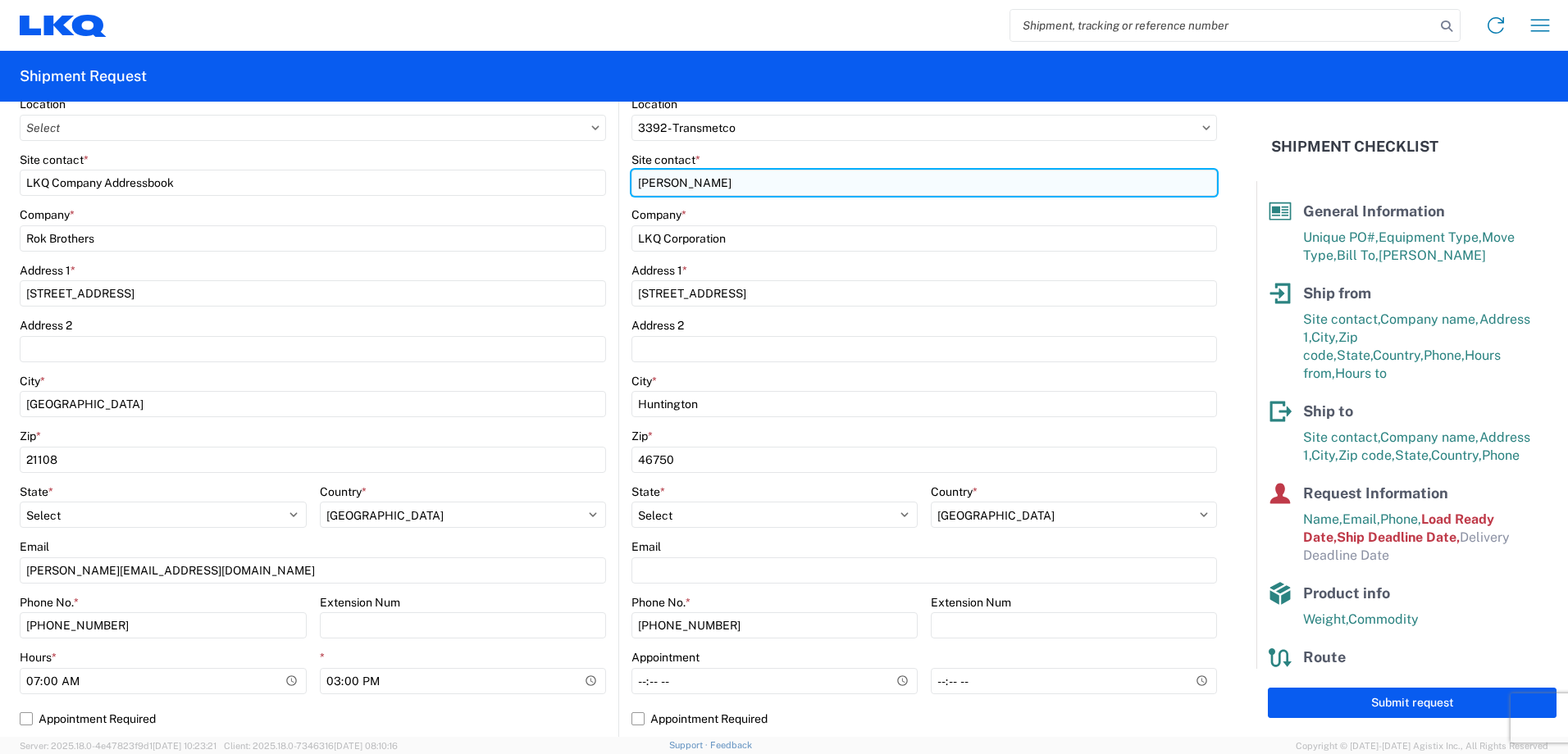
click at [605, 183] on input "Sebastian" at bounding box center [312, 182] width 586 height 26
type input "S"
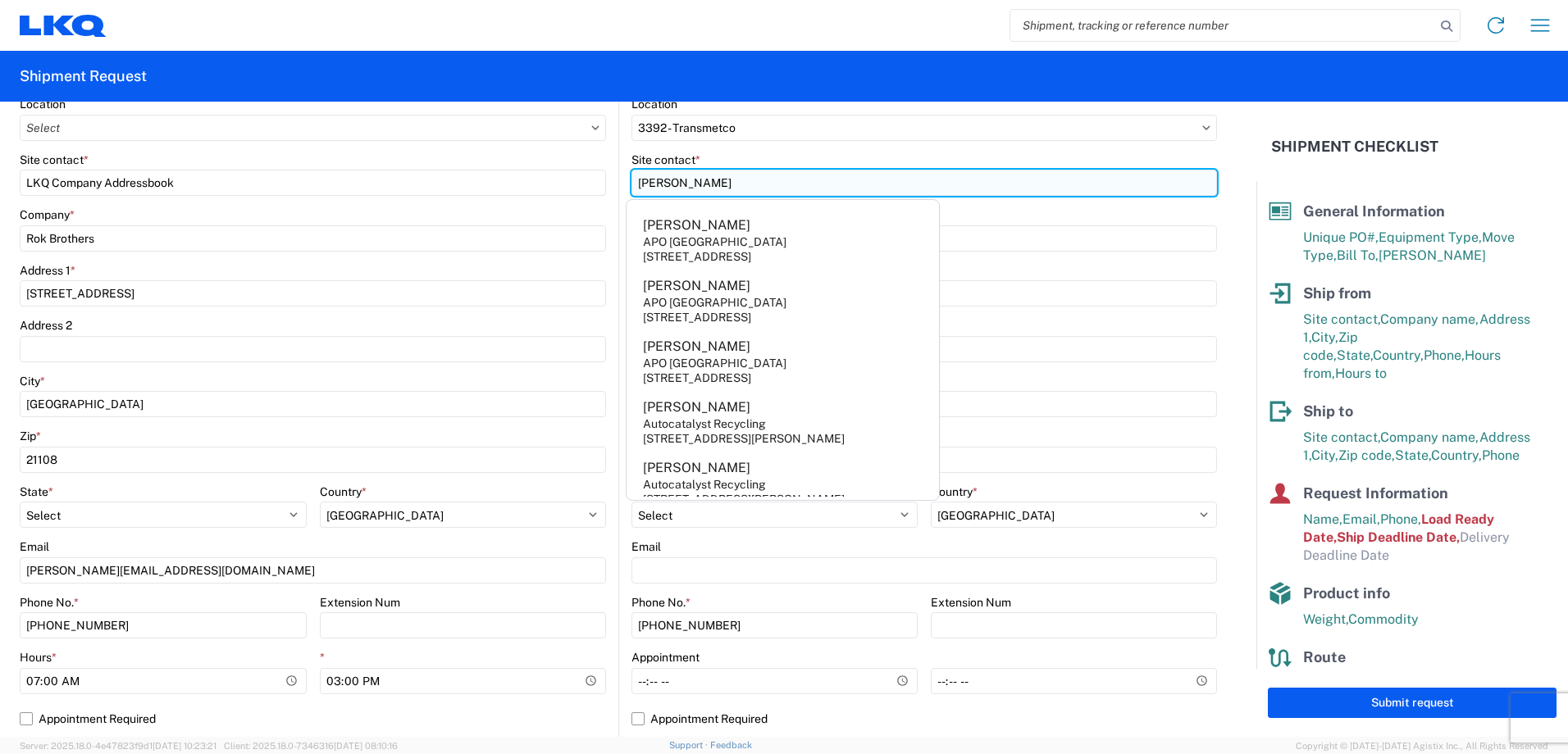
type input "Ryan"
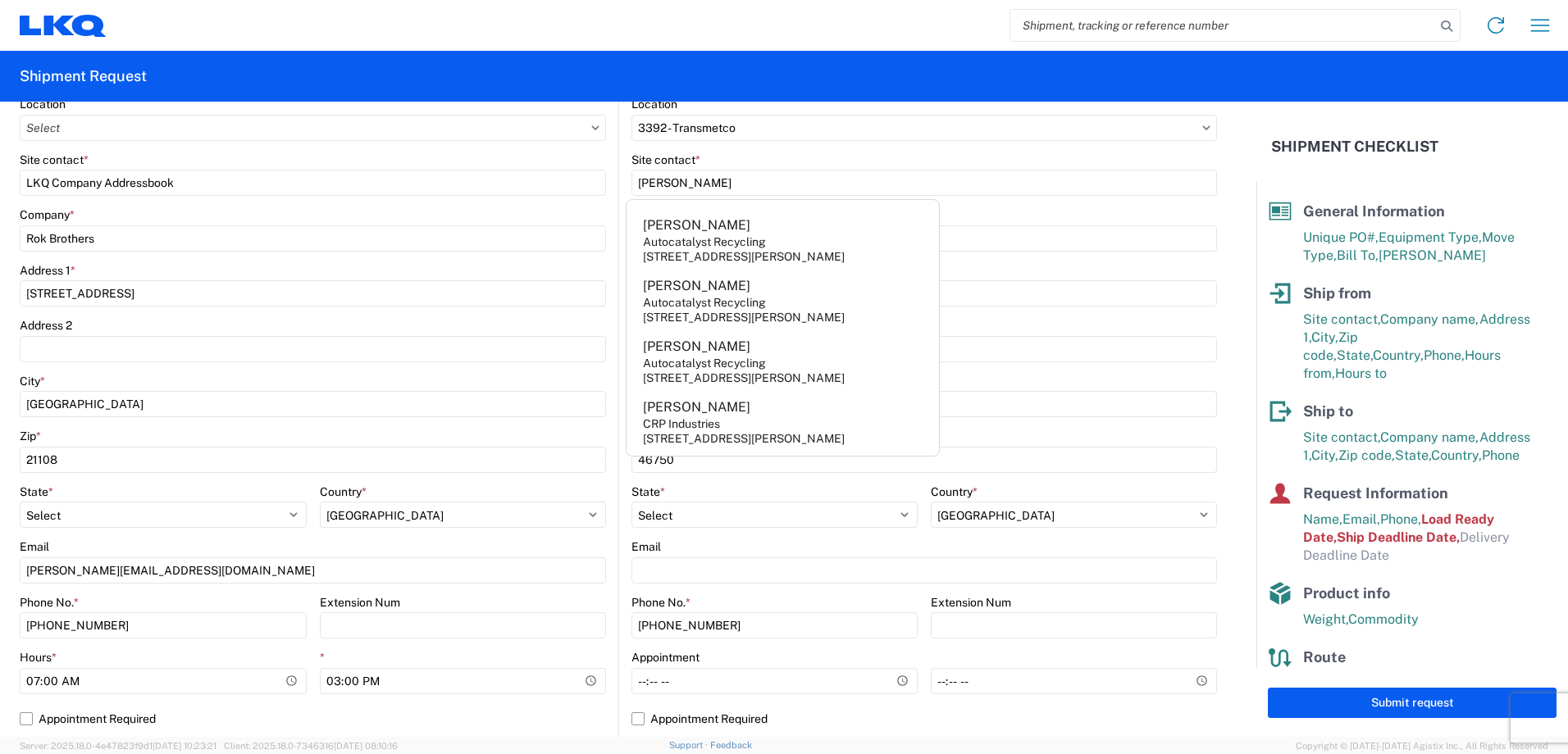
click at [742, 162] on div "Site contact *" at bounding box center [924, 160] width 585 height 15
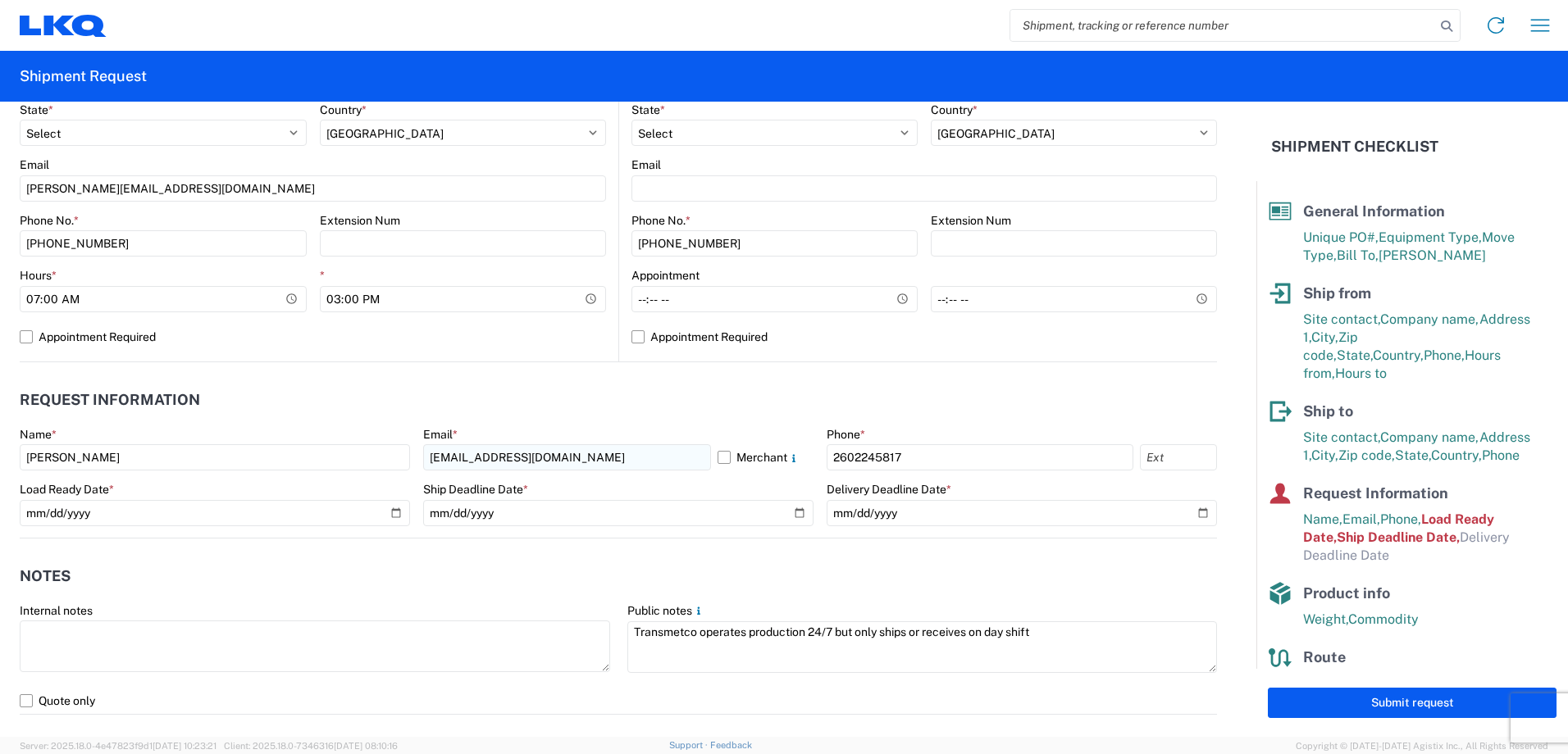
scroll to position [655, 0]
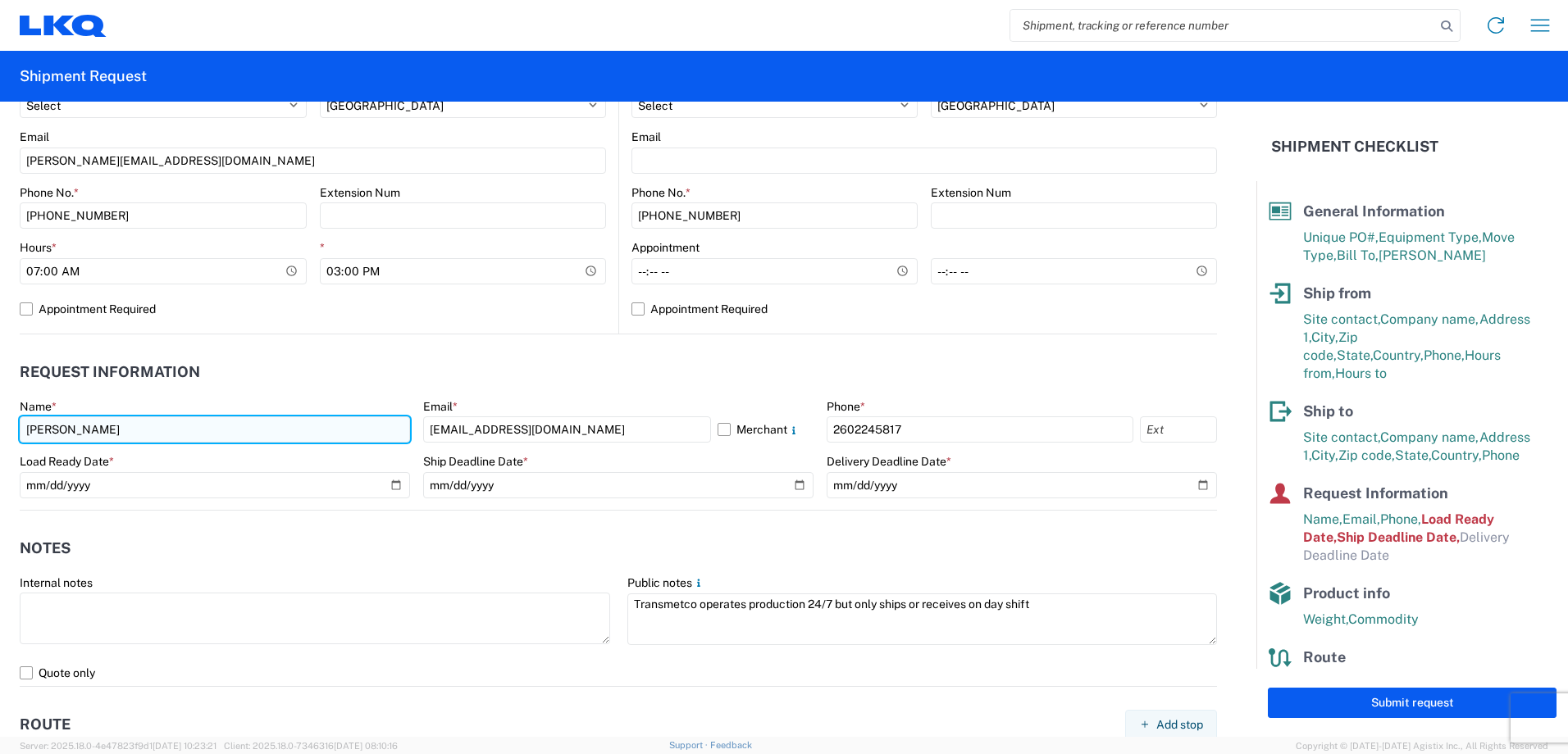
click at [121, 432] on input "Sebastian" at bounding box center [215, 430] width 391 height 26
type input "S"
type input "Ryan"
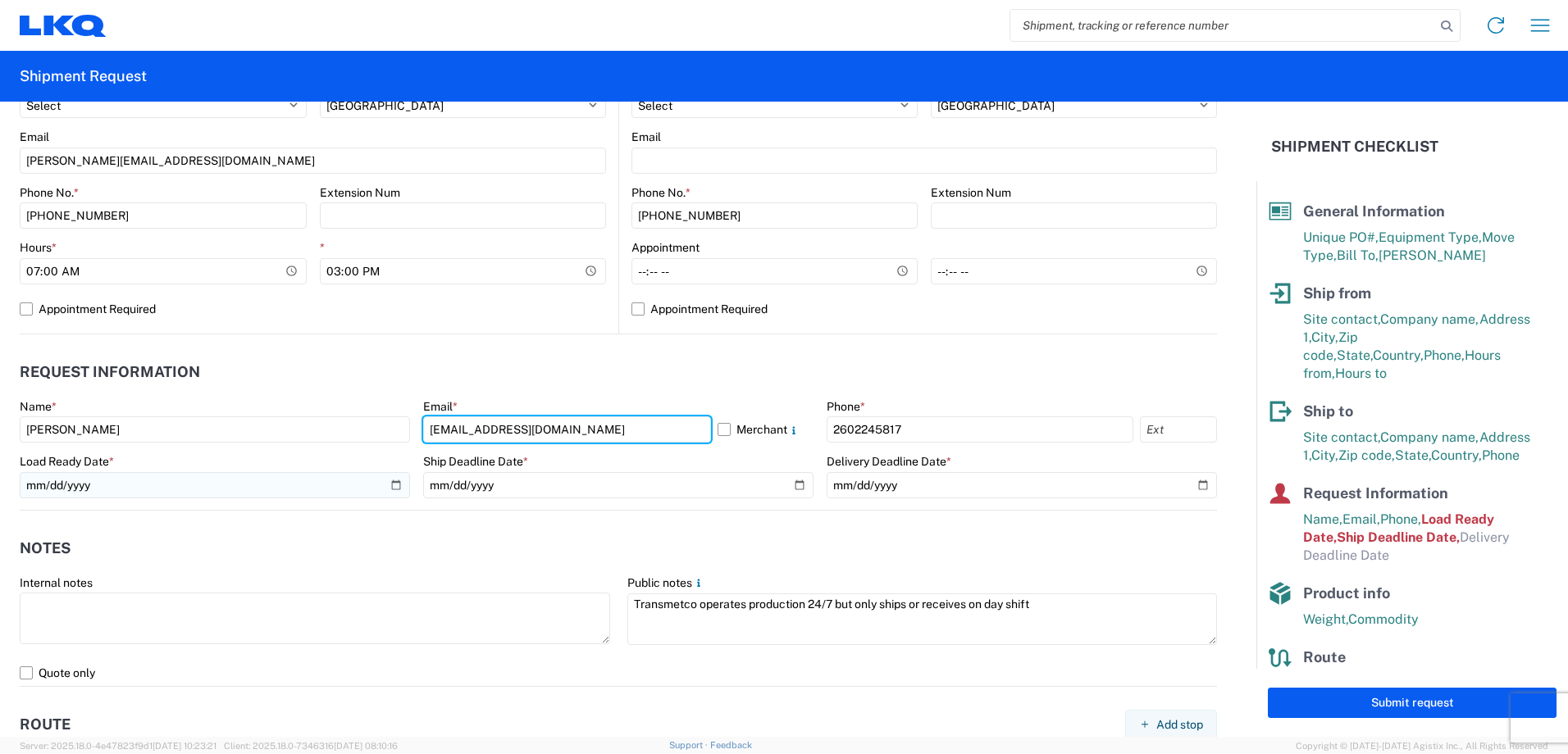
type input "rxgledhill@lkqcorp.com"
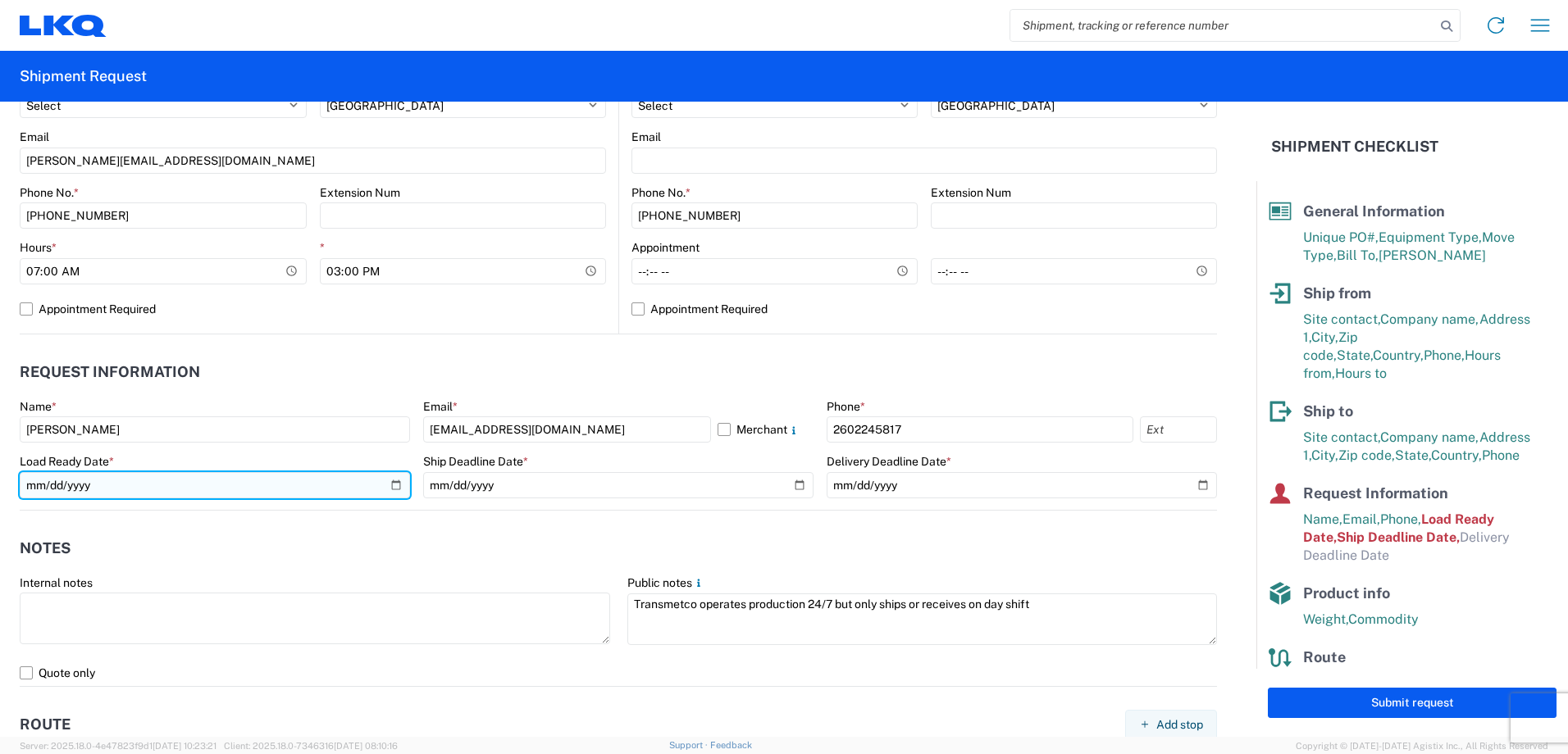
click at [388, 487] on input "2024-02-14" at bounding box center [215, 485] width 391 height 26
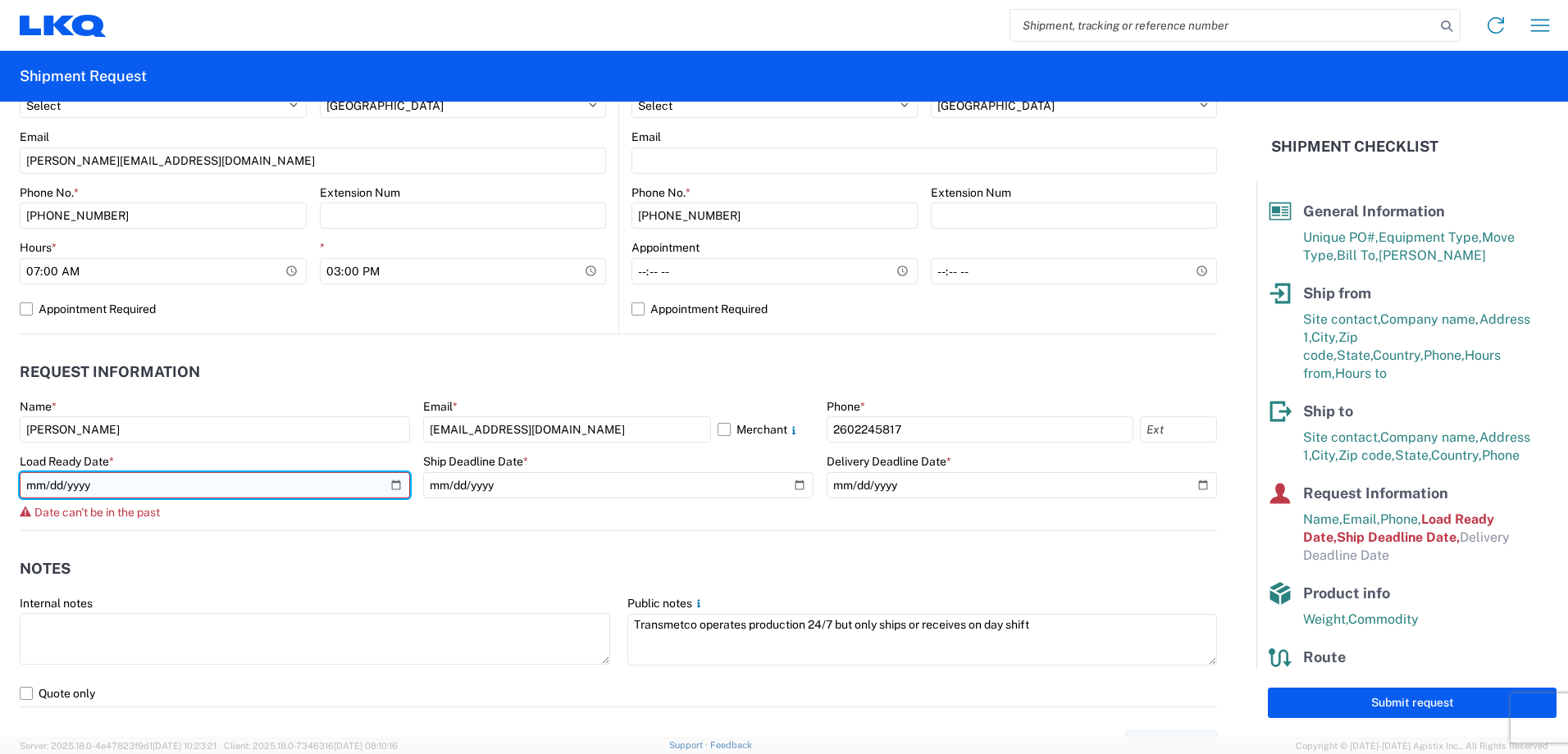
click at [149, 485] on input "2024-02-14" at bounding box center [215, 485] width 391 height 26
click at [396, 486] on input "2024-02-14" at bounding box center [215, 485] width 391 height 26
type input "2025-09-08"
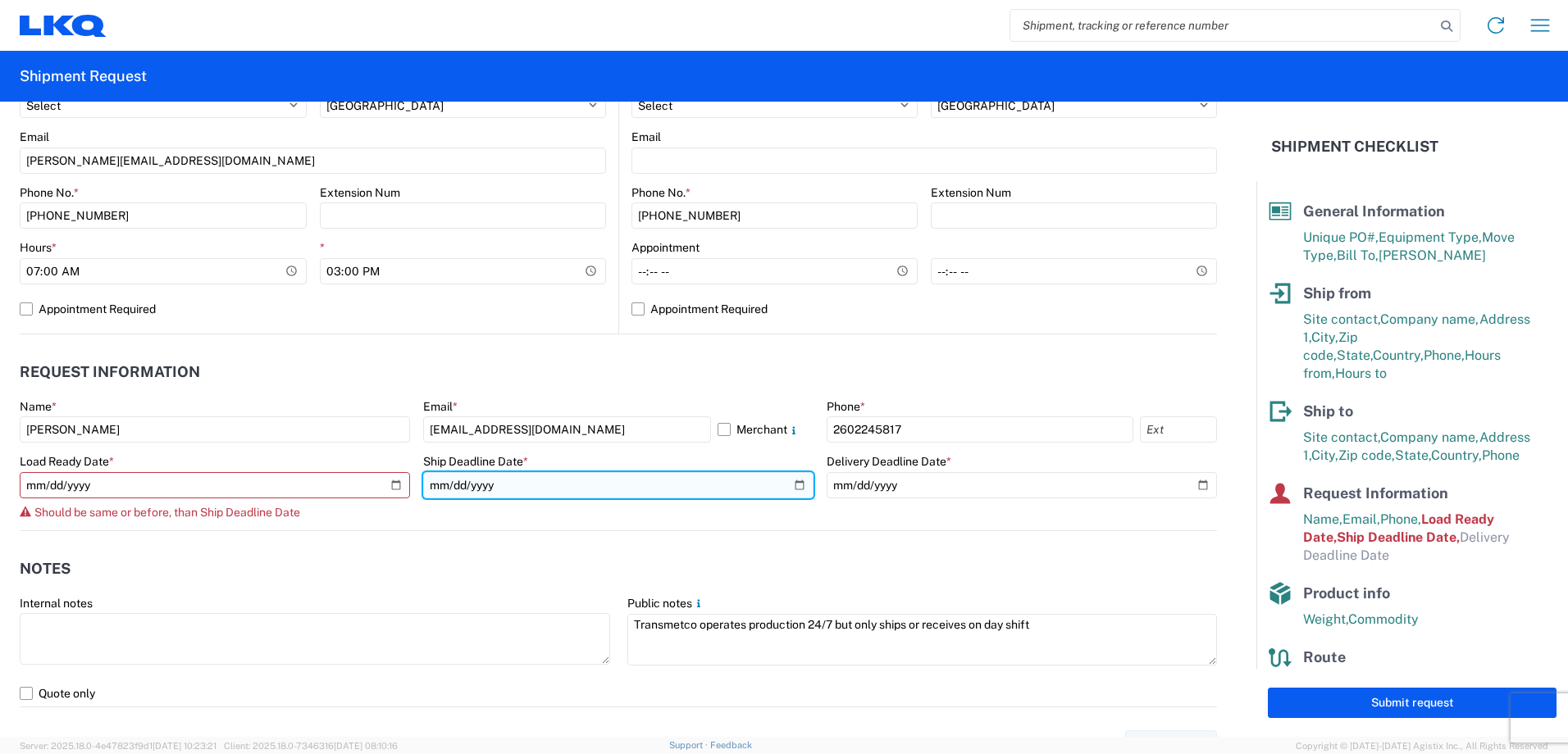
click at [793, 481] on input "2024-02-14" at bounding box center [618, 485] width 391 height 26
type input "2025-09-10"
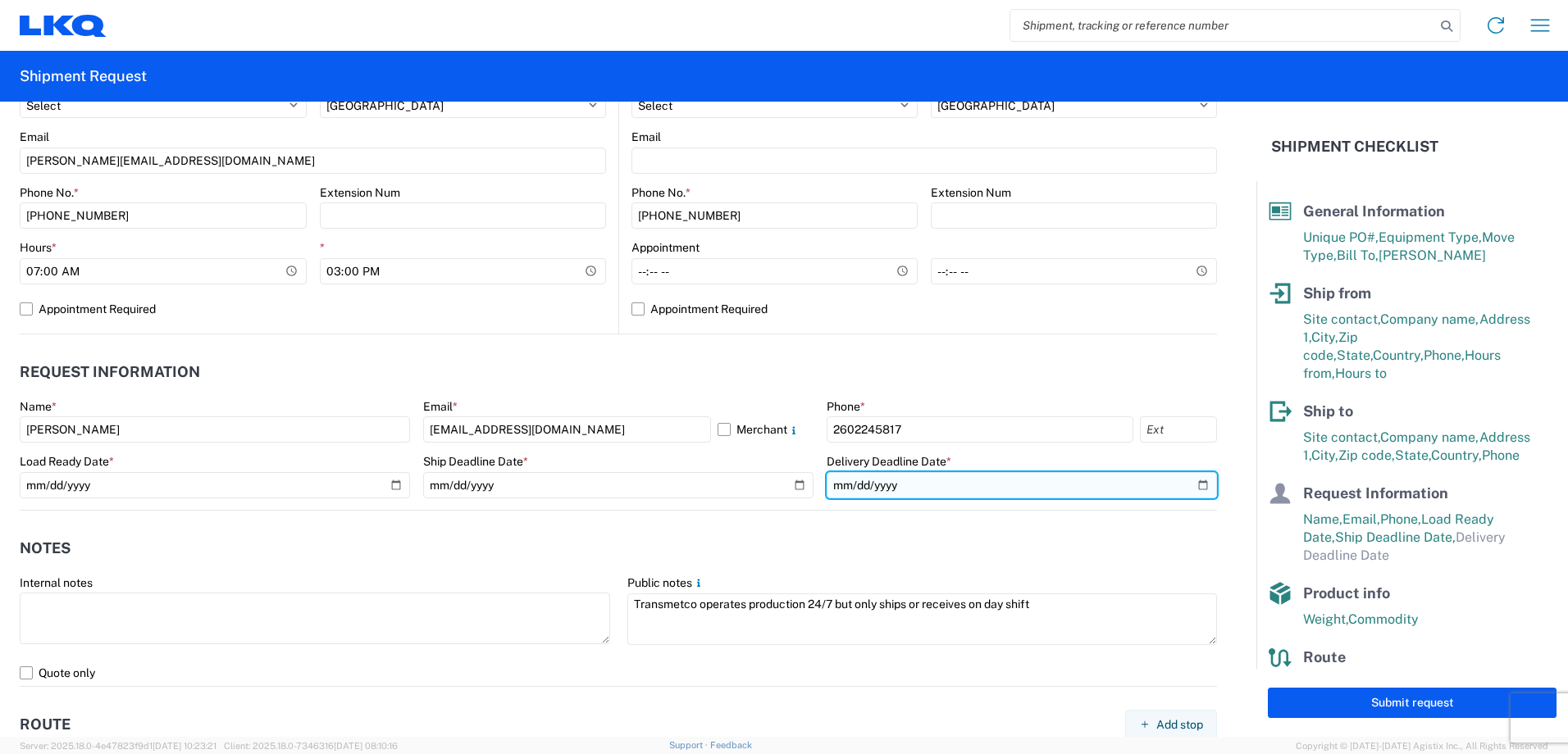
click at [1185, 485] on input "date" at bounding box center [1022, 485] width 391 height 26
type input "2025-09-10"
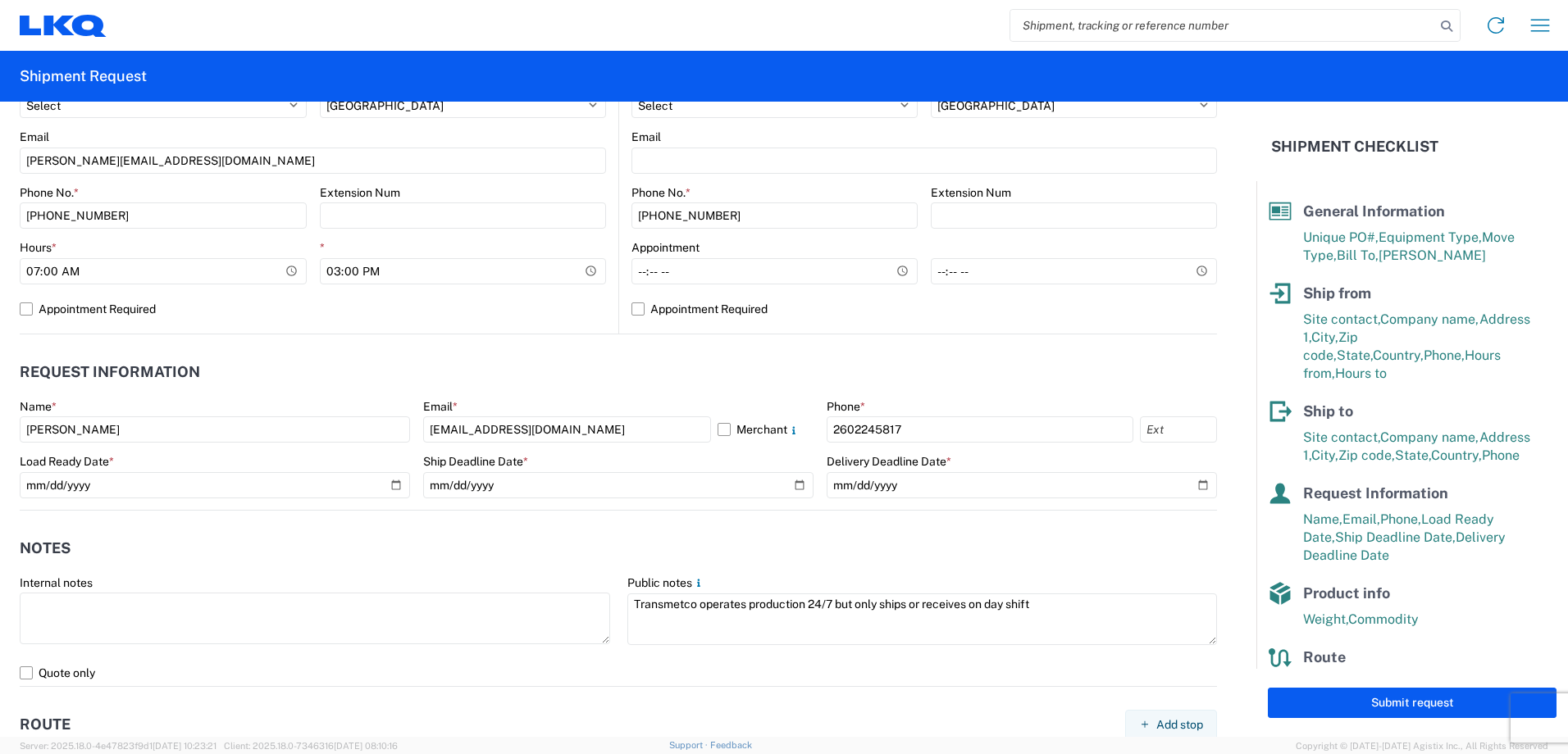
click at [416, 546] on header "Notes" at bounding box center [618, 549] width 1197 height 37
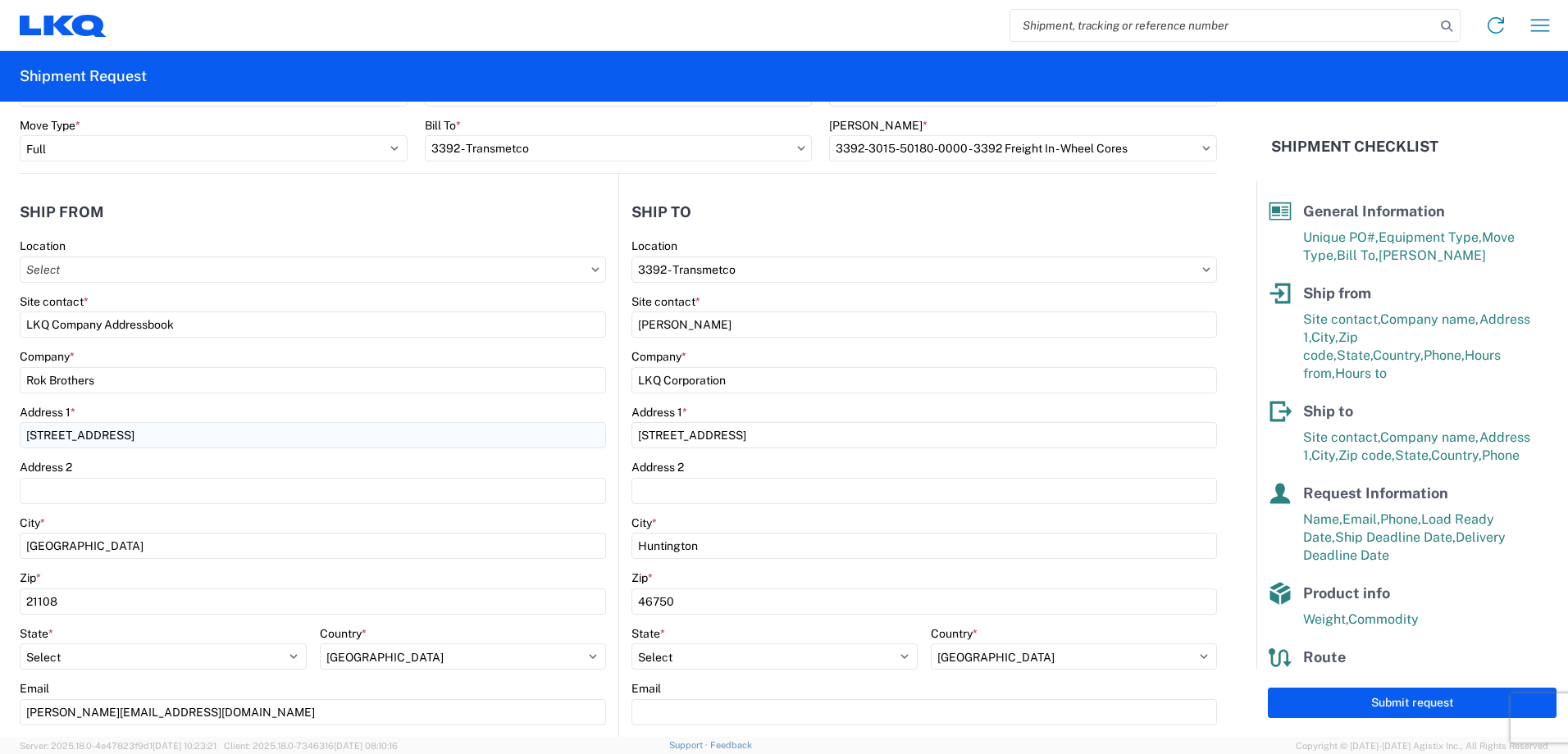
scroll to position [0, 0]
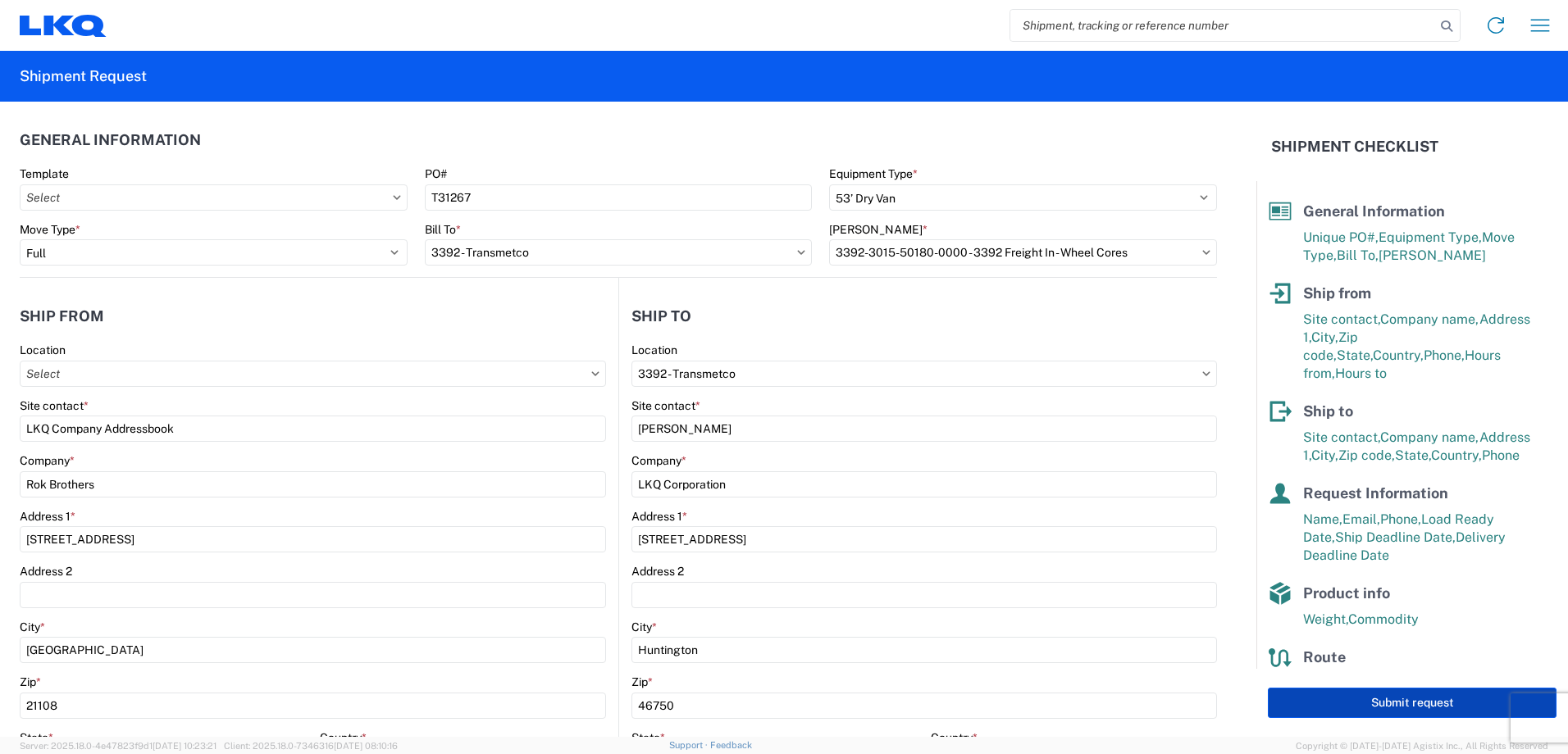
click at [1374, 703] on button "Submit request" at bounding box center [1412, 703] width 288 height 31
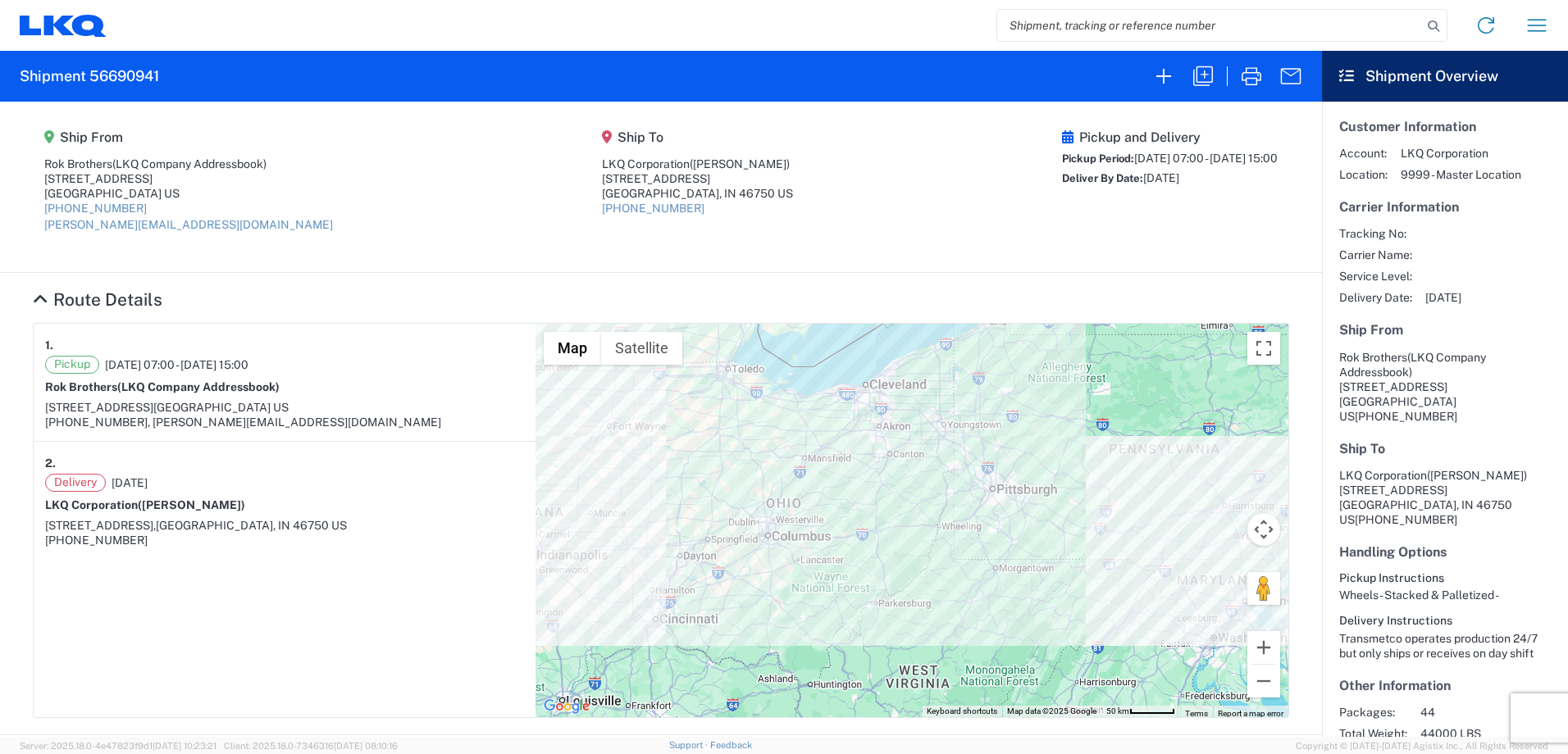
drag, startPoint x: 179, startPoint y: 79, endPoint x: 163, endPoint y: 72, distance: 17.5
click at [163, 72] on agx-form-header "Shipment 56690941" at bounding box center [660, 76] width 1322 height 51
click at [159, 75] on h2 "Shipment 56690941" at bounding box center [89, 75] width 140 height 20
drag, startPoint x: 19, startPoint y: 74, endPoint x: 169, endPoint y: 83, distance: 150.3
click at [169, 83] on agx-form-header "Shipment 56690941" at bounding box center [660, 76] width 1322 height 51
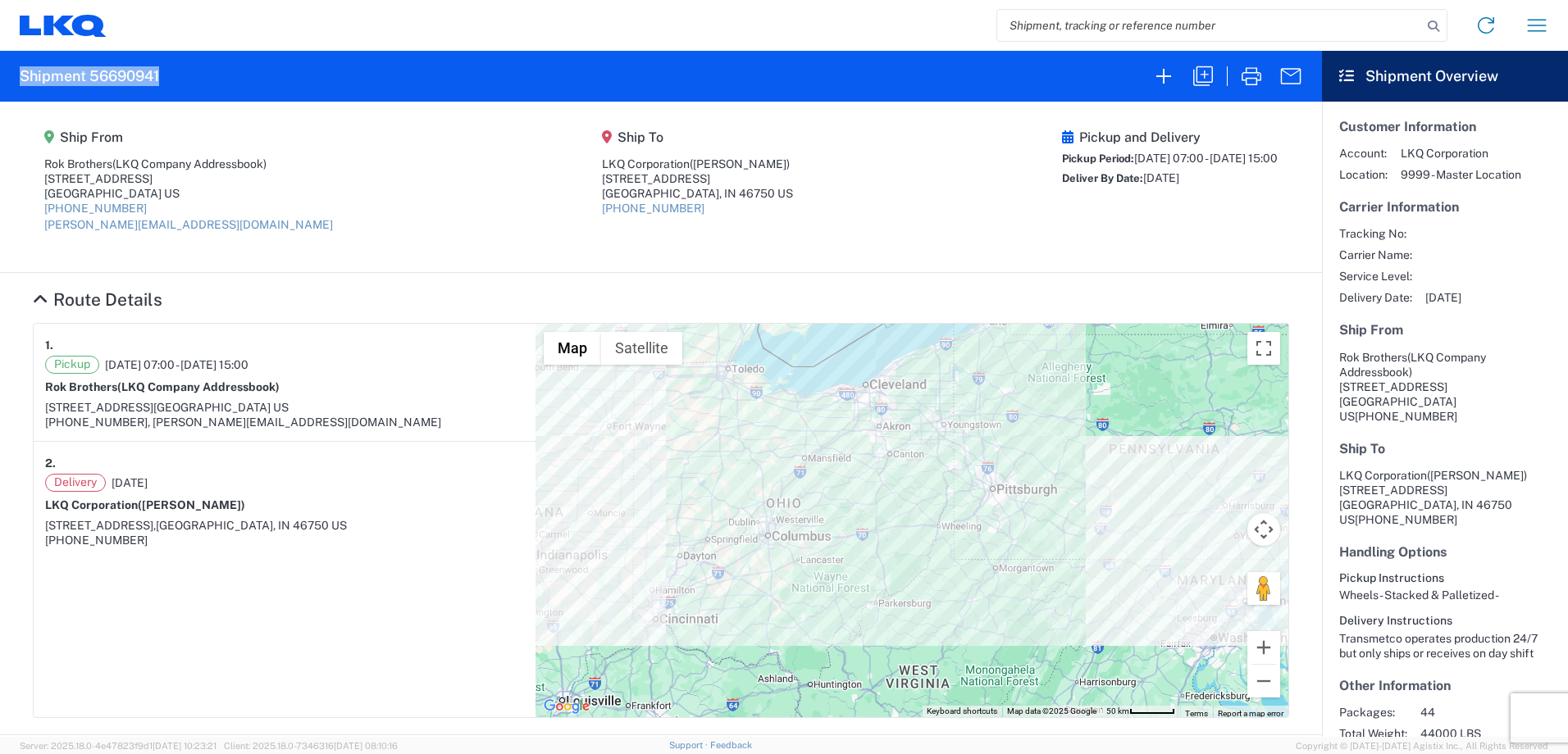
copy h2 "Shipment 56690941"
